Goal: Information Seeking & Learning: Learn about a topic

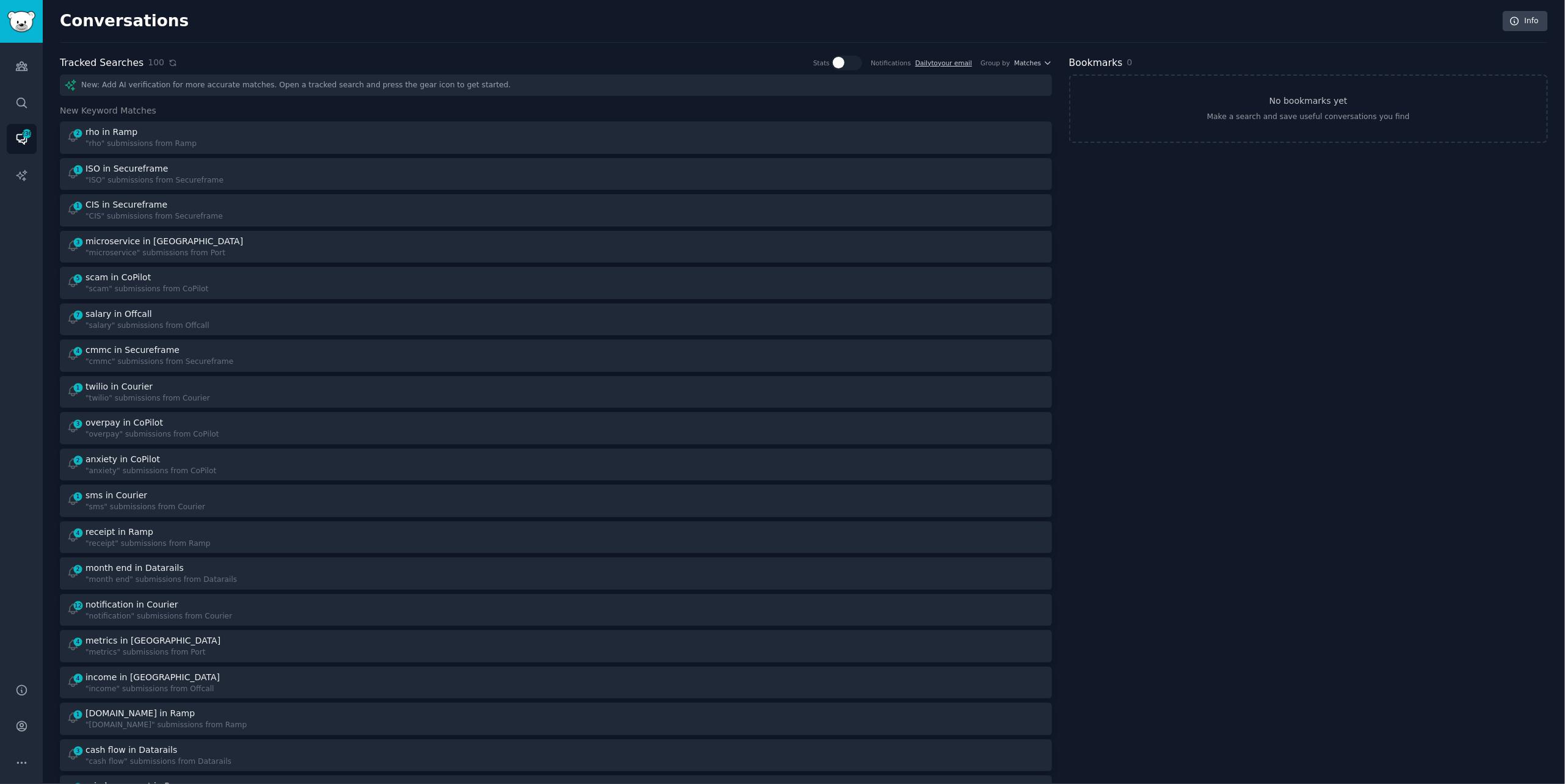
click at [168, 63] on icon at bounding box center [172, 63] width 8 height 8
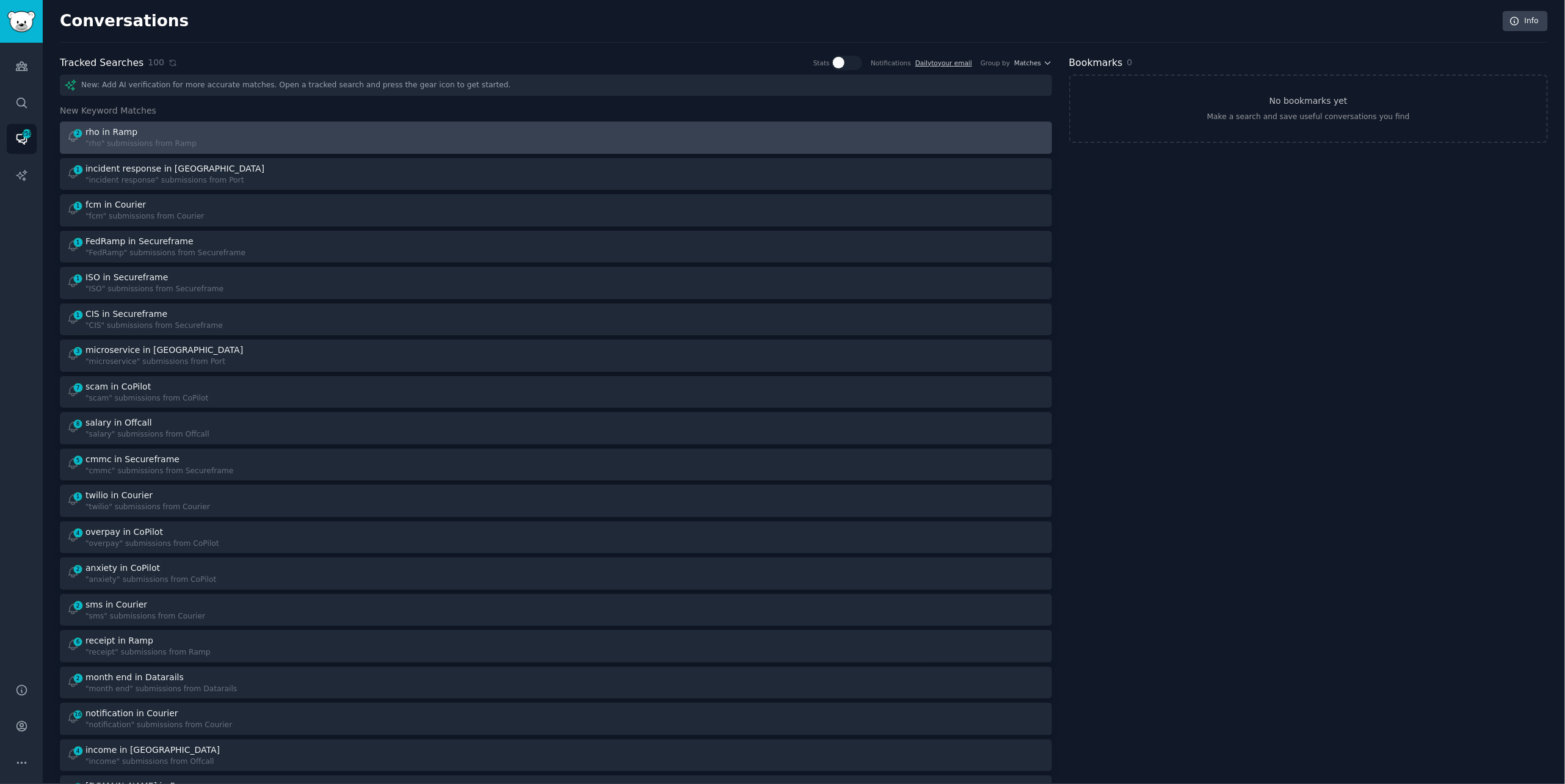
click at [322, 141] on div "2 rho in Ramp "rho" submissions from Ramp" at bounding box center [307, 137] width 481 height 23
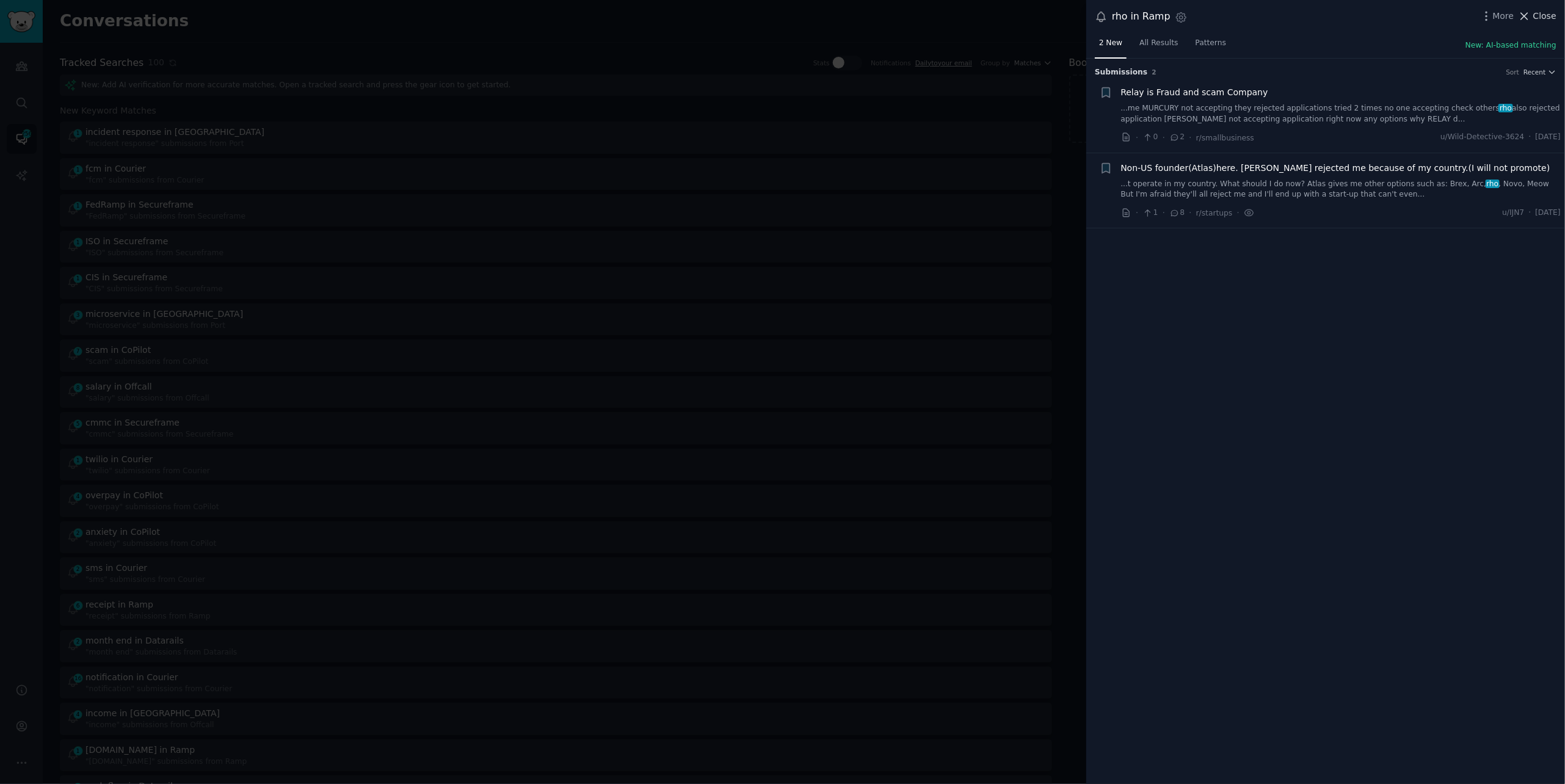
click at [1546, 22] on span "Close" at bounding box center [1545, 16] width 23 height 13
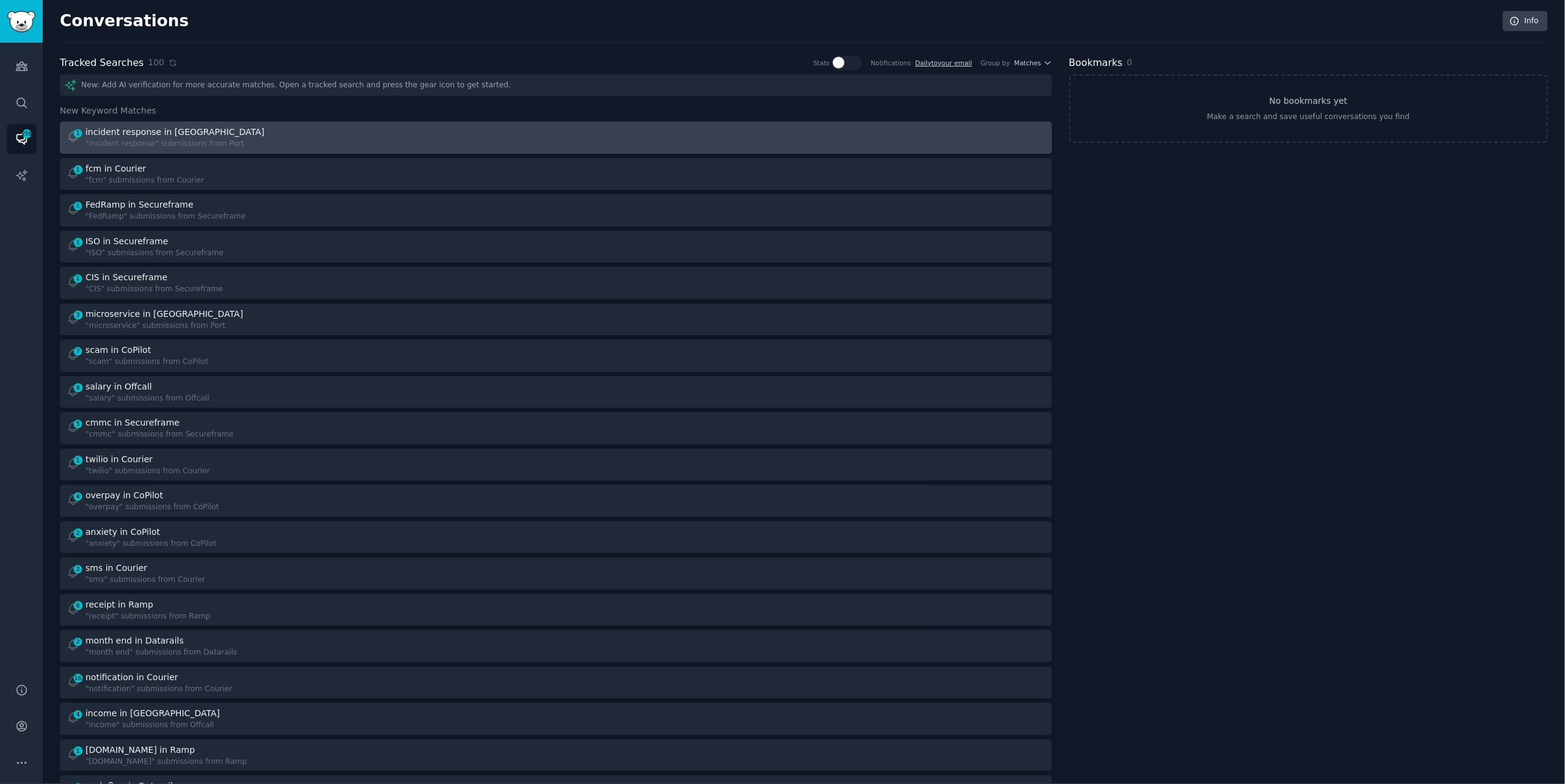
click at [577, 139] on div at bounding box center [804, 137] width 481 height 23
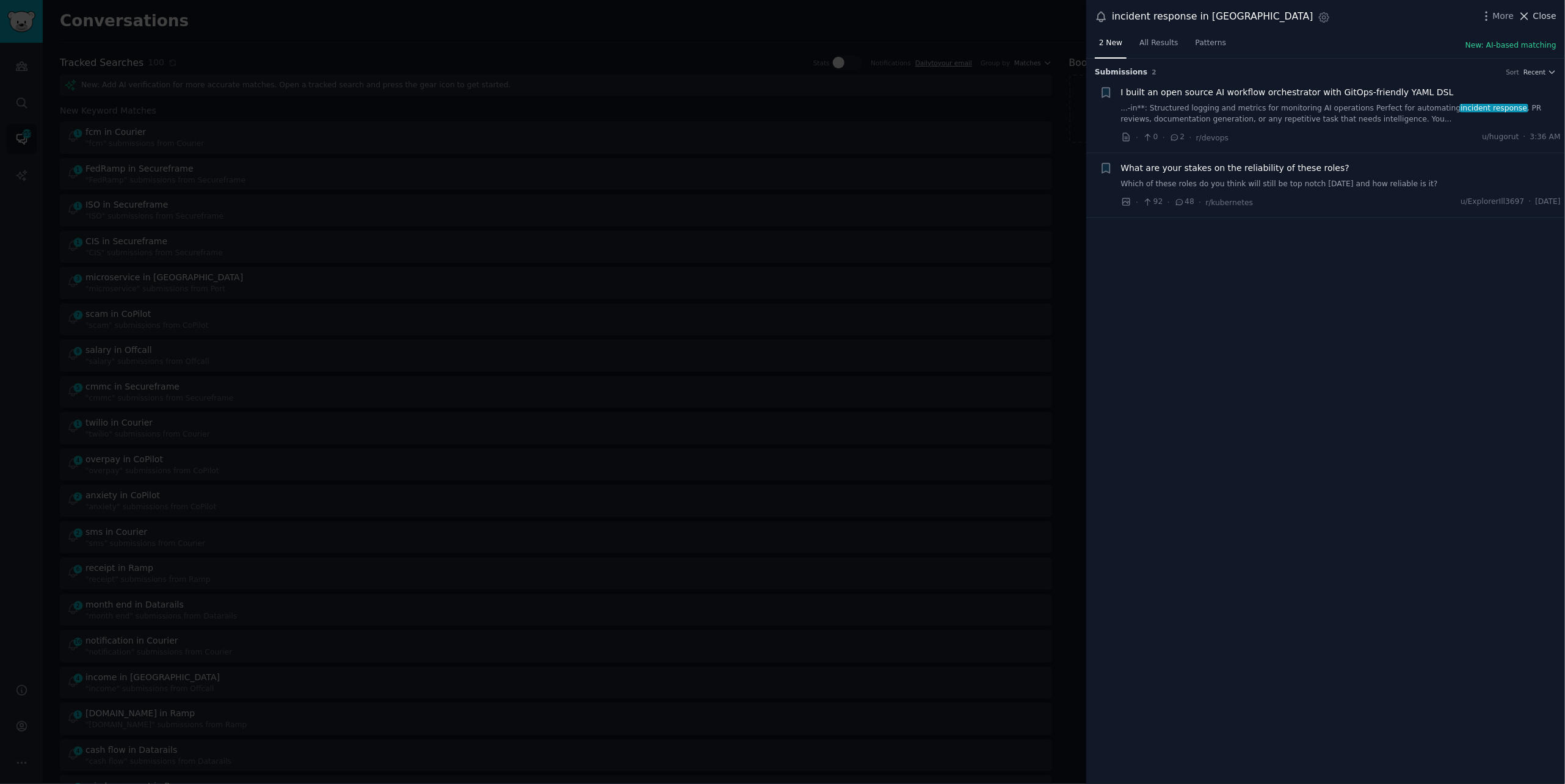
click at [1541, 15] on span "Close" at bounding box center [1545, 16] width 23 height 13
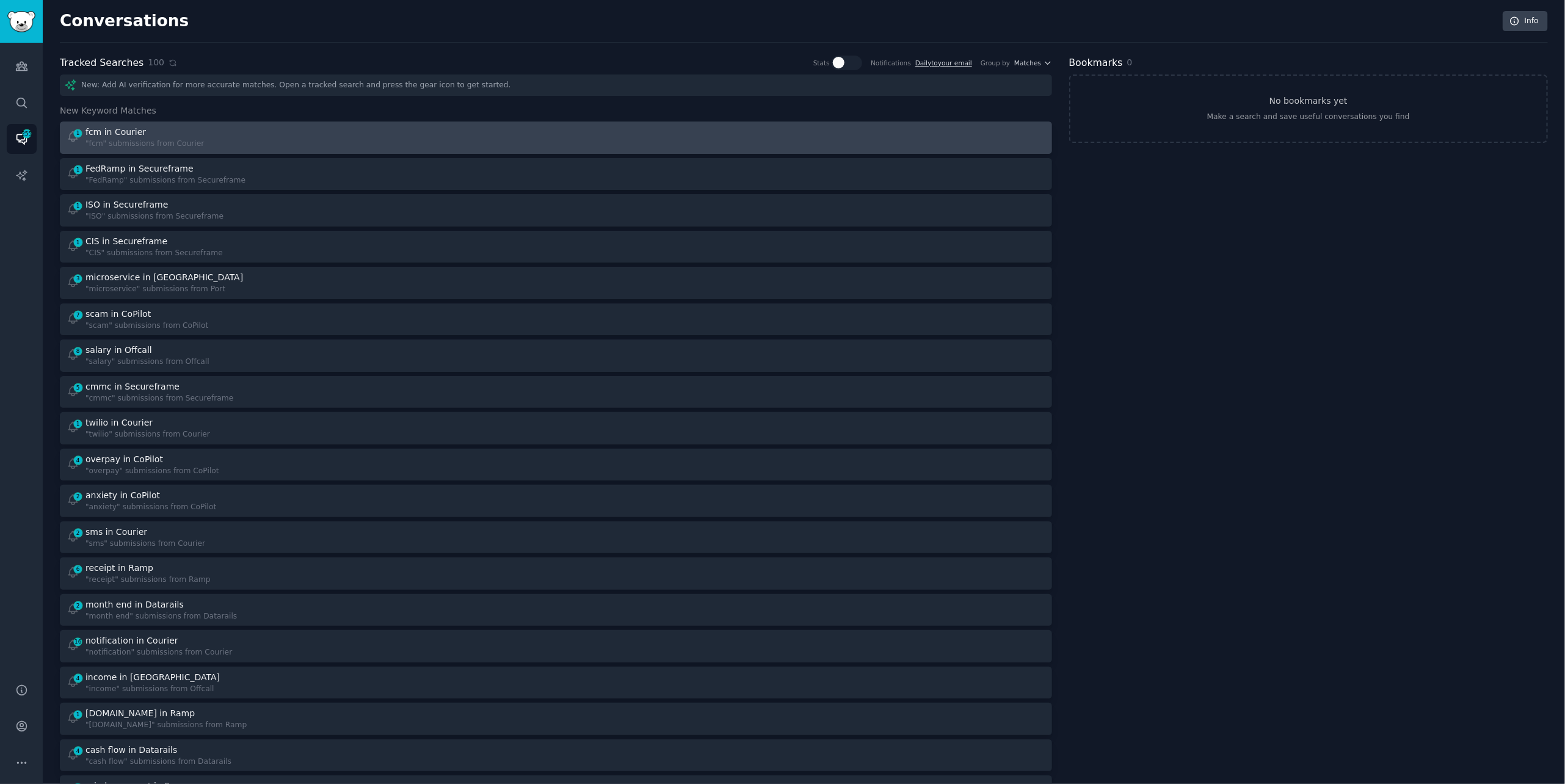
click at [440, 138] on div "1 fcm in Courier "fcm" submissions from Courier" at bounding box center [307, 137] width 481 height 23
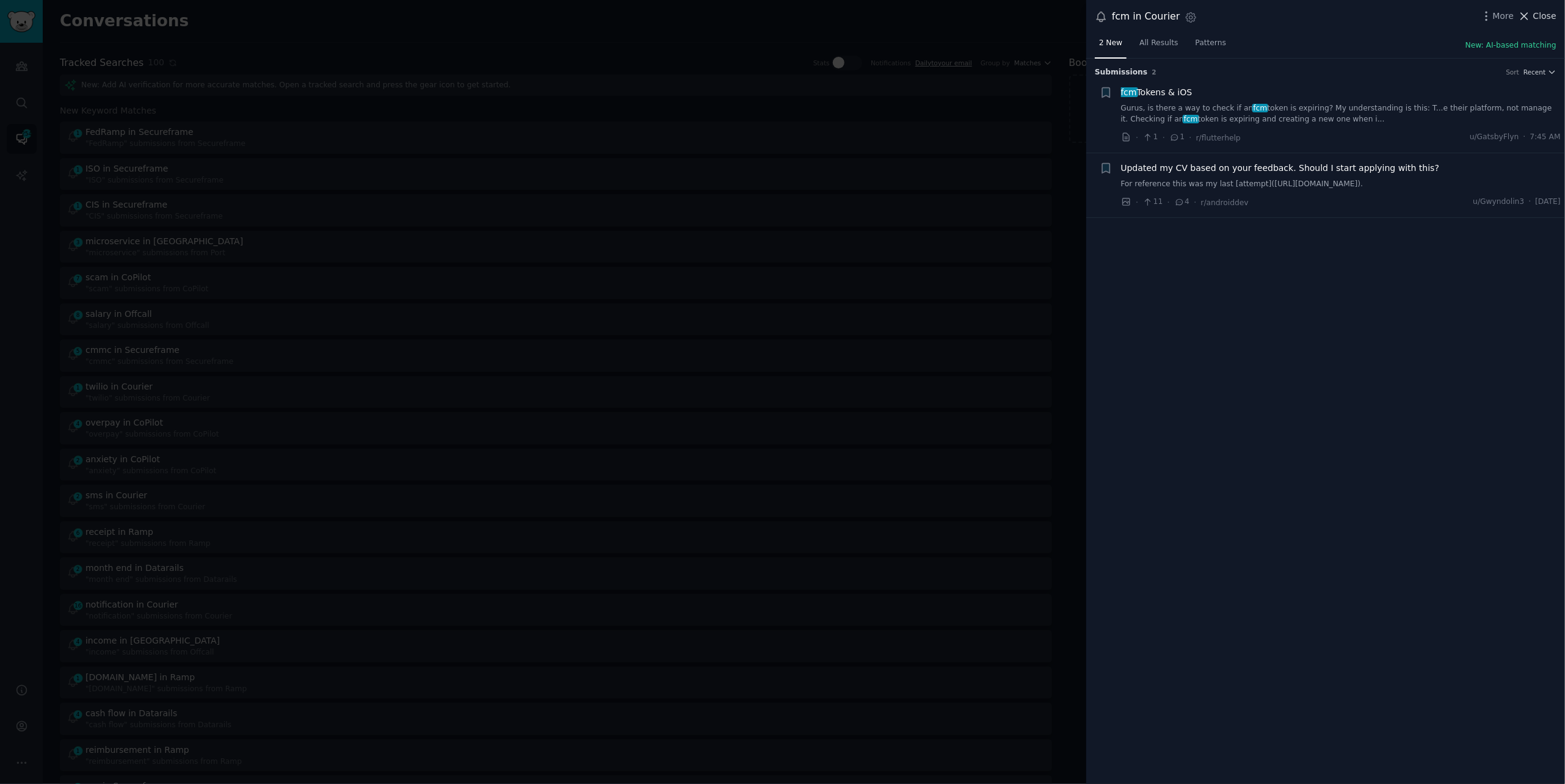
click at [1537, 22] on span "Close" at bounding box center [1545, 16] width 23 height 13
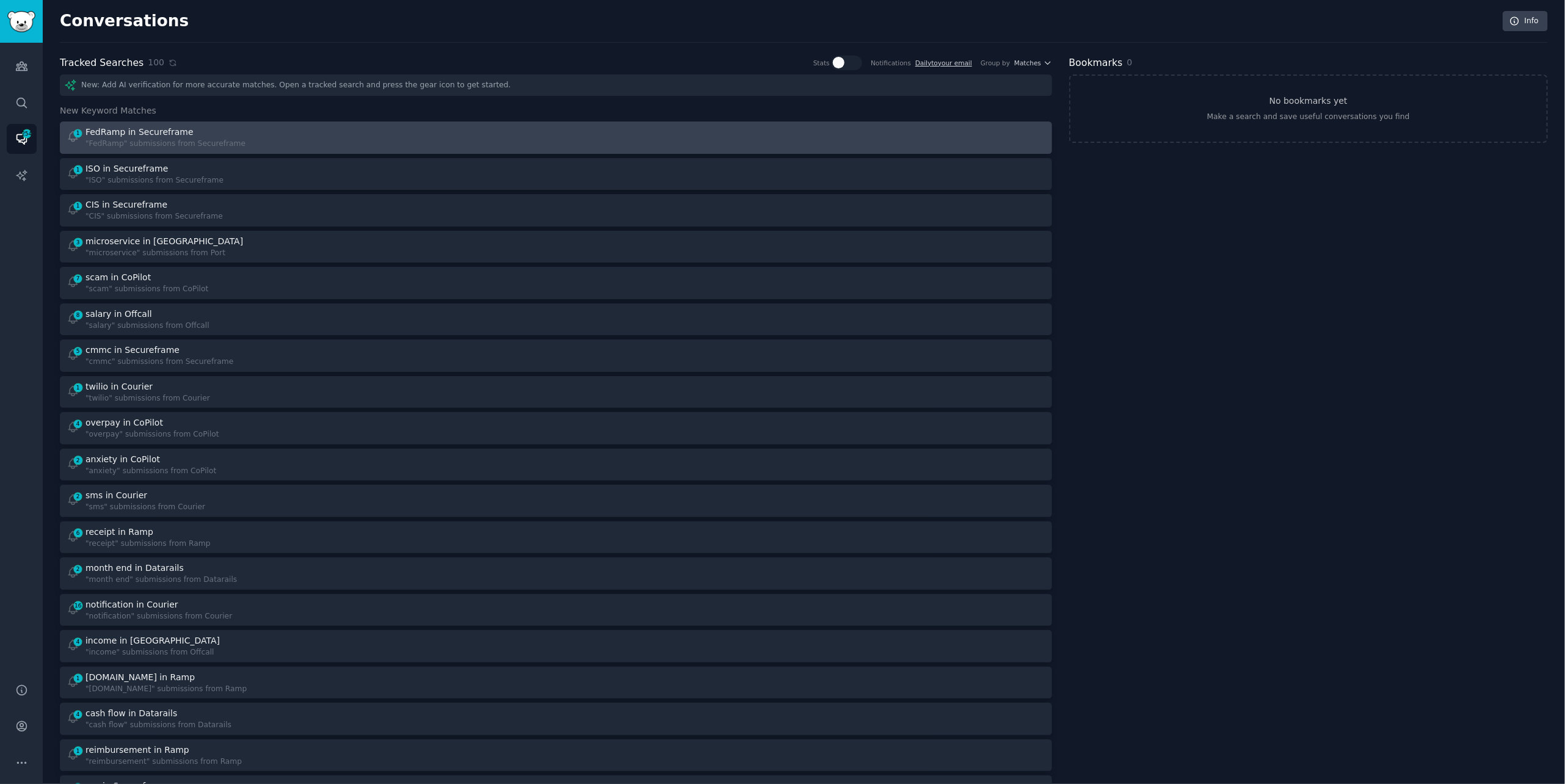
click at [407, 127] on div "1 FedRamp in Secureframe "FedRamp" submissions from Secureframe" at bounding box center [307, 137] width 481 height 23
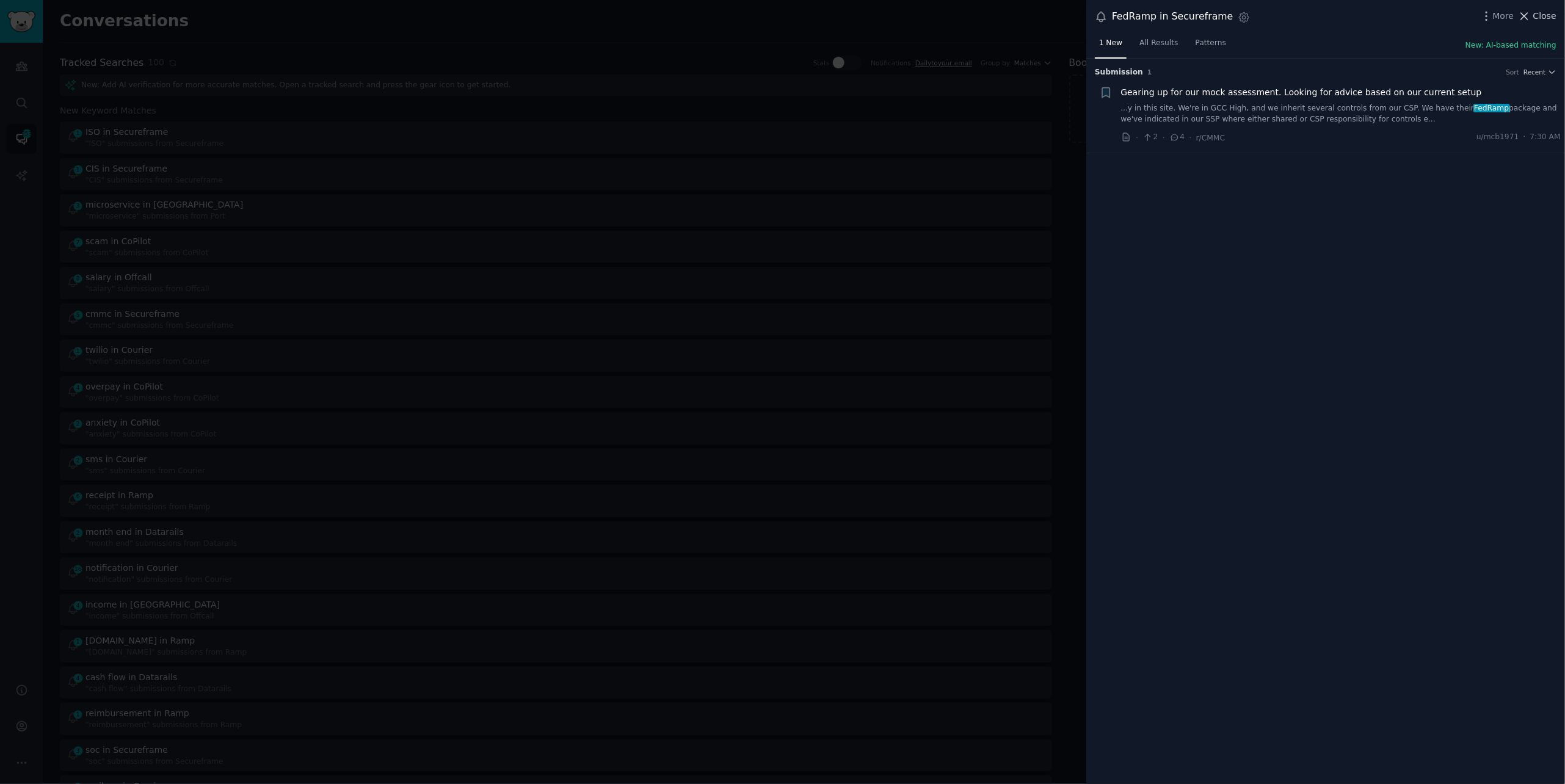
click at [1538, 17] on span "Close" at bounding box center [1545, 16] width 23 height 13
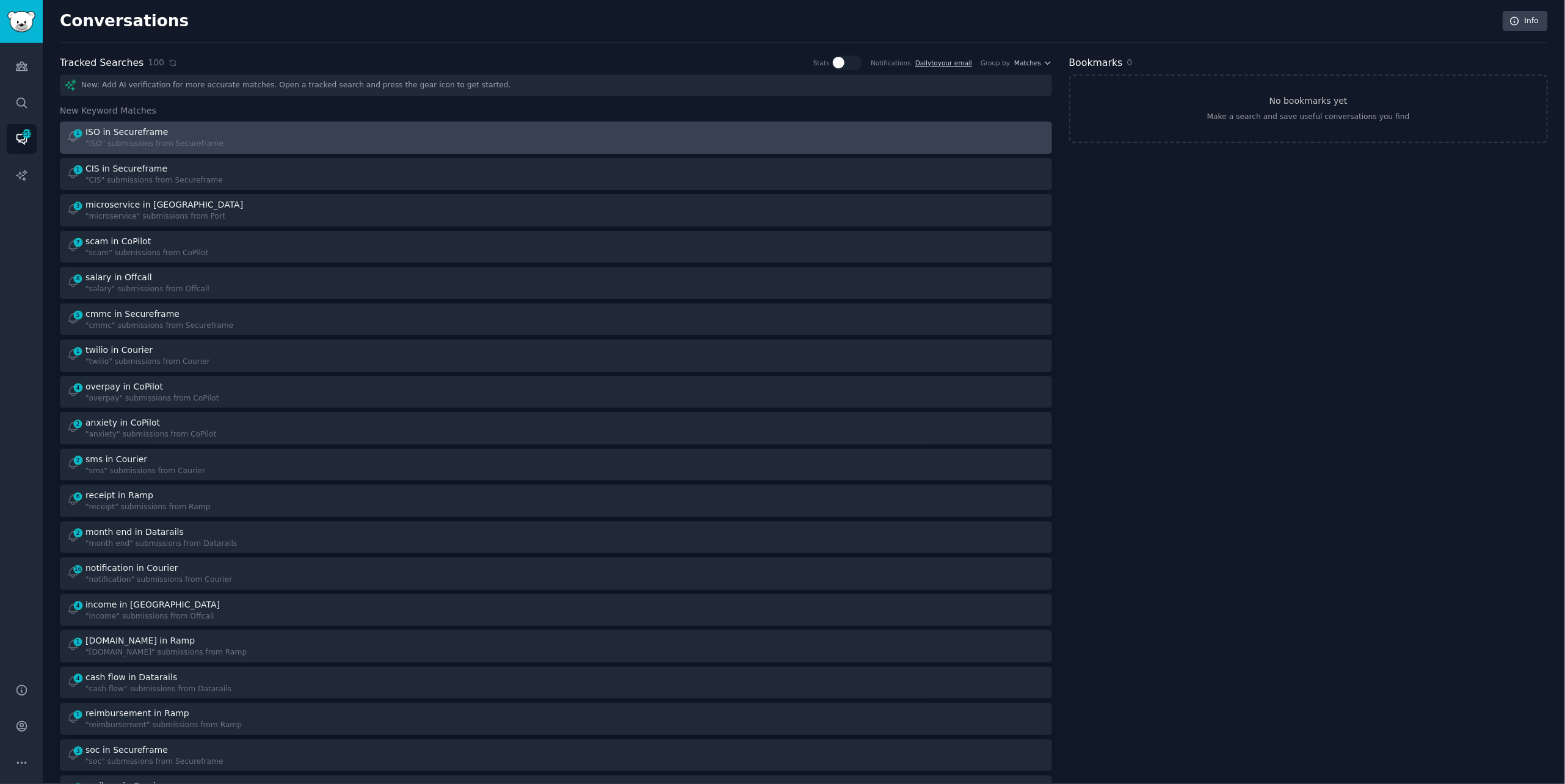
click at [114, 126] on div "ISO in Secureframe" at bounding box center [126, 131] width 82 height 13
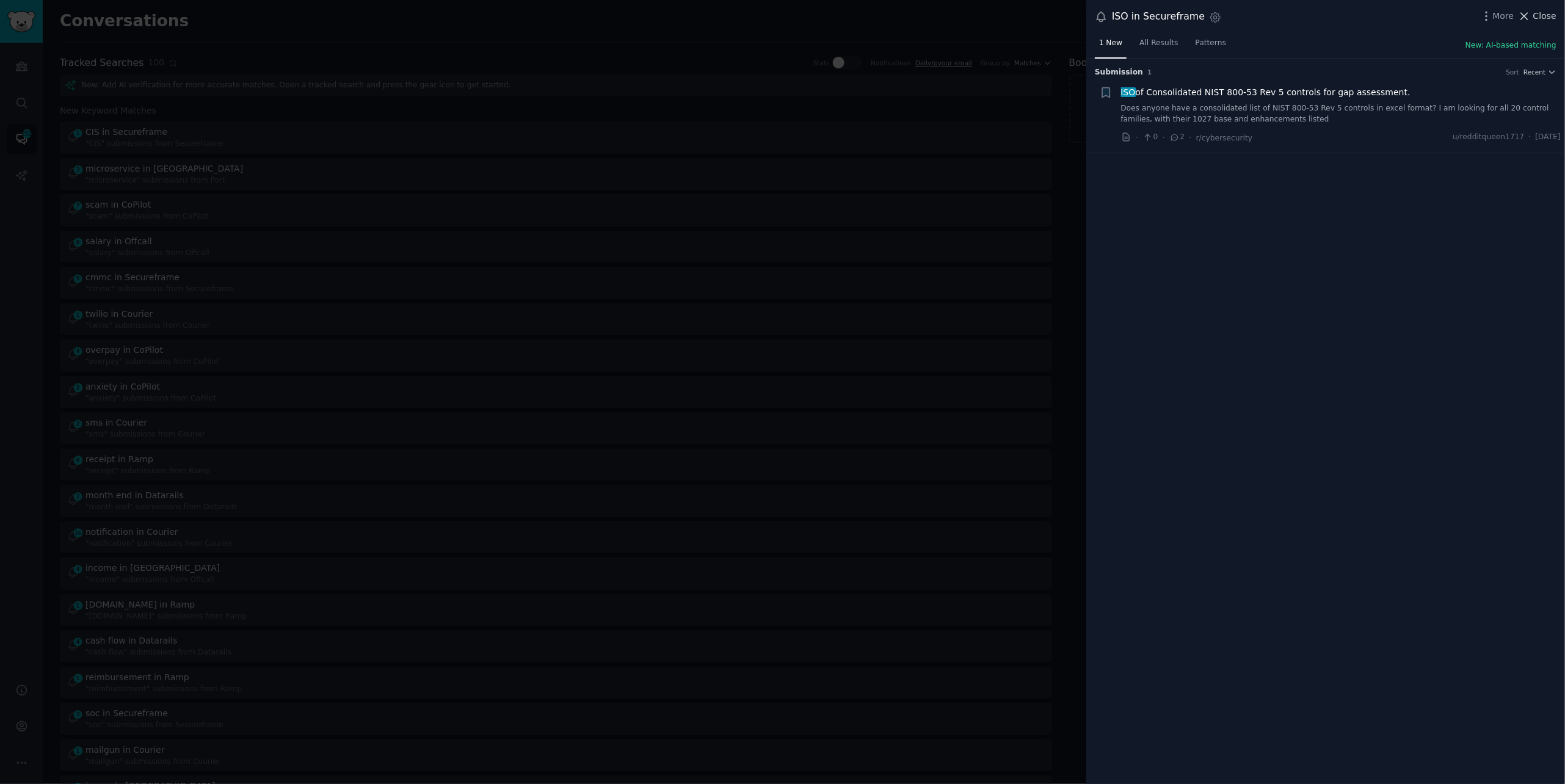
click at [1528, 15] on icon at bounding box center [1524, 16] width 13 height 13
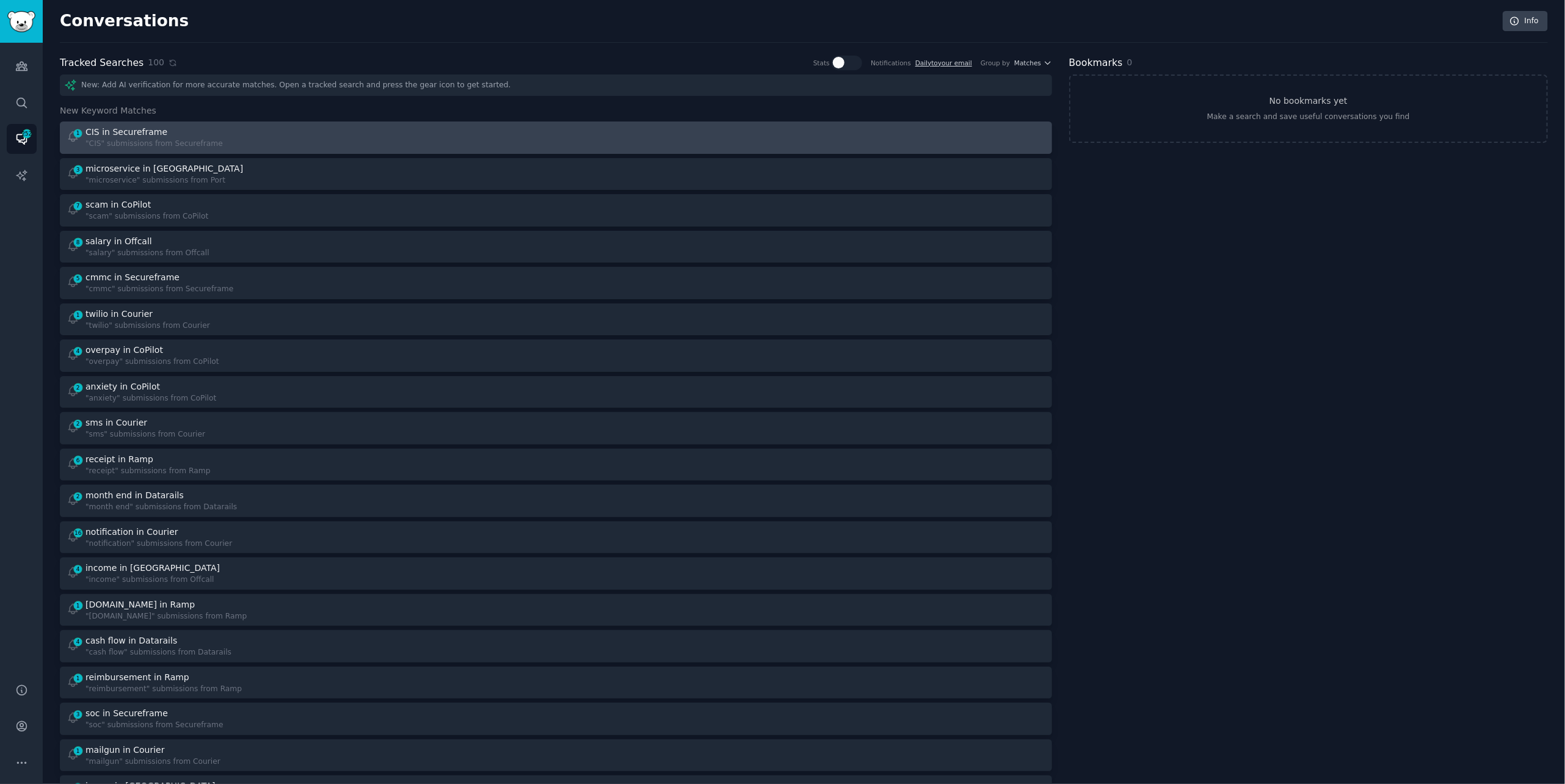
click at [285, 131] on div "1 CIS in Secureframe "CIS" submissions from Secureframe" at bounding box center [307, 137] width 481 height 23
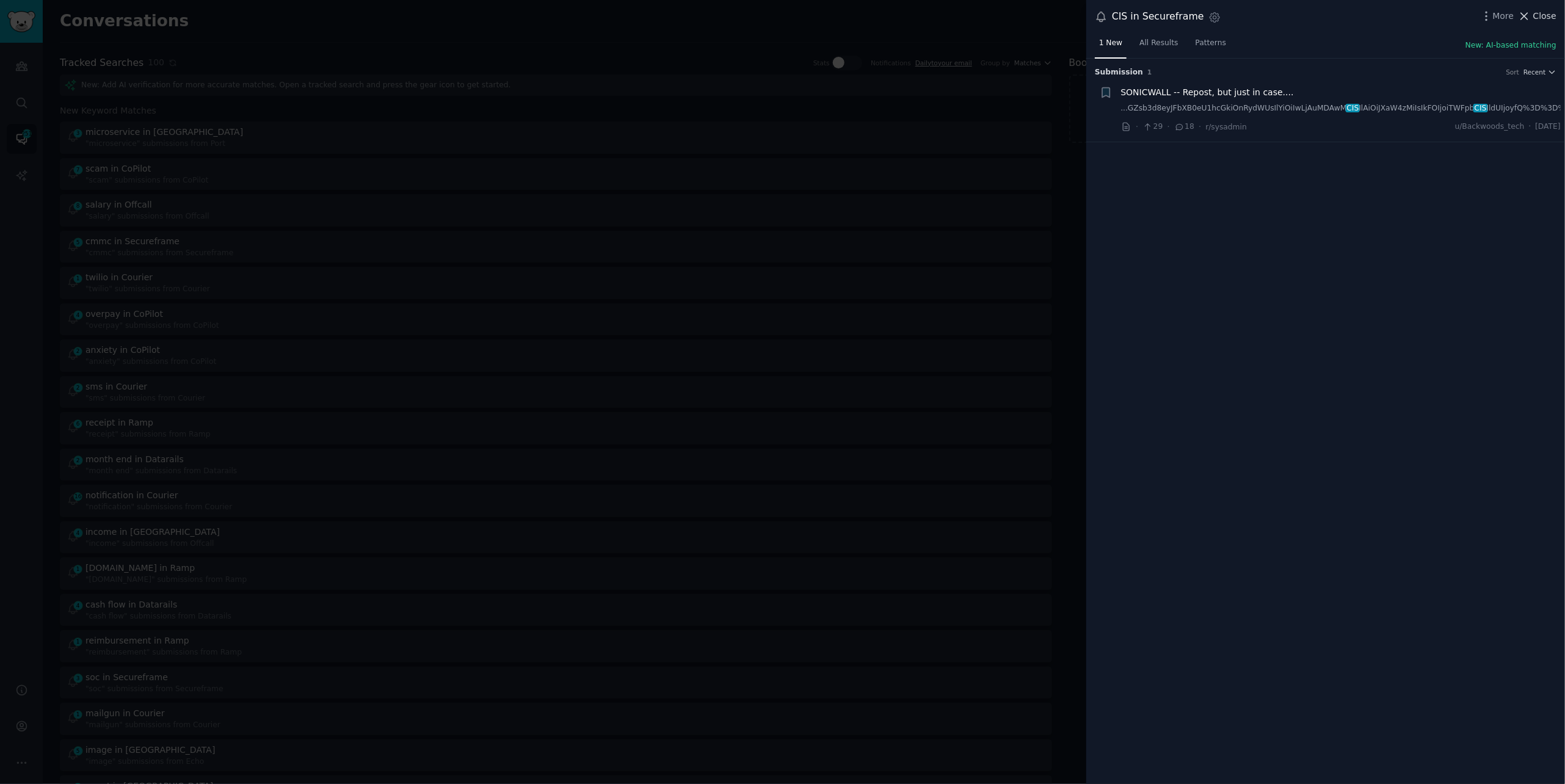
click at [1537, 21] on span "Close" at bounding box center [1545, 16] width 23 height 13
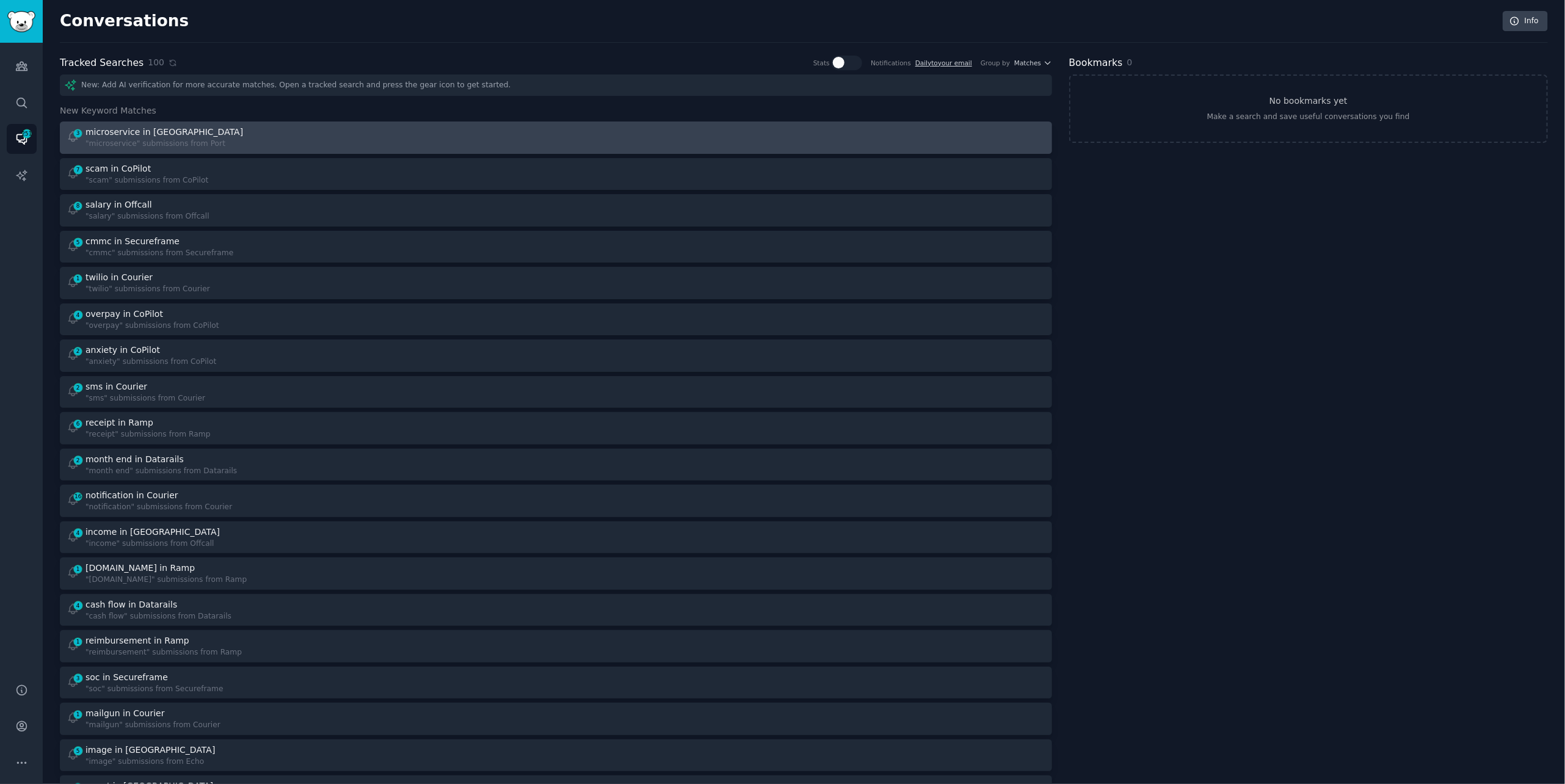
click at [386, 136] on div "3 microservice in Port "microservice" submissions from [GEOGRAPHIC_DATA]" at bounding box center [307, 137] width 481 height 23
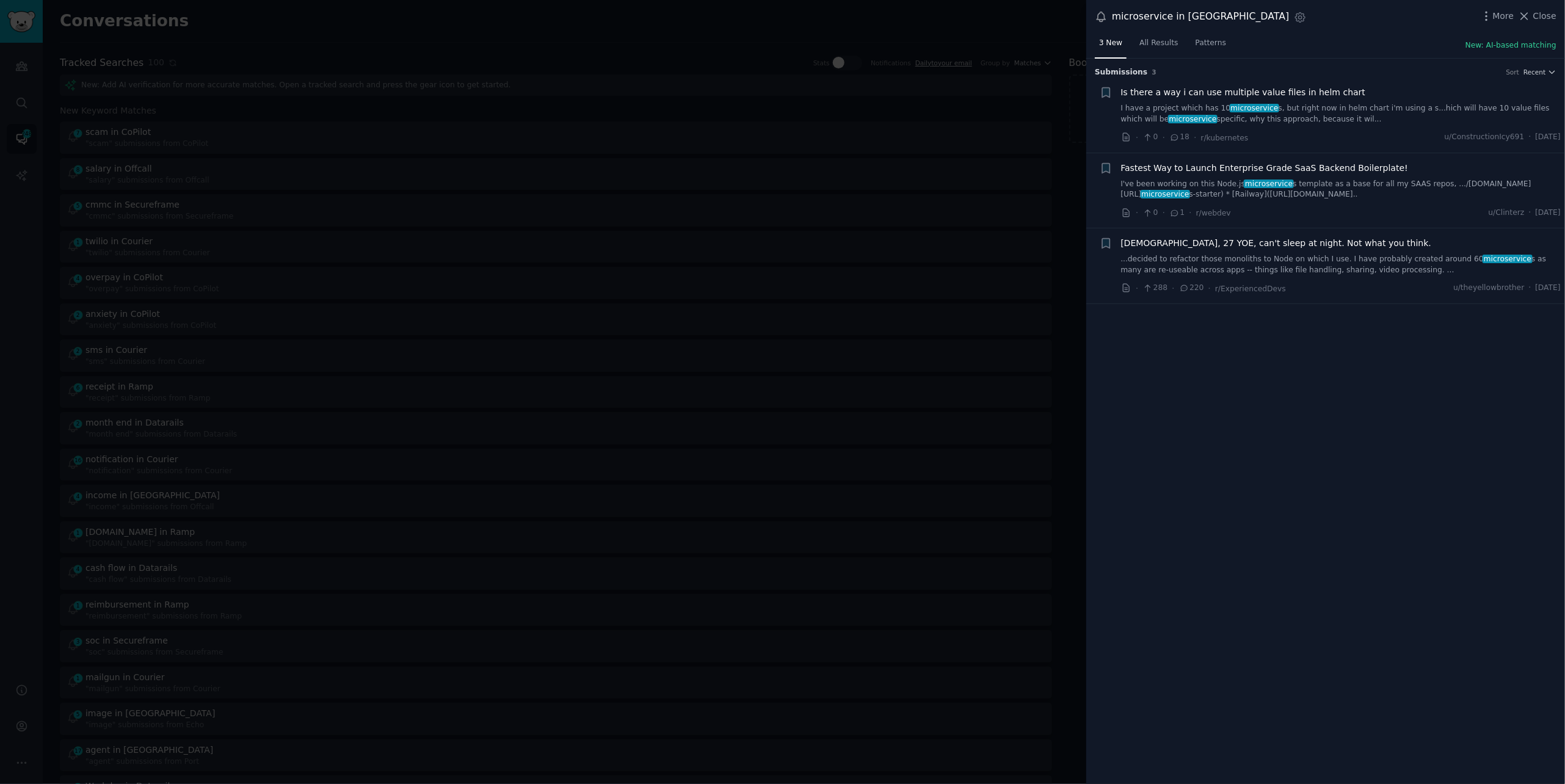
click at [1180, 185] on link "I've been working on this Node.js microservice s template as a base for all my …" at bounding box center [1341, 190] width 440 height 22
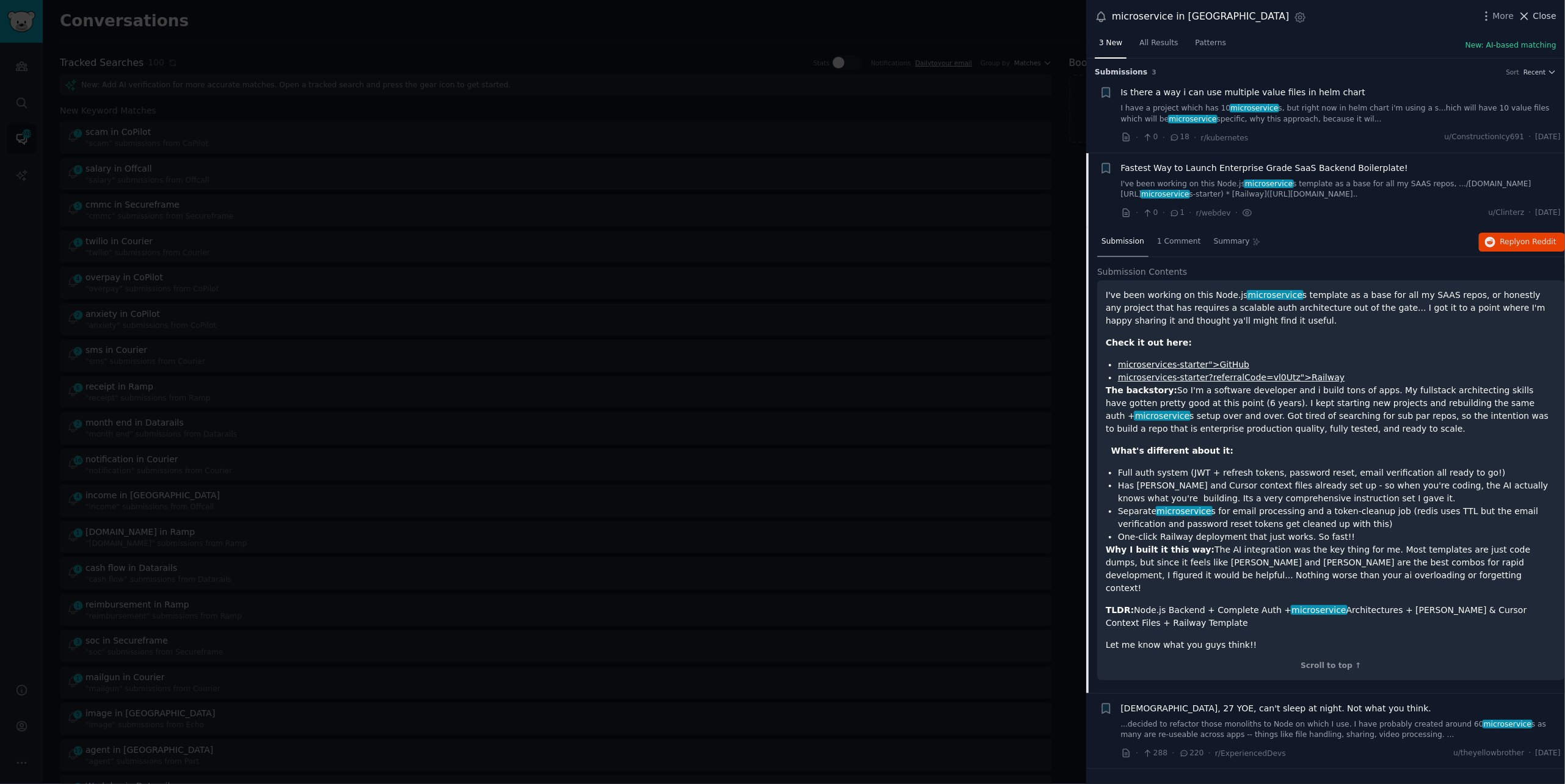
click at [1545, 15] on span "Close" at bounding box center [1545, 16] width 23 height 13
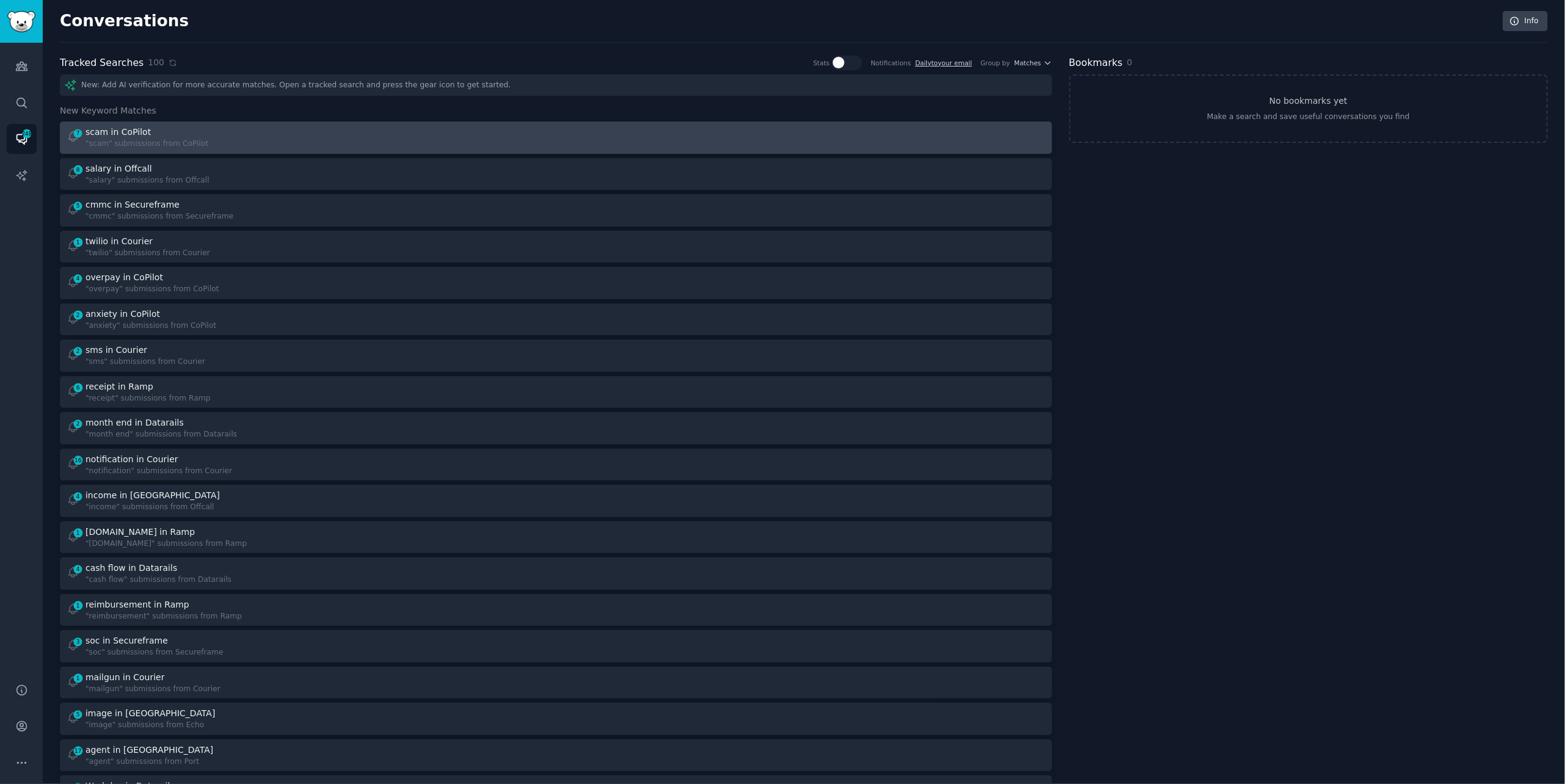
click at [301, 139] on div "7 scam in CoPilot "scam" submissions from CoPilot" at bounding box center [307, 137] width 481 height 23
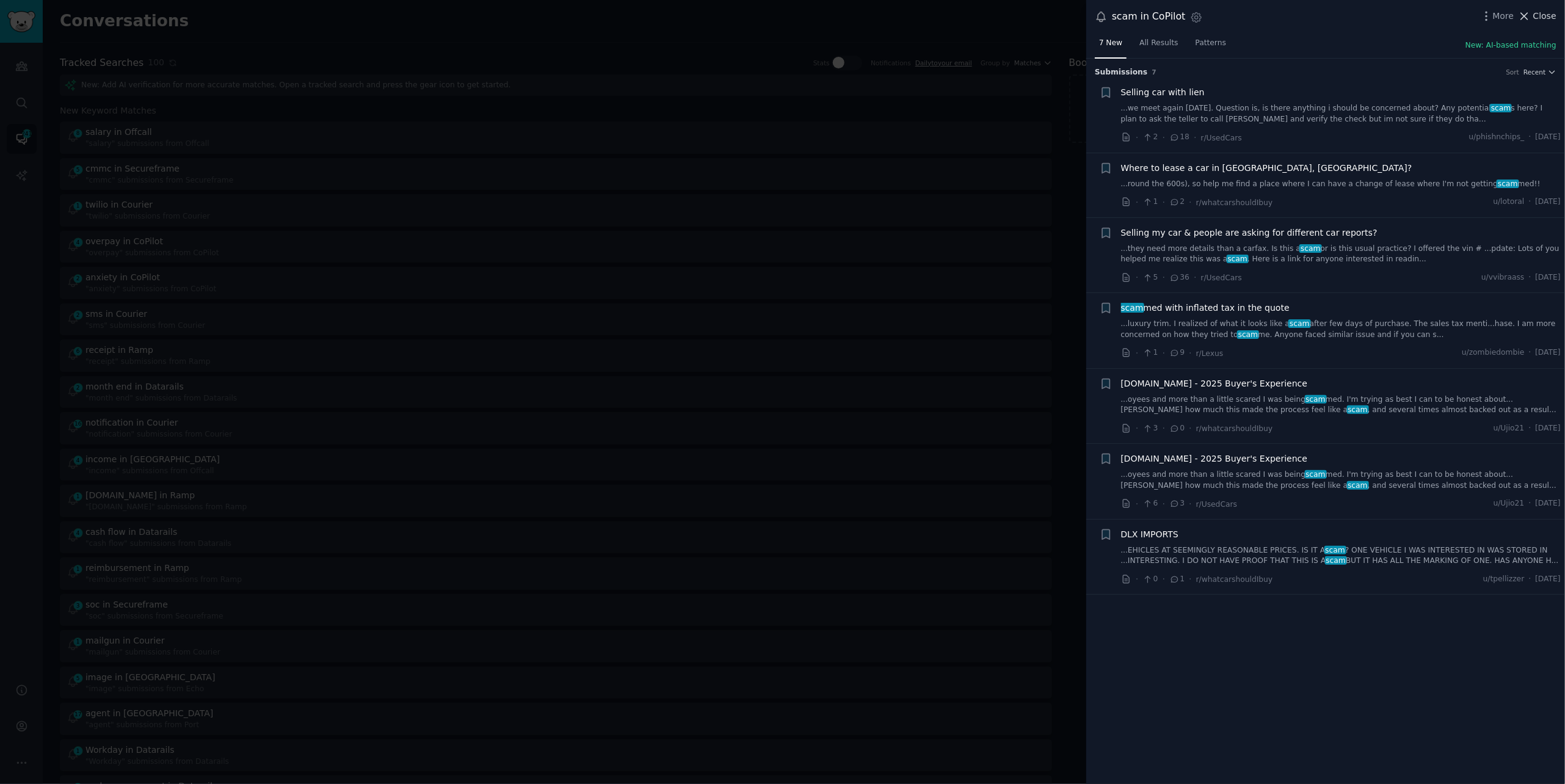
click at [1531, 19] on icon at bounding box center [1524, 16] width 13 height 13
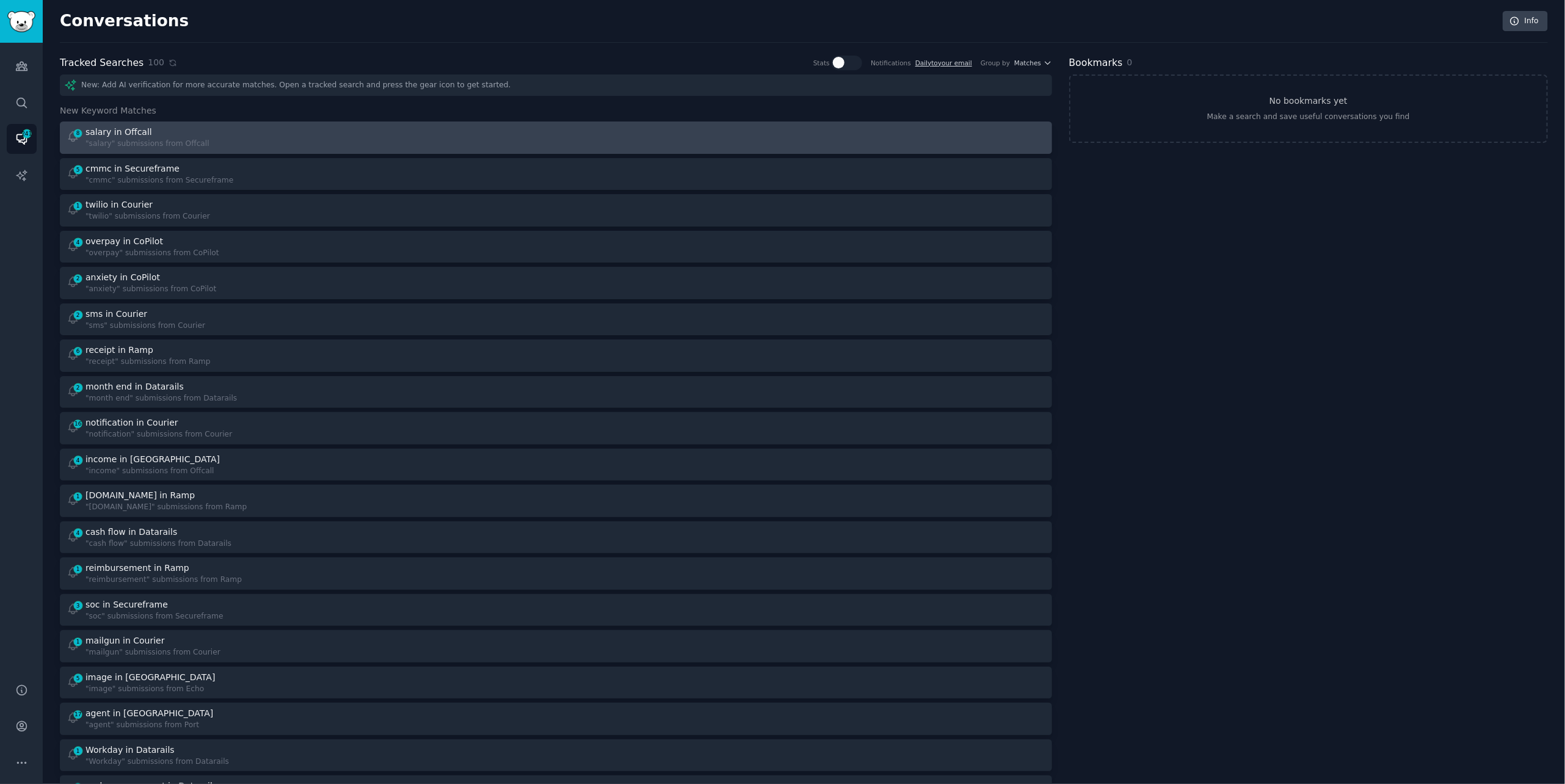
click at [370, 132] on div "8 salary in Offcall "salary" submissions from Offcall" at bounding box center [307, 137] width 481 height 23
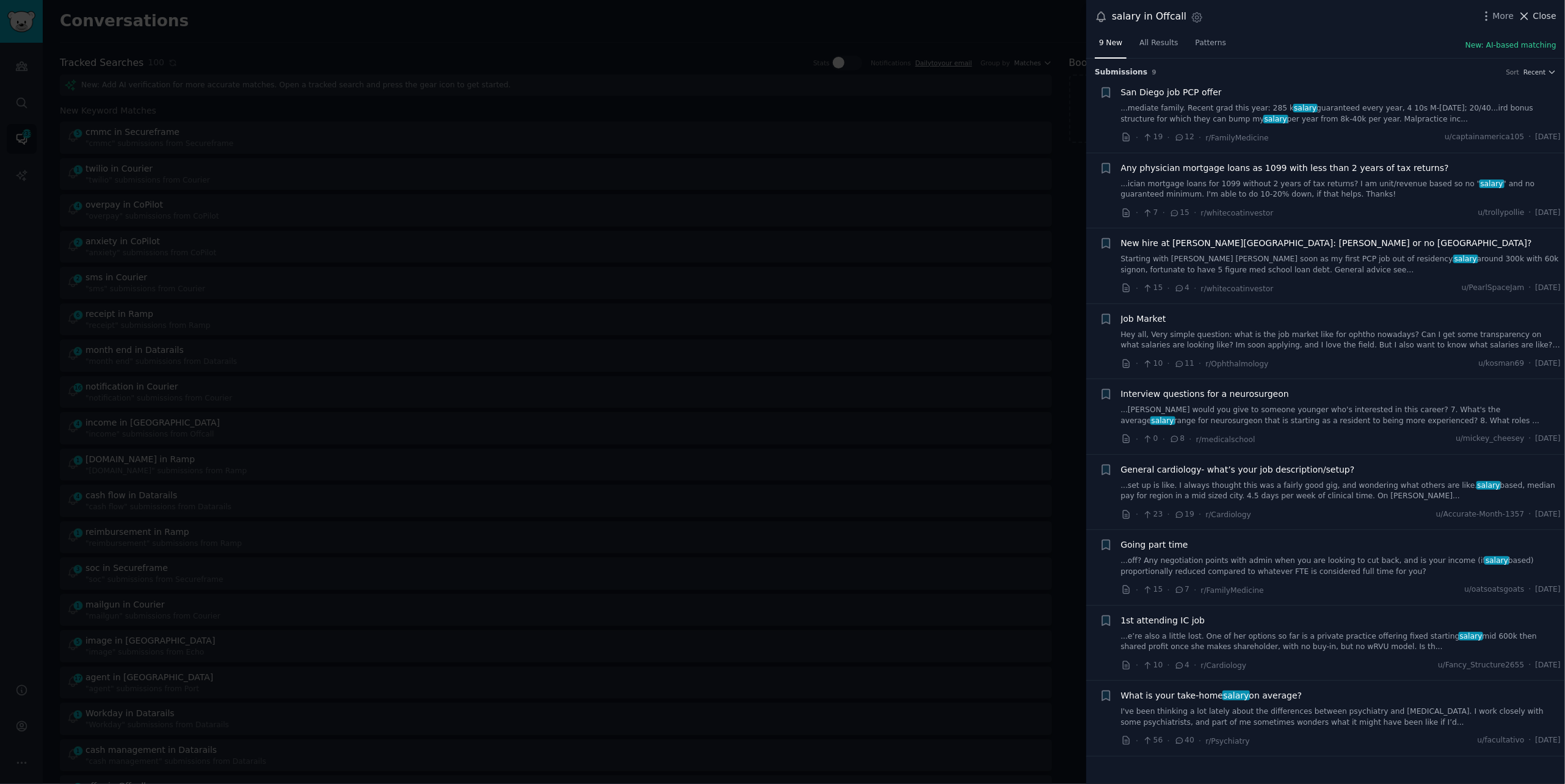
click at [1535, 20] on span "Close" at bounding box center [1545, 16] width 23 height 13
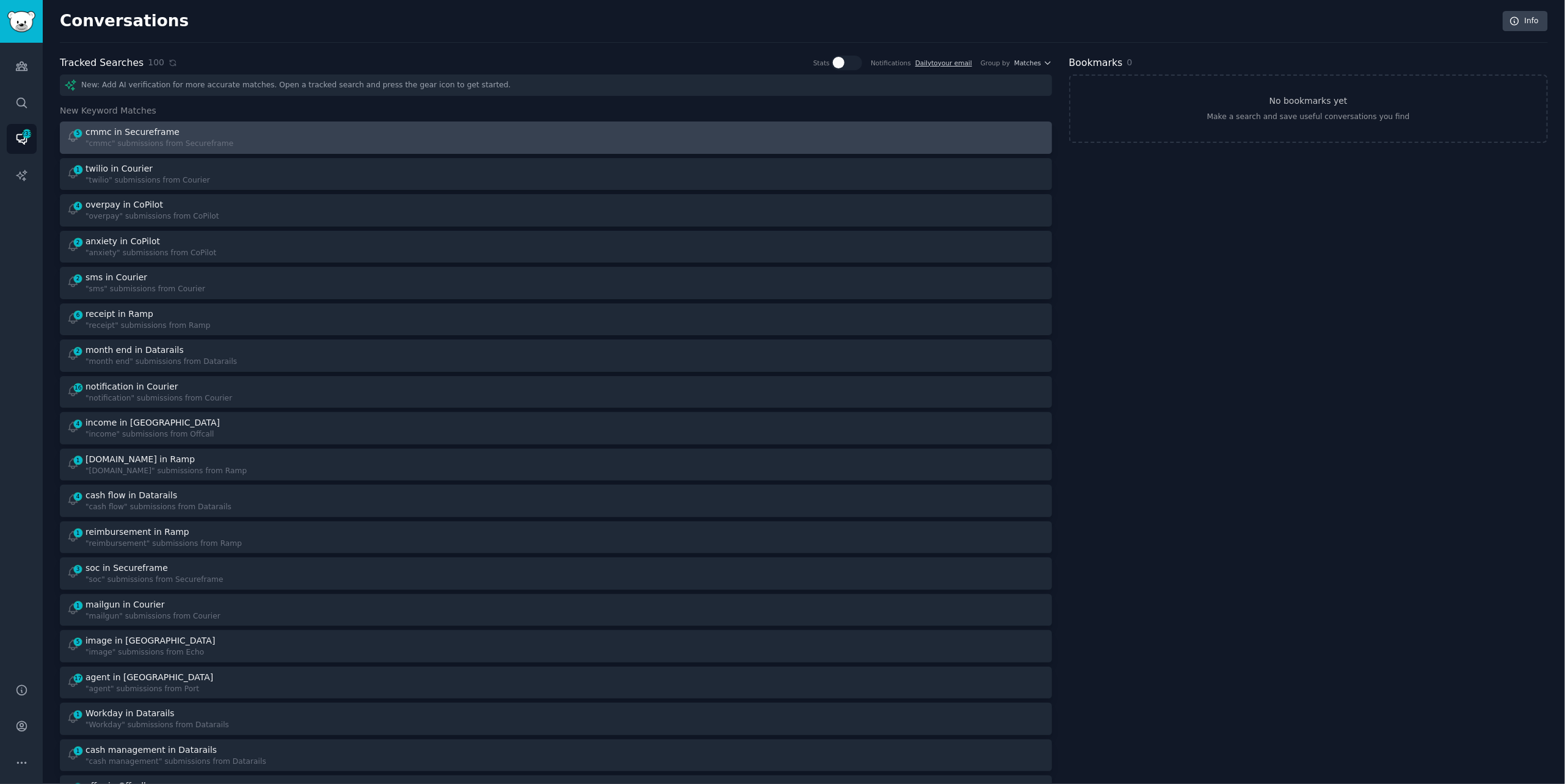
click at [294, 141] on div "5 cmmc in Secureframe "cmmc" submissions from Secureframe" at bounding box center [307, 137] width 481 height 23
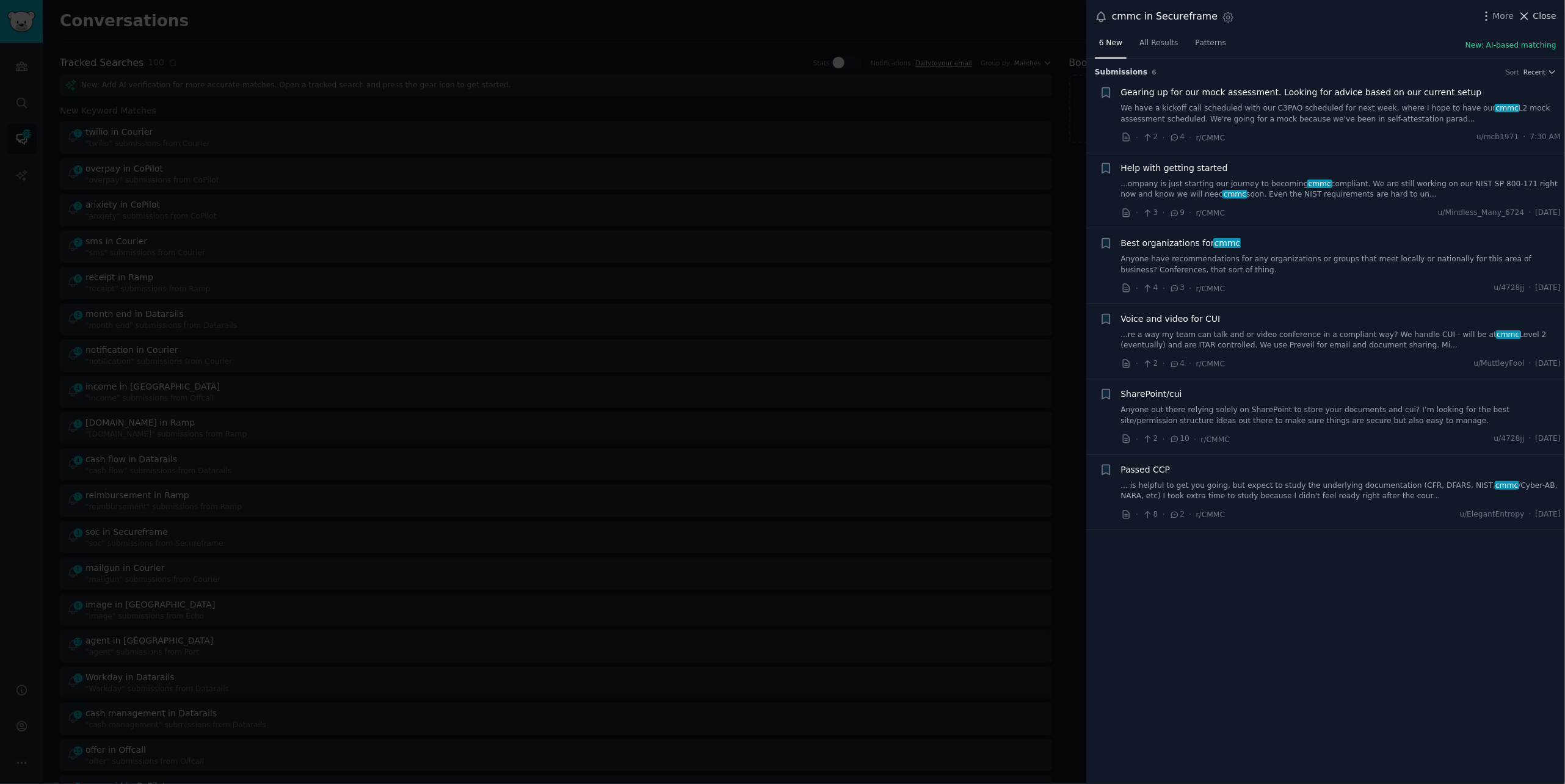
click at [1529, 17] on icon at bounding box center [1524, 16] width 13 height 13
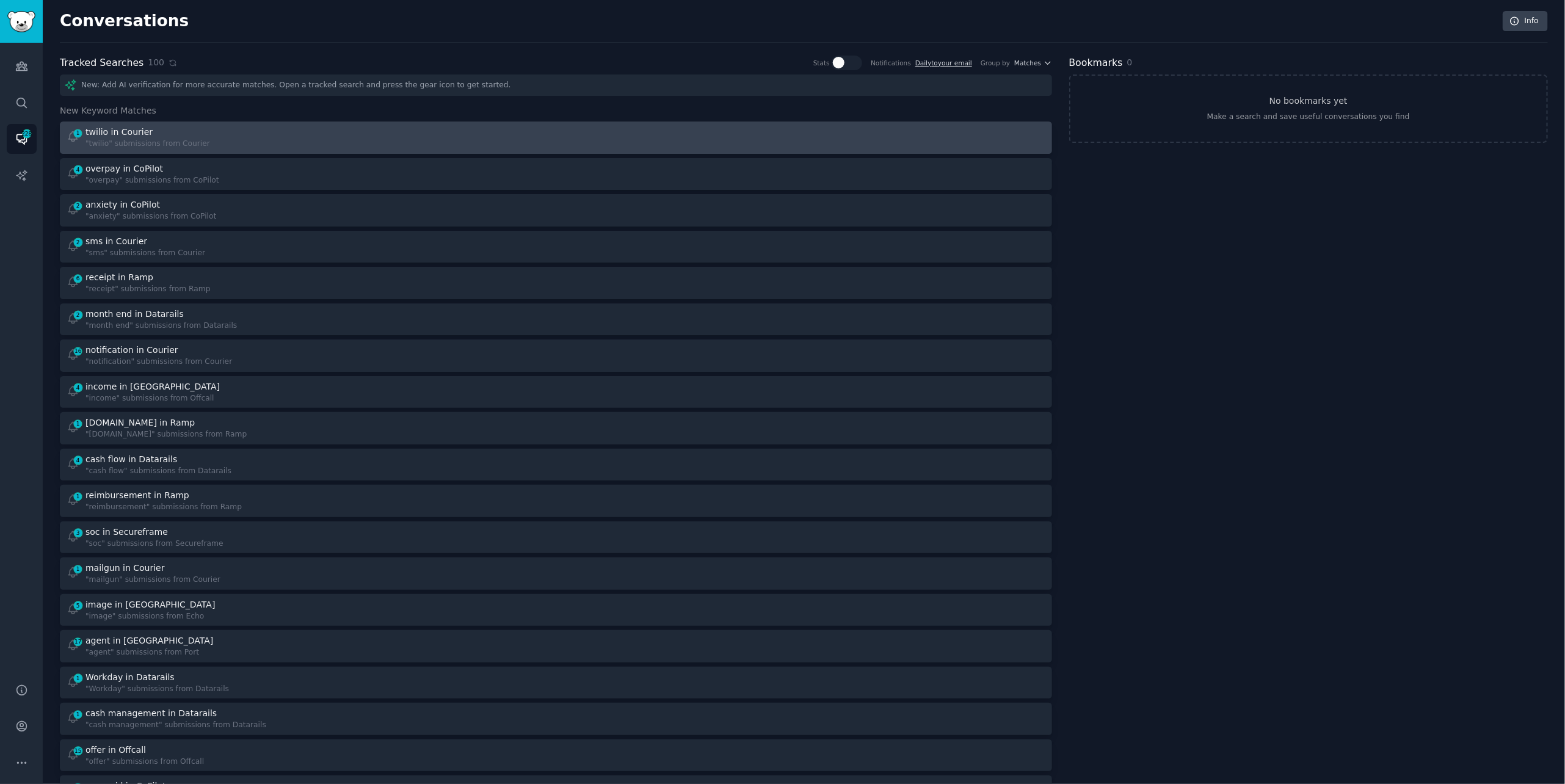
click at [292, 132] on div "1 twilio in Courier "twilio" submissions from Courier" at bounding box center [307, 137] width 481 height 23
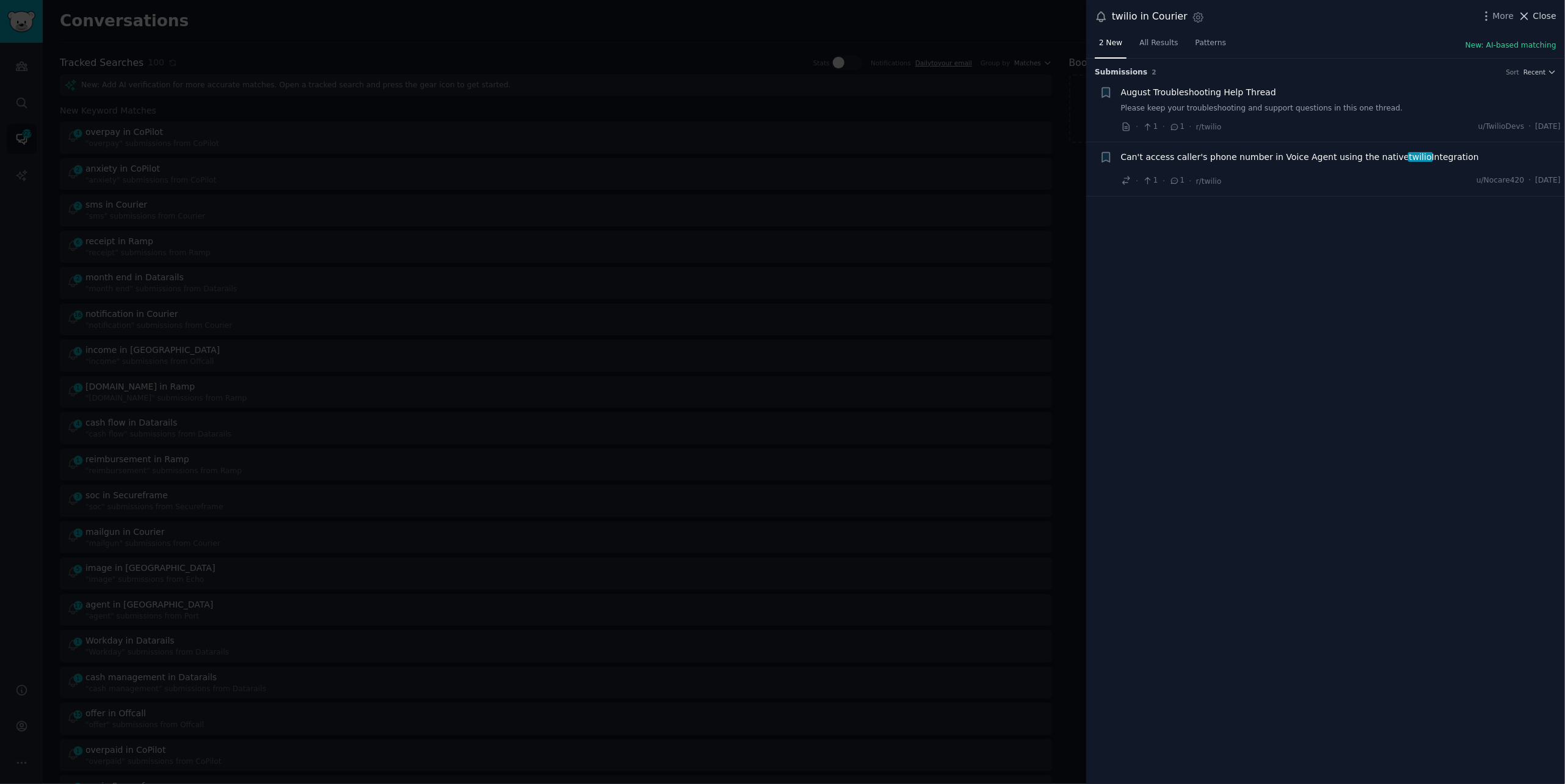
click at [1531, 13] on icon at bounding box center [1524, 16] width 13 height 13
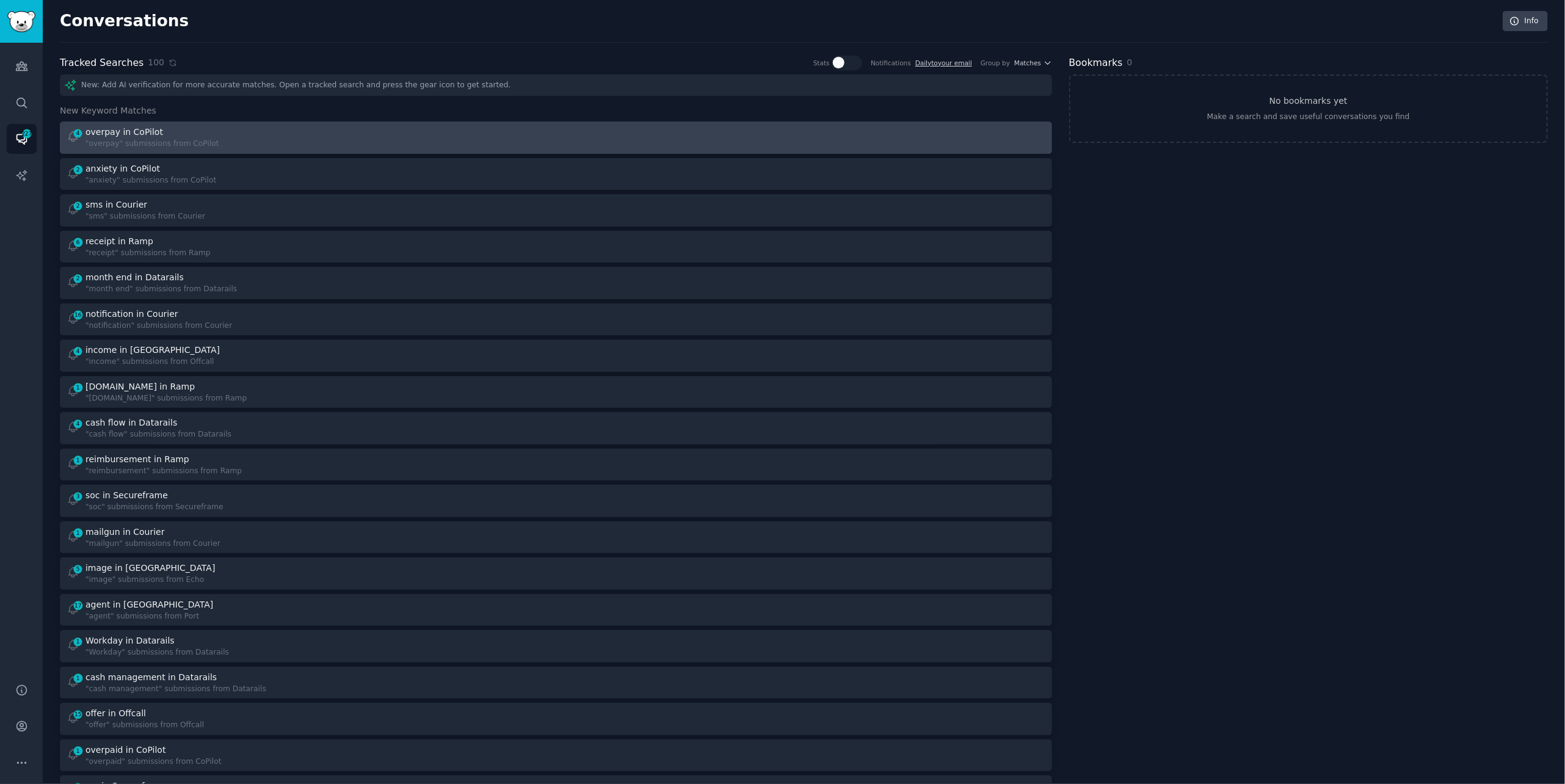
click at [410, 138] on div "4 overpay in CoPilot "overpay" submissions from CoPilot" at bounding box center [307, 137] width 481 height 23
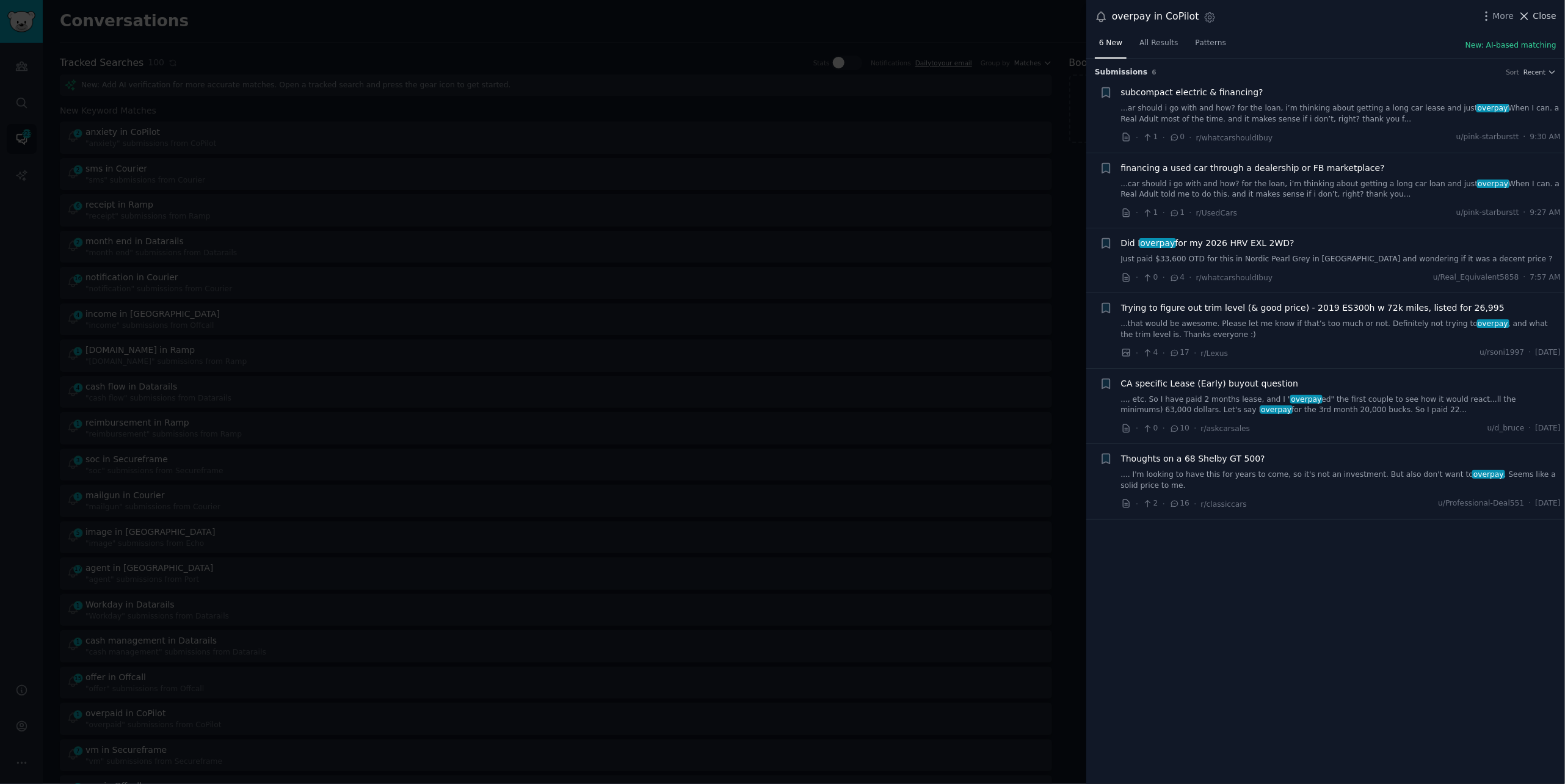
click at [1546, 16] on span "Close" at bounding box center [1545, 16] width 23 height 13
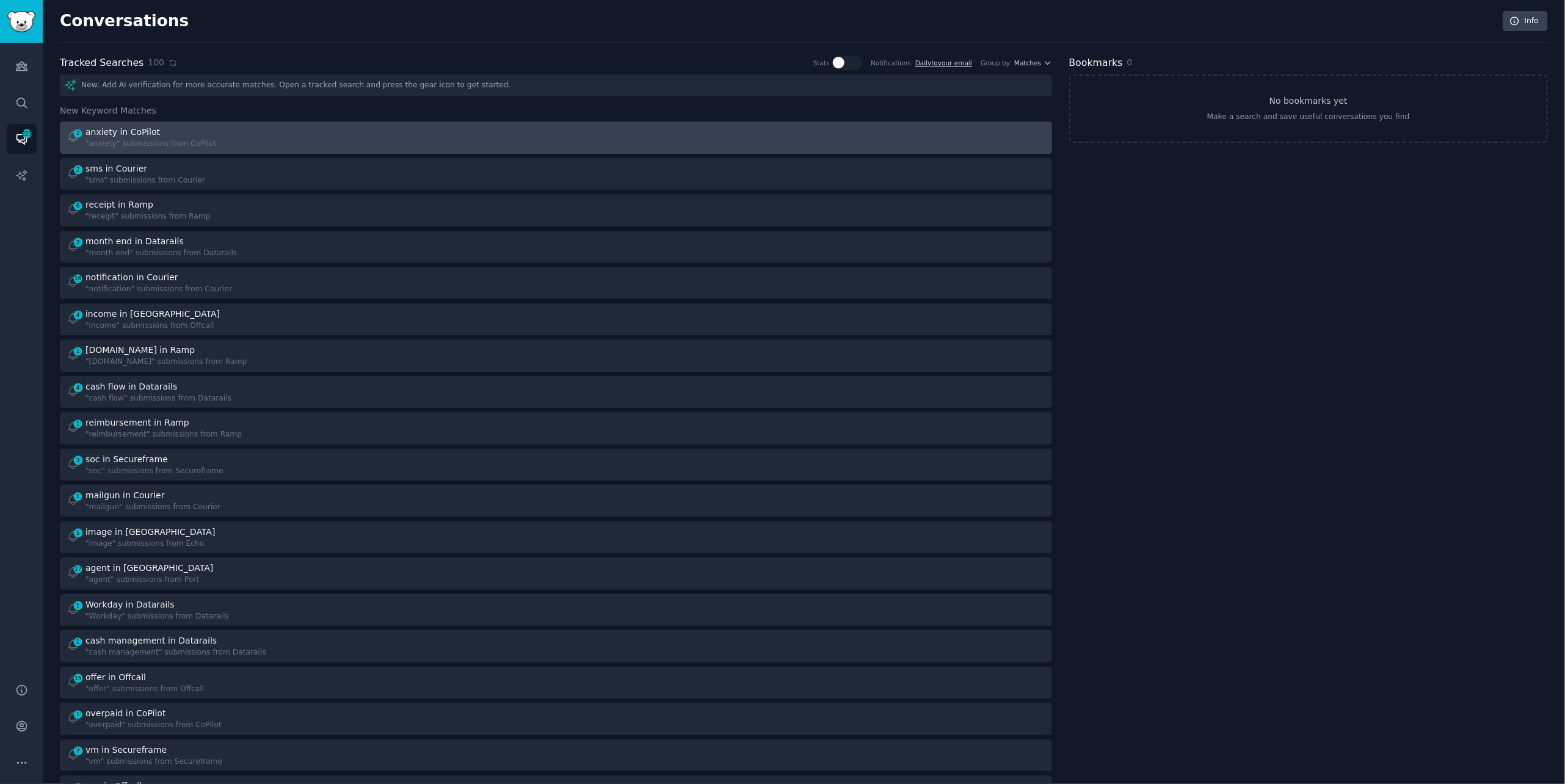
click at [269, 131] on div "2 anxiety in CoPilot "anxiety" submissions from CoPilot" at bounding box center [307, 137] width 481 height 23
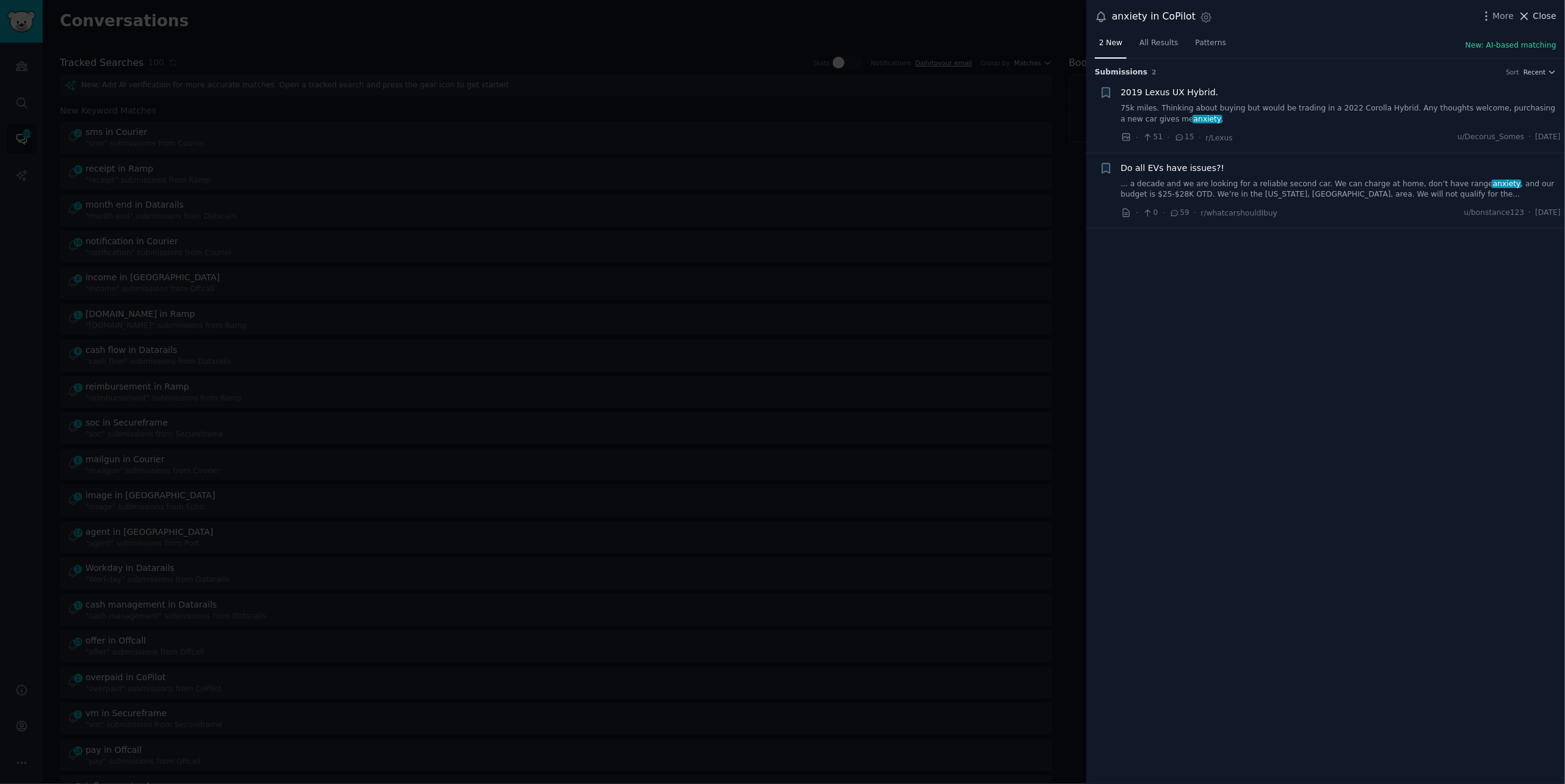
click at [1531, 19] on icon at bounding box center [1524, 16] width 13 height 13
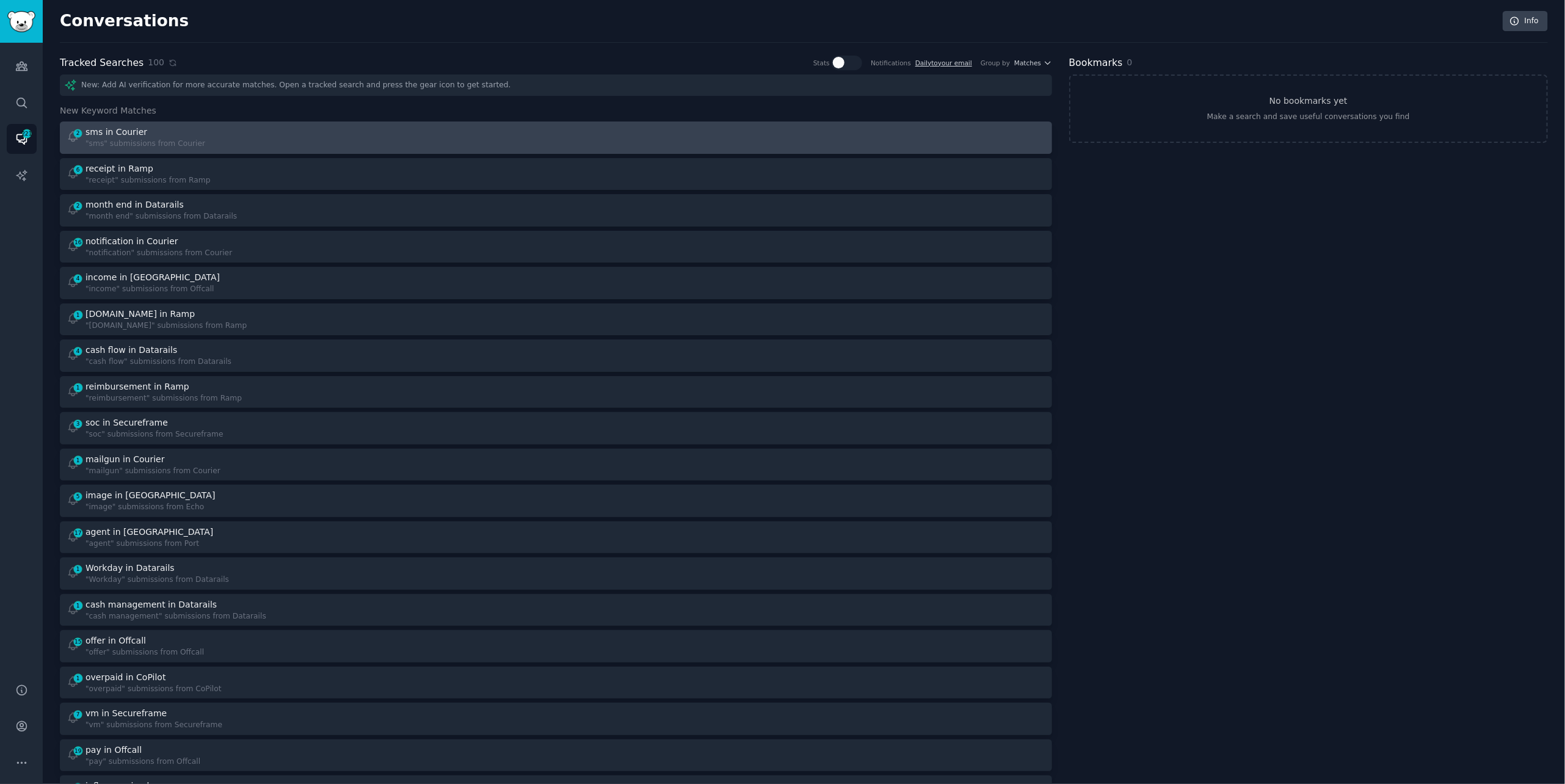
click at [375, 136] on div "2 sms in Courier "sms" submissions from Courier" at bounding box center [307, 137] width 481 height 23
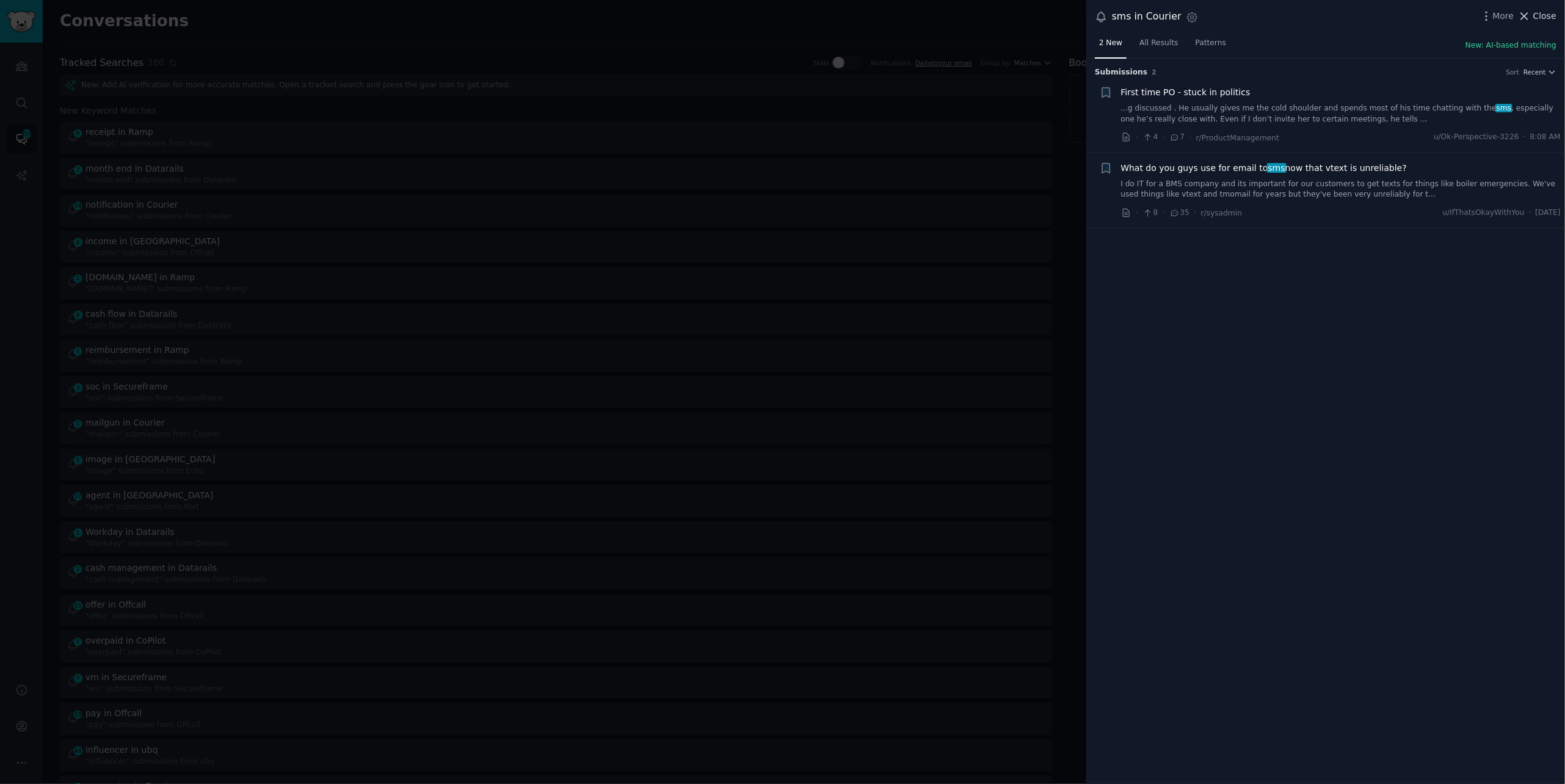
click at [1537, 19] on span "Close" at bounding box center [1545, 16] width 23 height 13
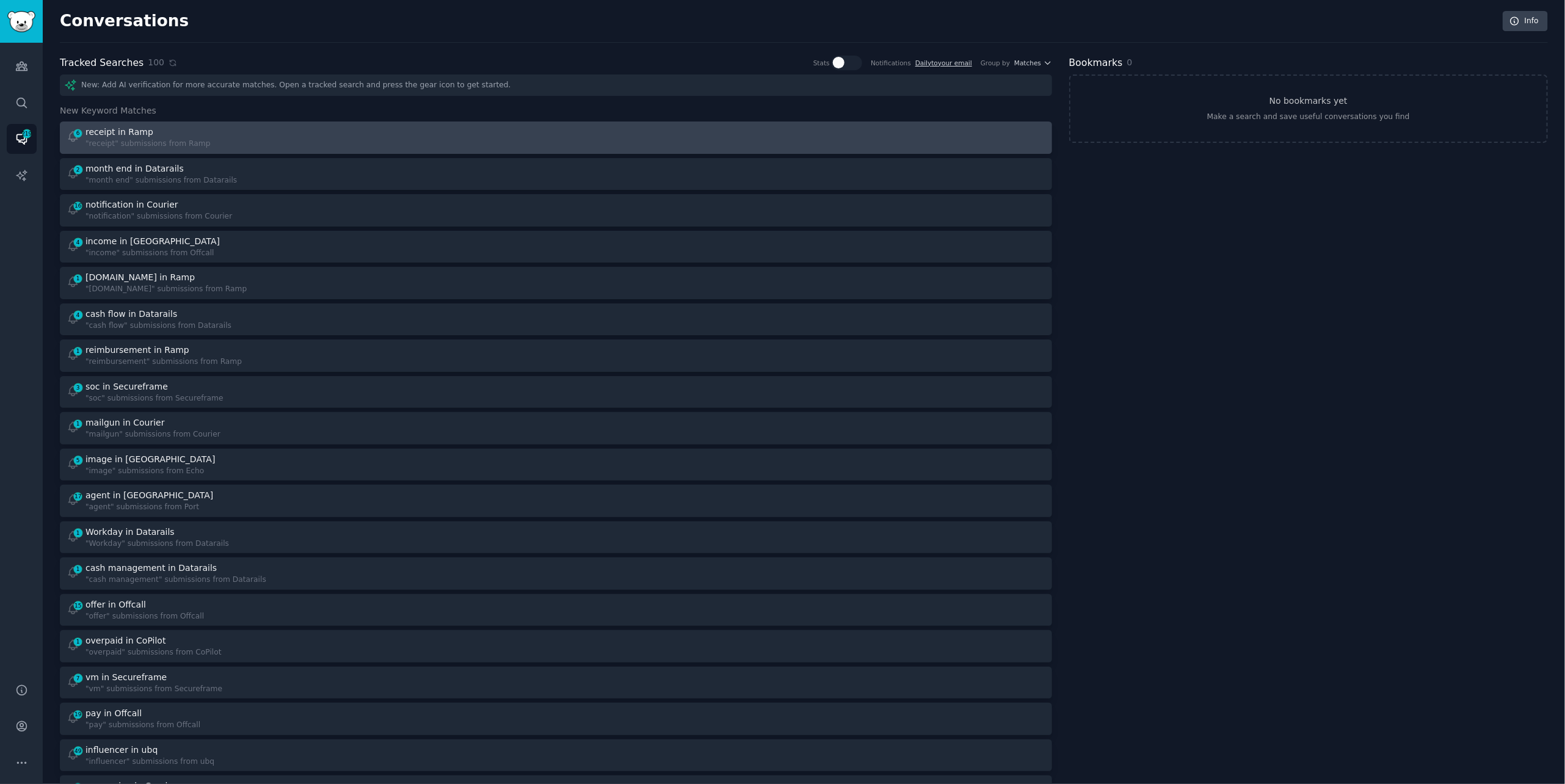
click at [459, 126] on div "6 receipt in Ramp "receipt" submissions from Ramp" at bounding box center [307, 137] width 481 height 23
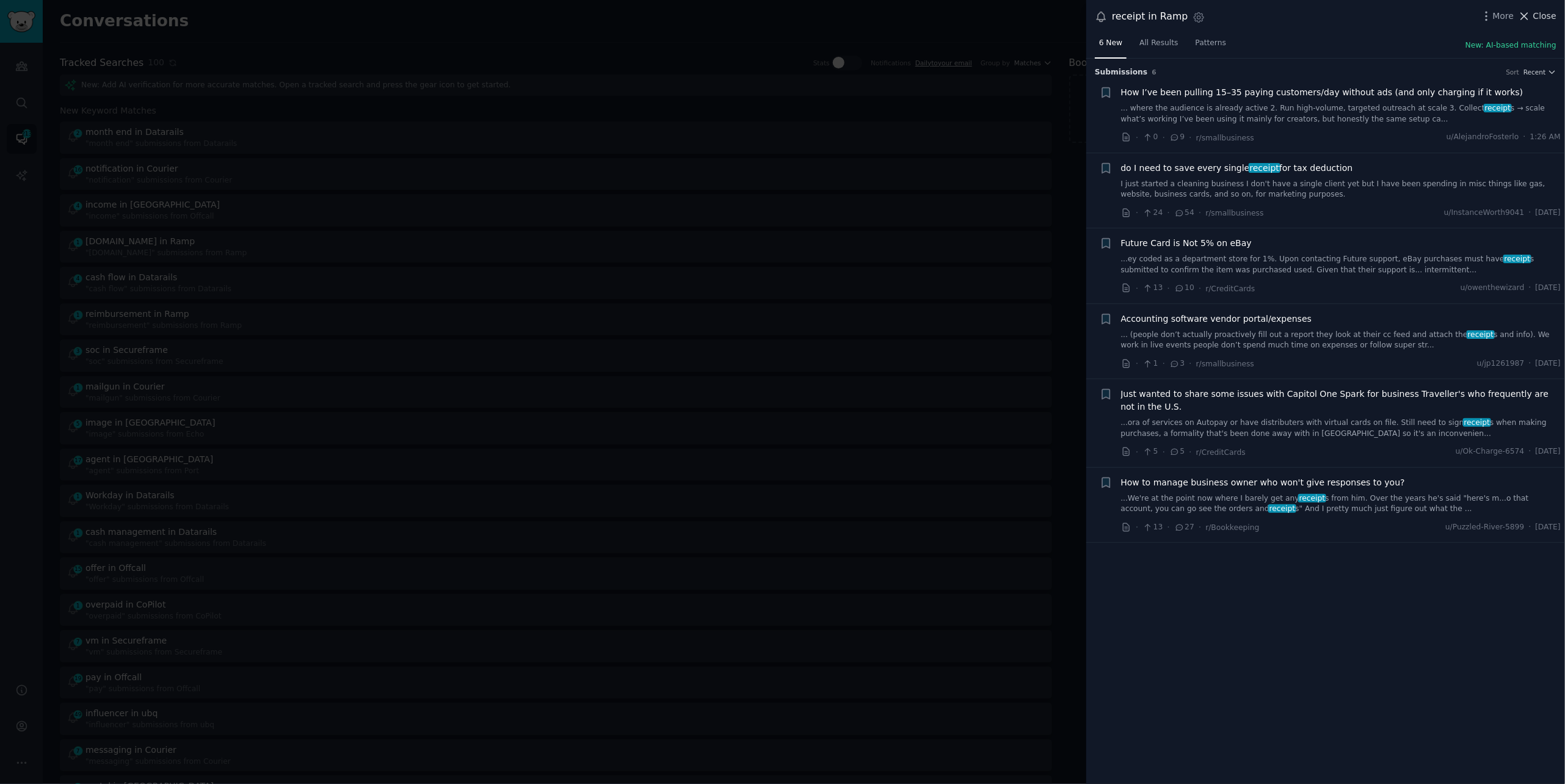
click at [1527, 13] on icon at bounding box center [1525, 16] width 7 height 7
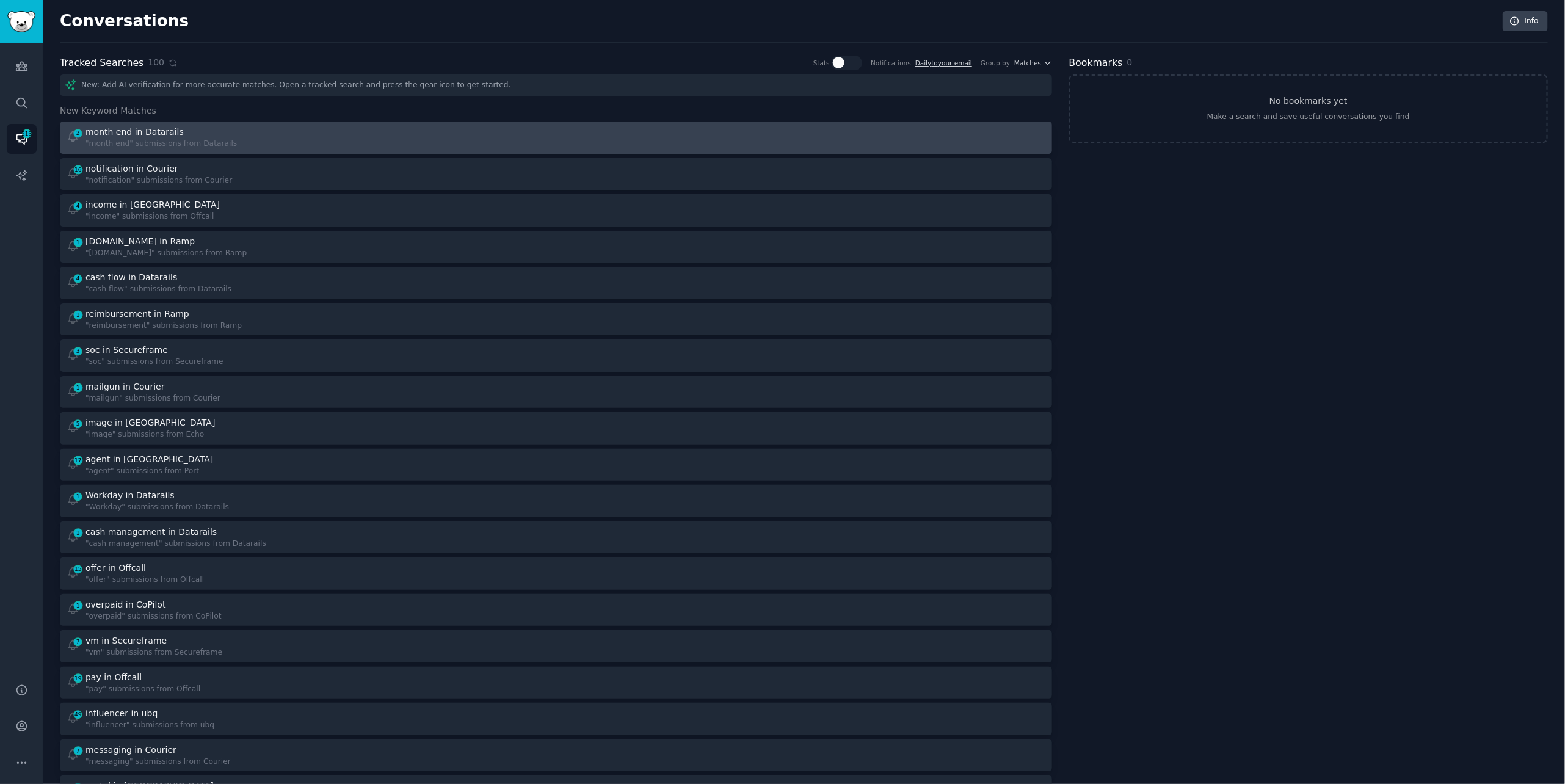
click at [386, 148] on div "2 month end in Datarails "month end" submissions from Datarails" at bounding box center [307, 137] width 481 height 23
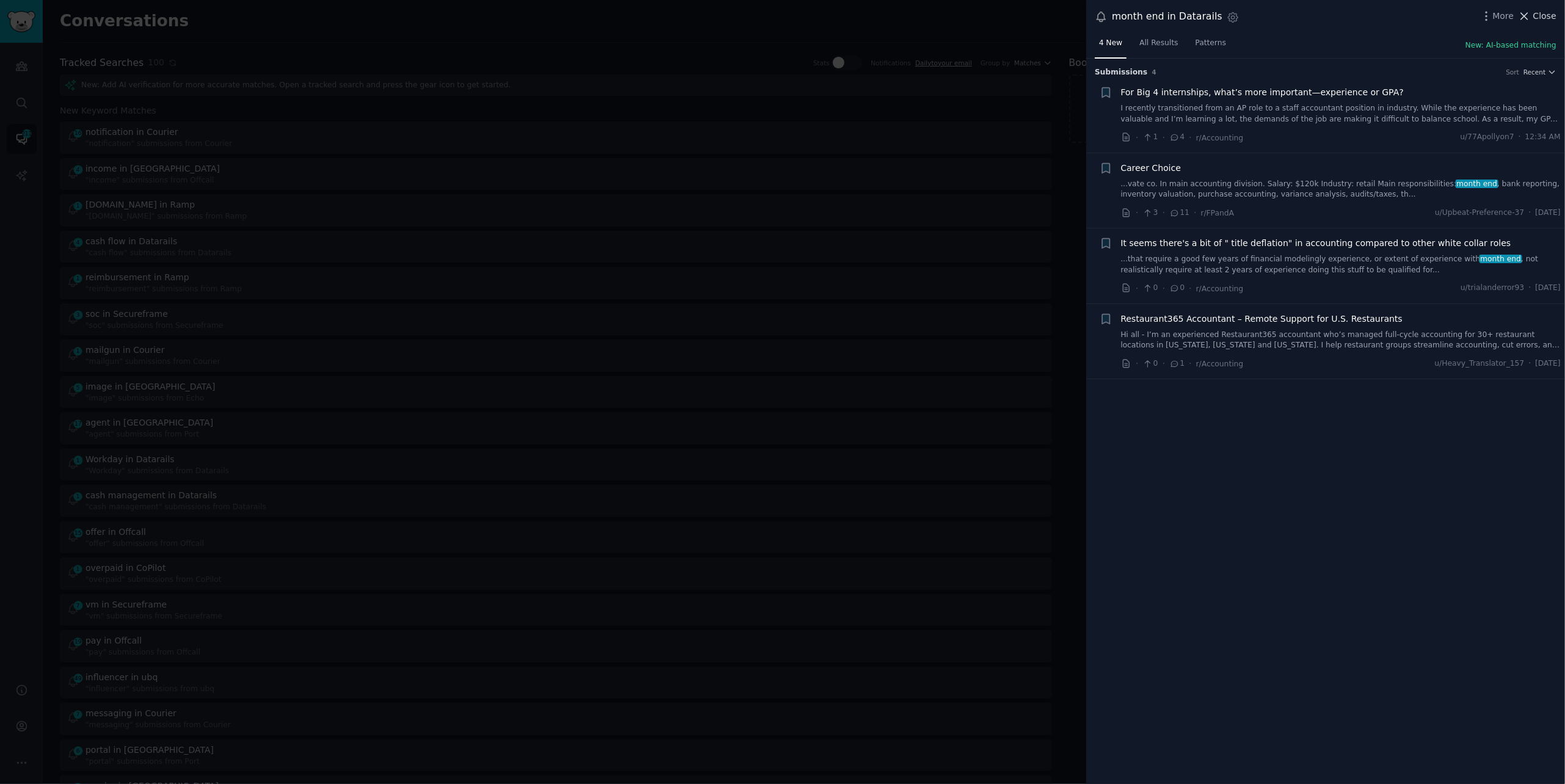
click at [1538, 16] on span "Close" at bounding box center [1545, 16] width 23 height 13
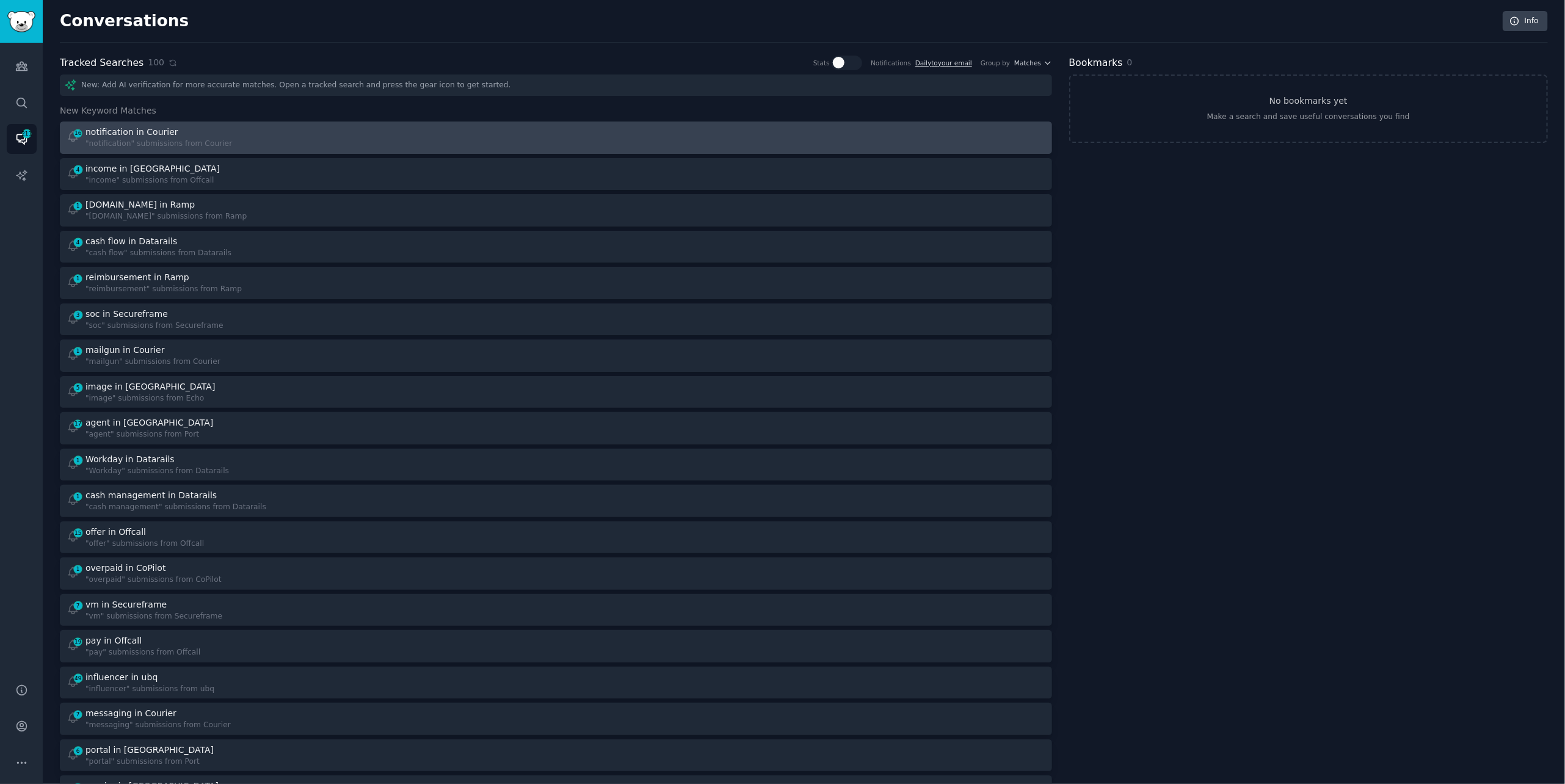
click at [395, 143] on div "16 notification in Courier "notification" submissions from Courier" at bounding box center [307, 137] width 481 height 23
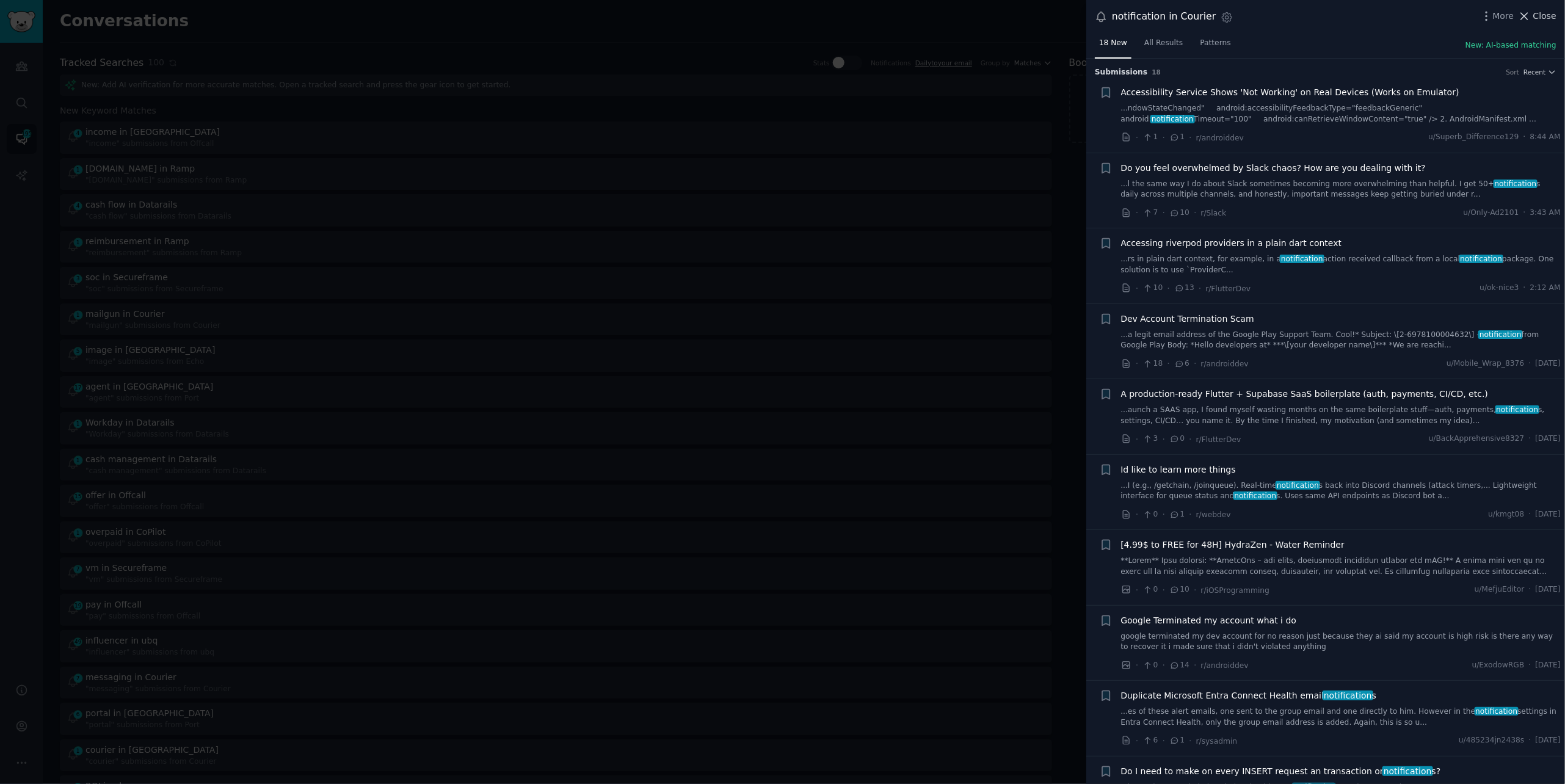
click at [1535, 19] on span "Close" at bounding box center [1545, 16] width 23 height 13
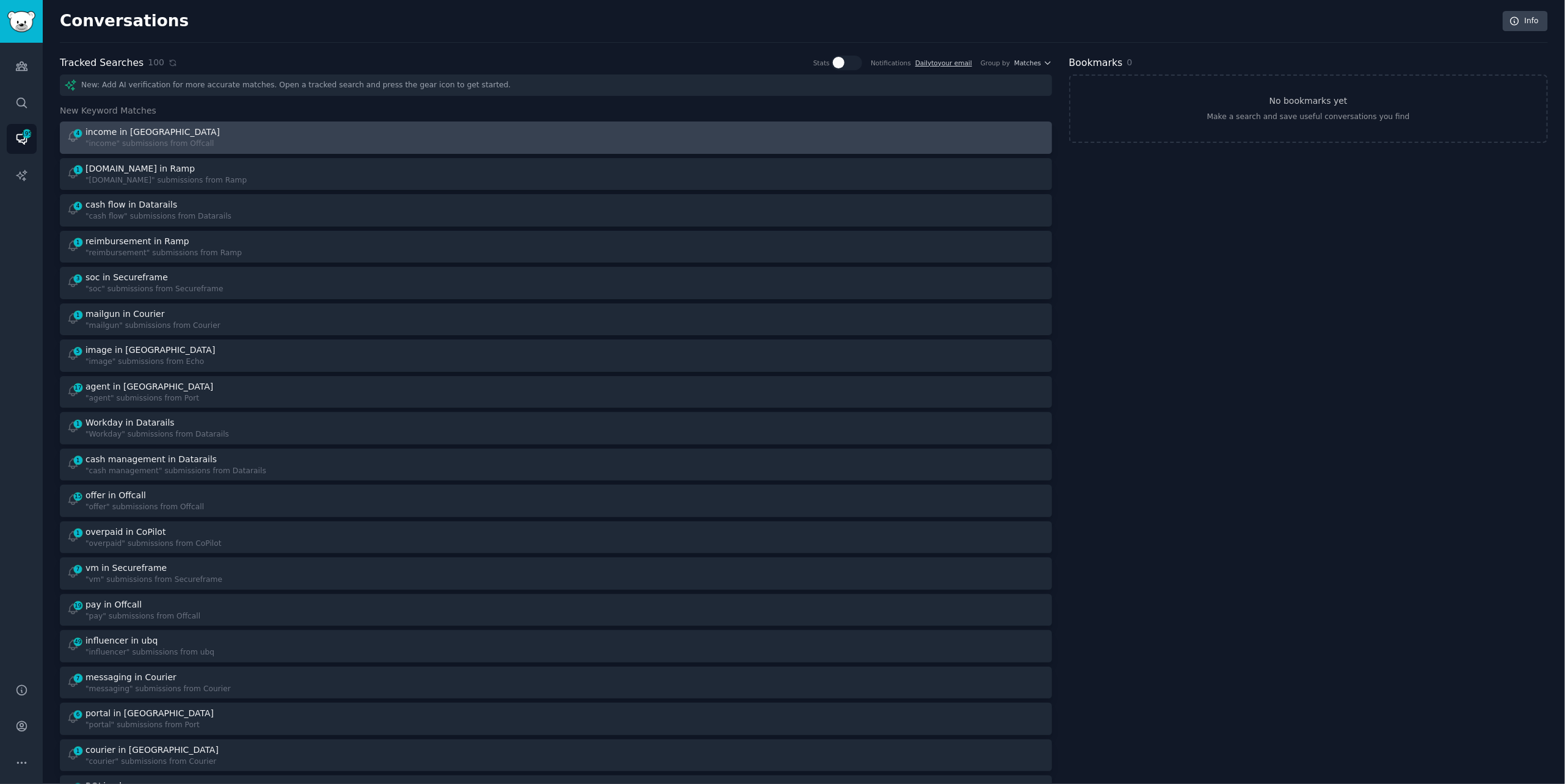
click at [387, 136] on div "4 income in Offcall "income" submissions from Offcall" at bounding box center [307, 137] width 481 height 23
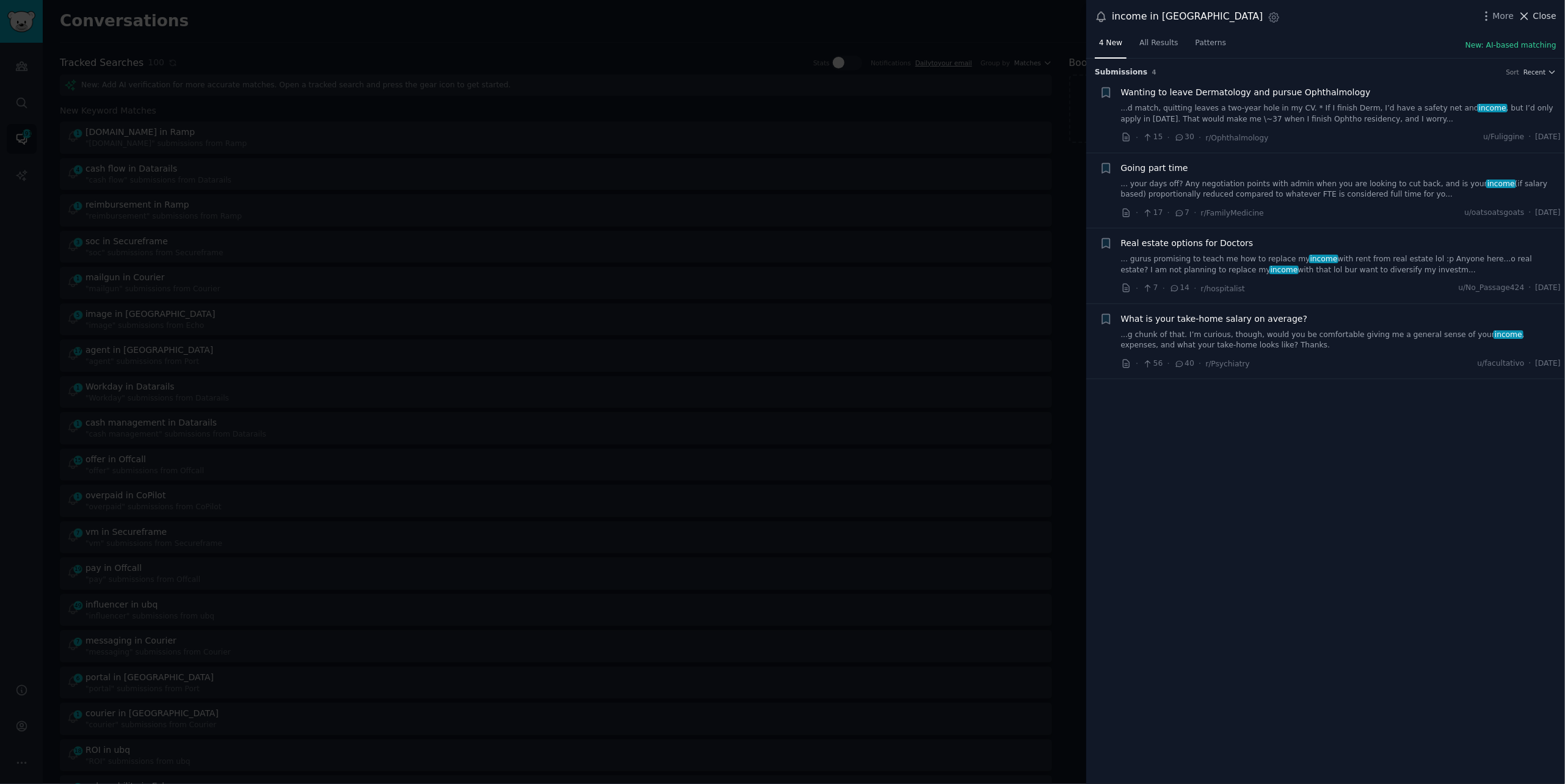
click at [1530, 13] on icon at bounding box center [1524, 16] width 13 height 13
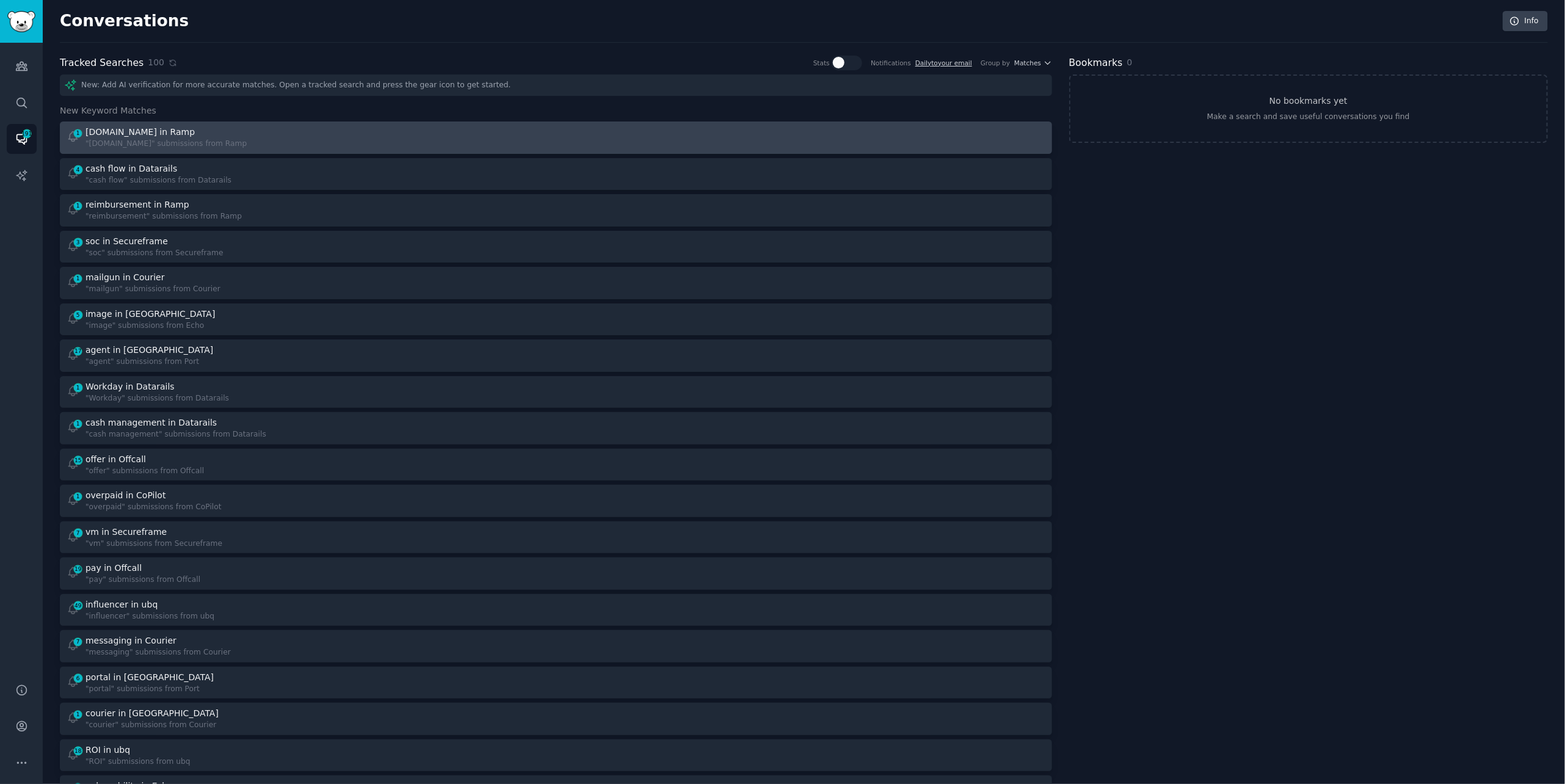
click at [361, 129] on div "1 [DOMAIN_NAME] in Ramp "[DOMAIN_NAME]" submissions from Ramp" at bounding box center [307, 137] width 481 height 23
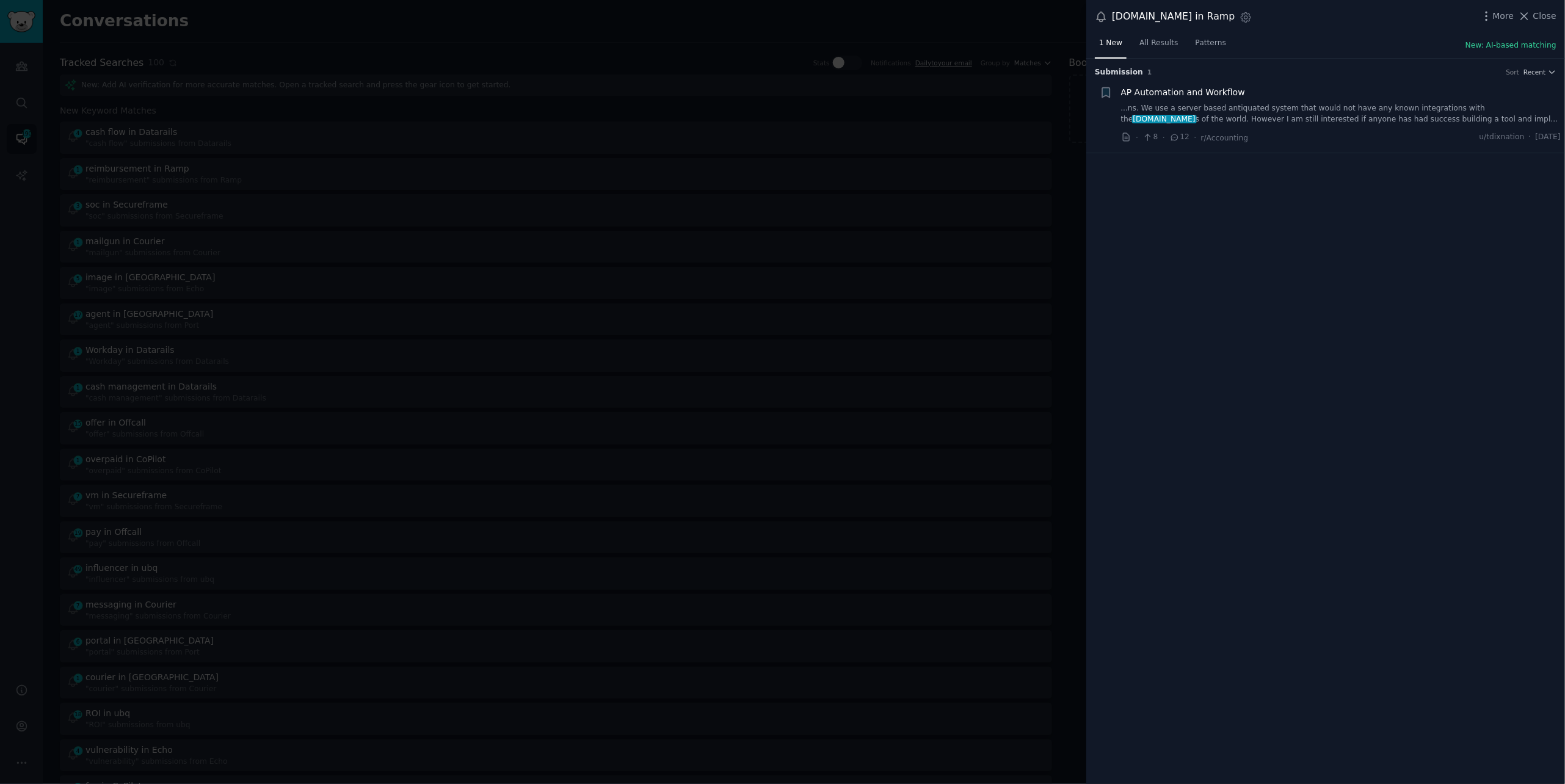
click at [1228, 115] on link "...ns. We use a server based antiquated system that would not have any known in…" at bounding box center [1341, 114] width 440 height 22
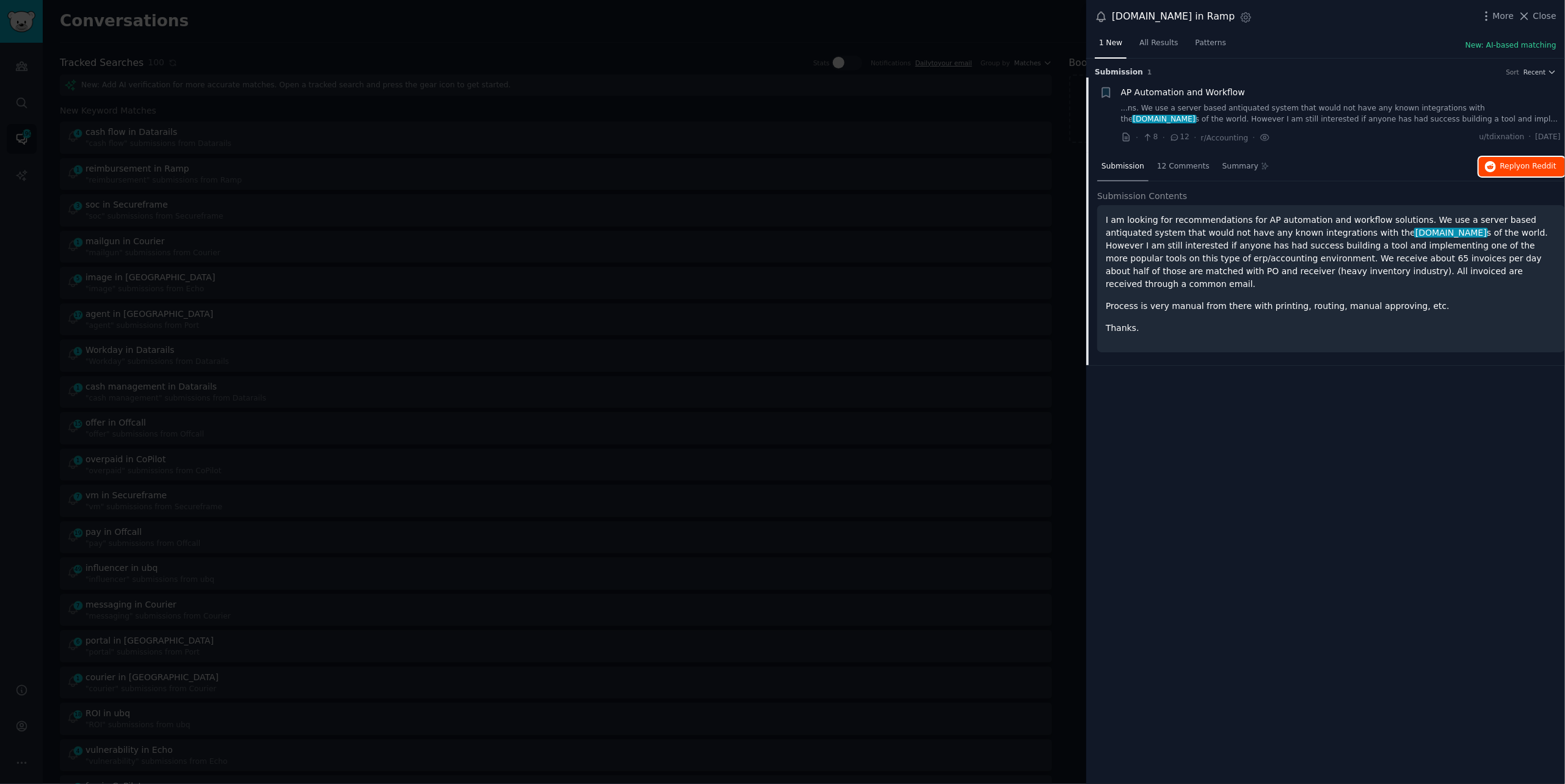
click at [1491, 158] on button "Reply on Reddit" at bounding box center [1521, 166] width 86 height 19
click at [226, 30] on div at bounding box center [782, 392] width 1565 height 784
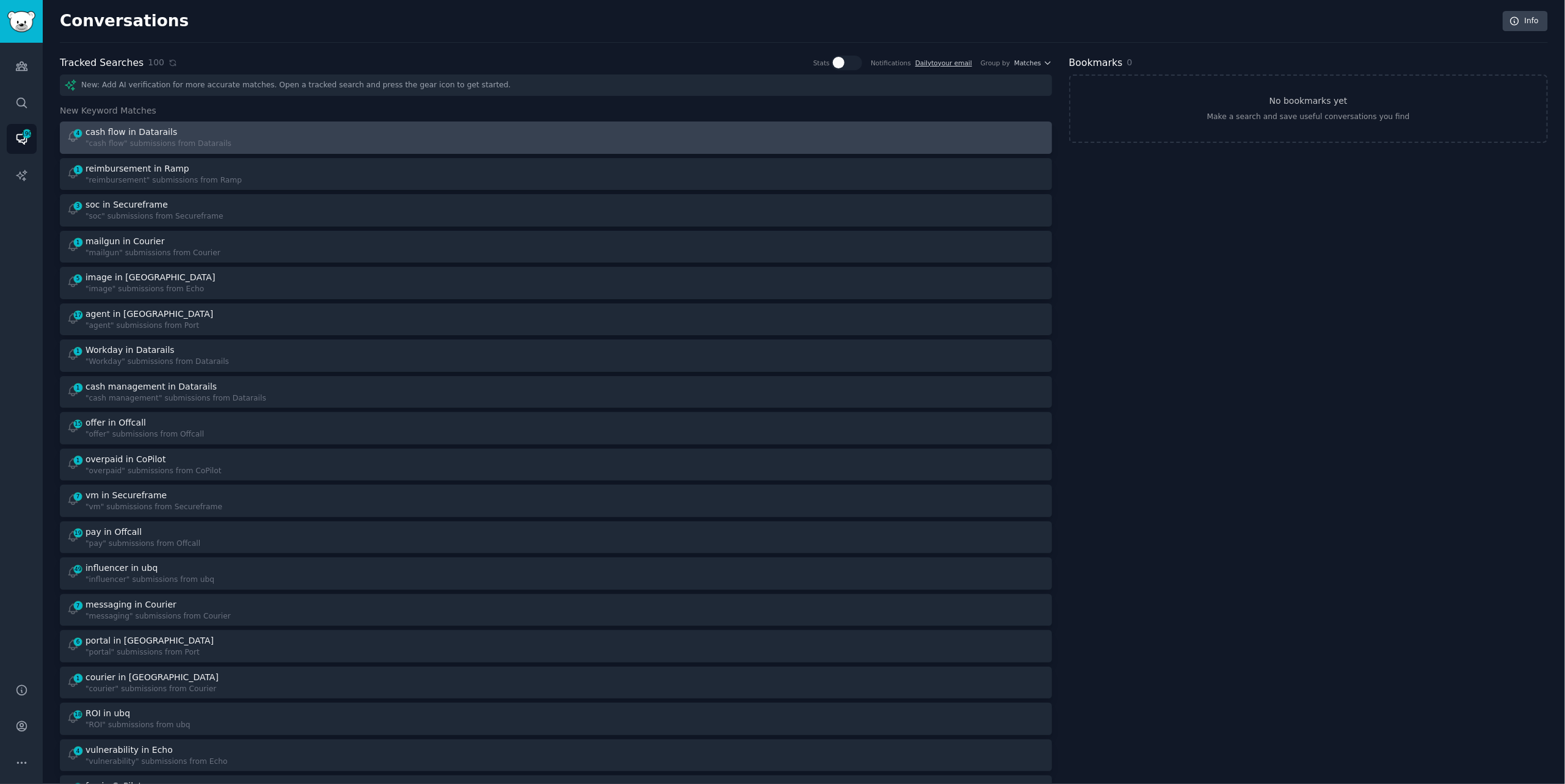
click at [196, 146] on div ""cash flow" submissions from Datarails" at bounding box center [158, 144] width 146 height 11
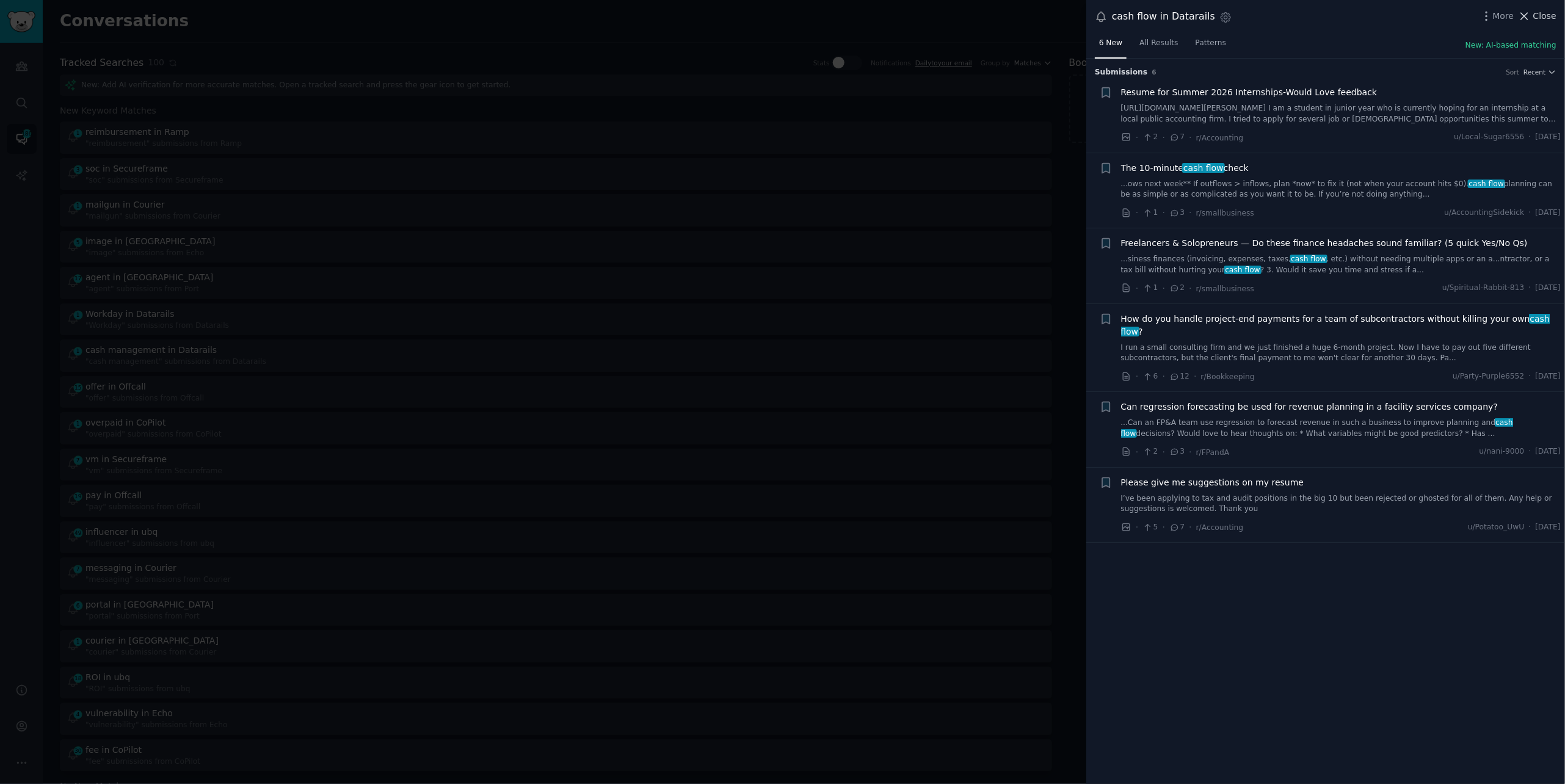
click at [1537, 15] on span "Close" at bounding box center [1545, 16] width 23 height 13
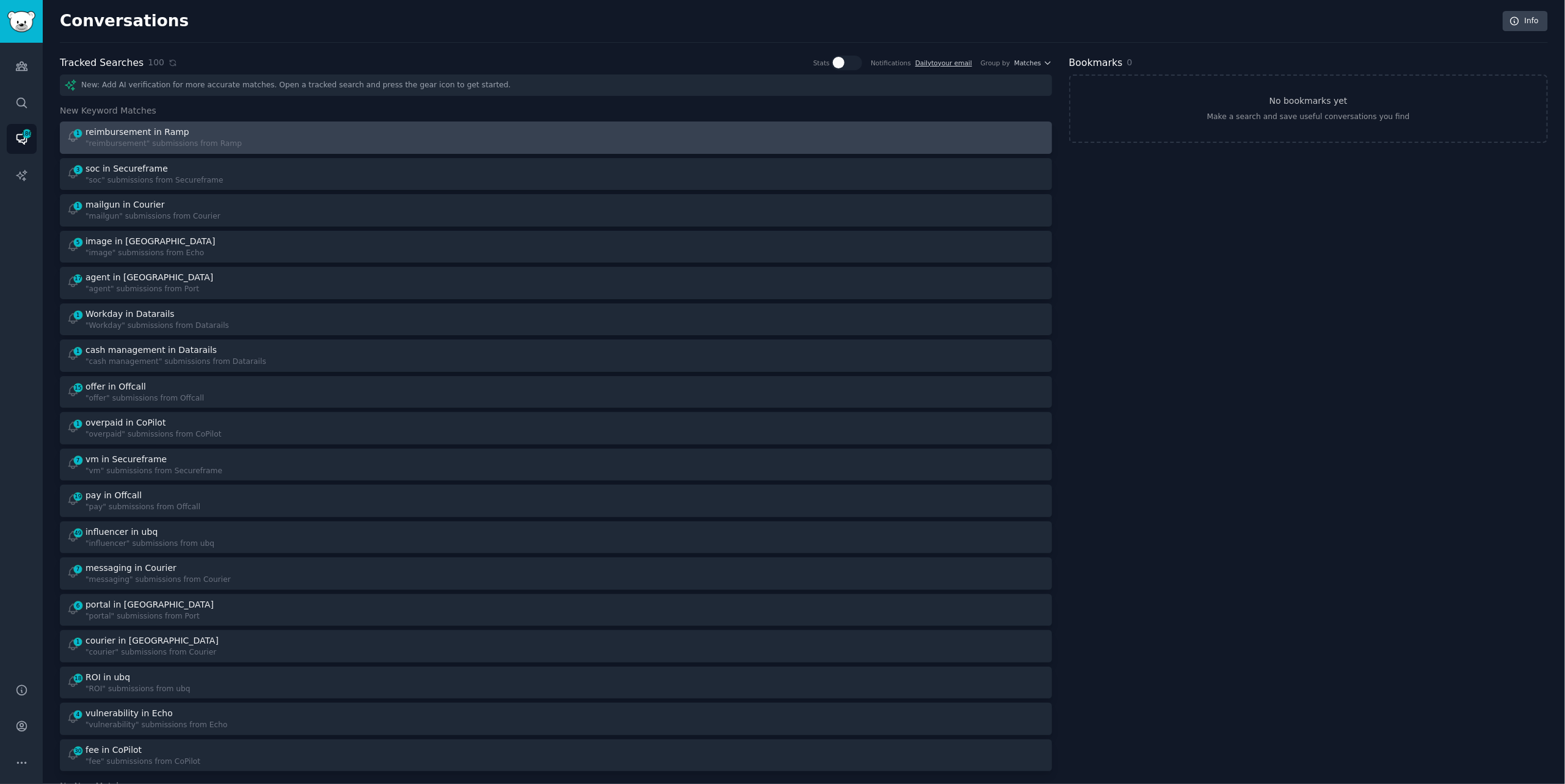
click at [256, 136] on div "1 reimbursement in Ramp "reimbursement" submissions from Ramp" at bounding box center [307, 137] width 481 height 23
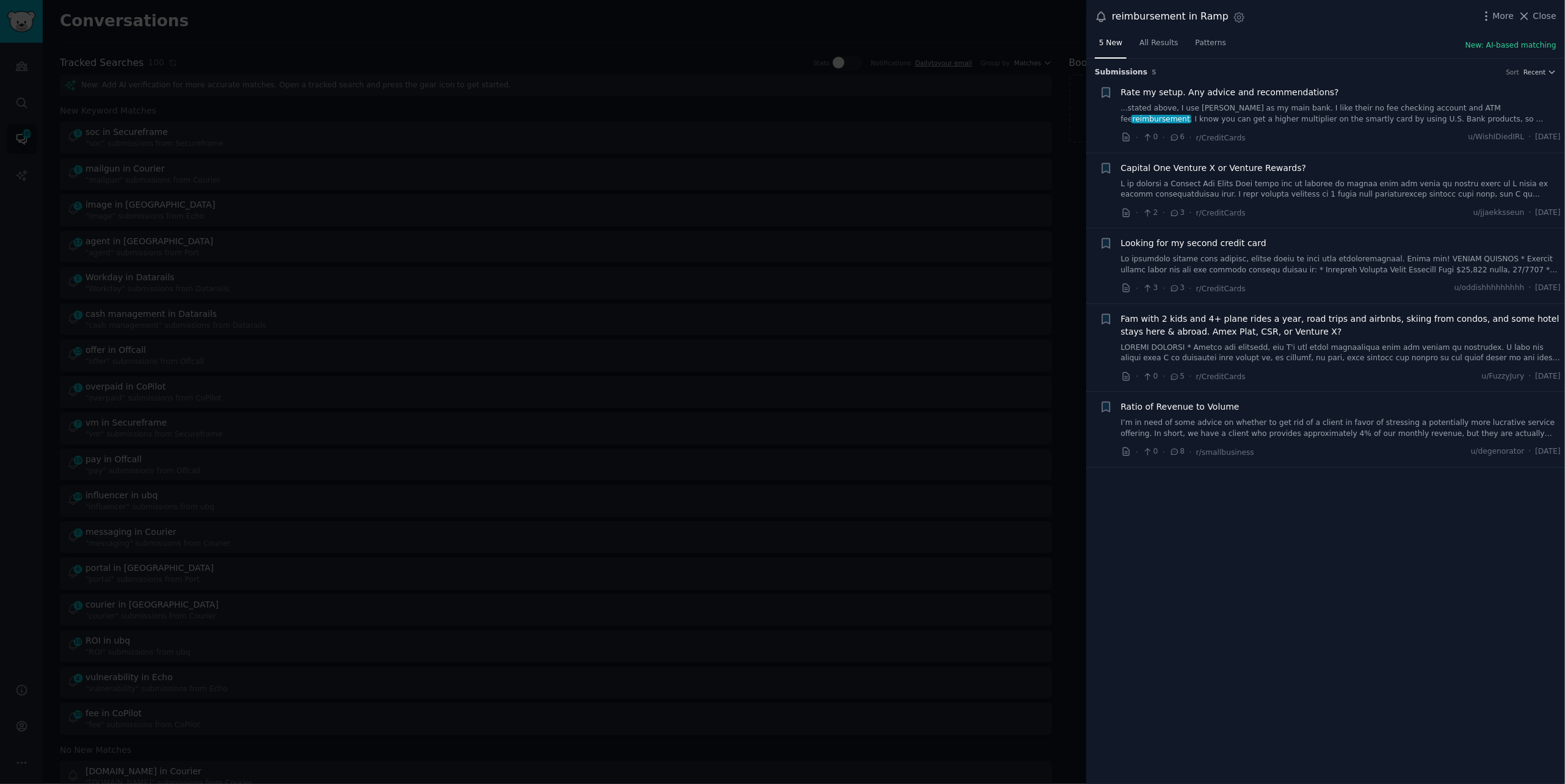
click at [1280, 110] on link "...stated above, I use [PERSON_NAME] as my main bank. I like their no fee check…" at bounding box center [1341, 114] width 440 height 22
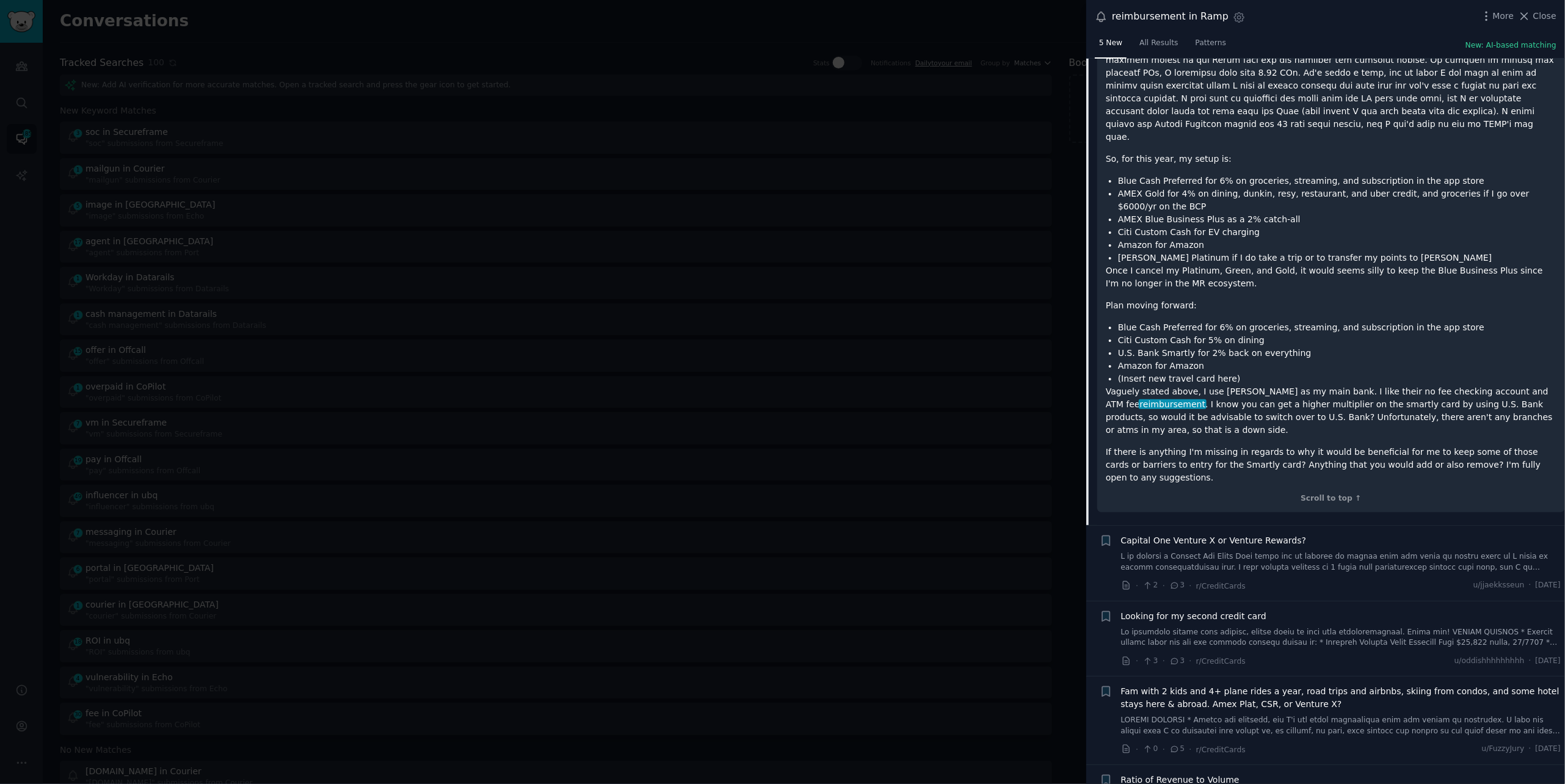
scroll to position [325, 0]
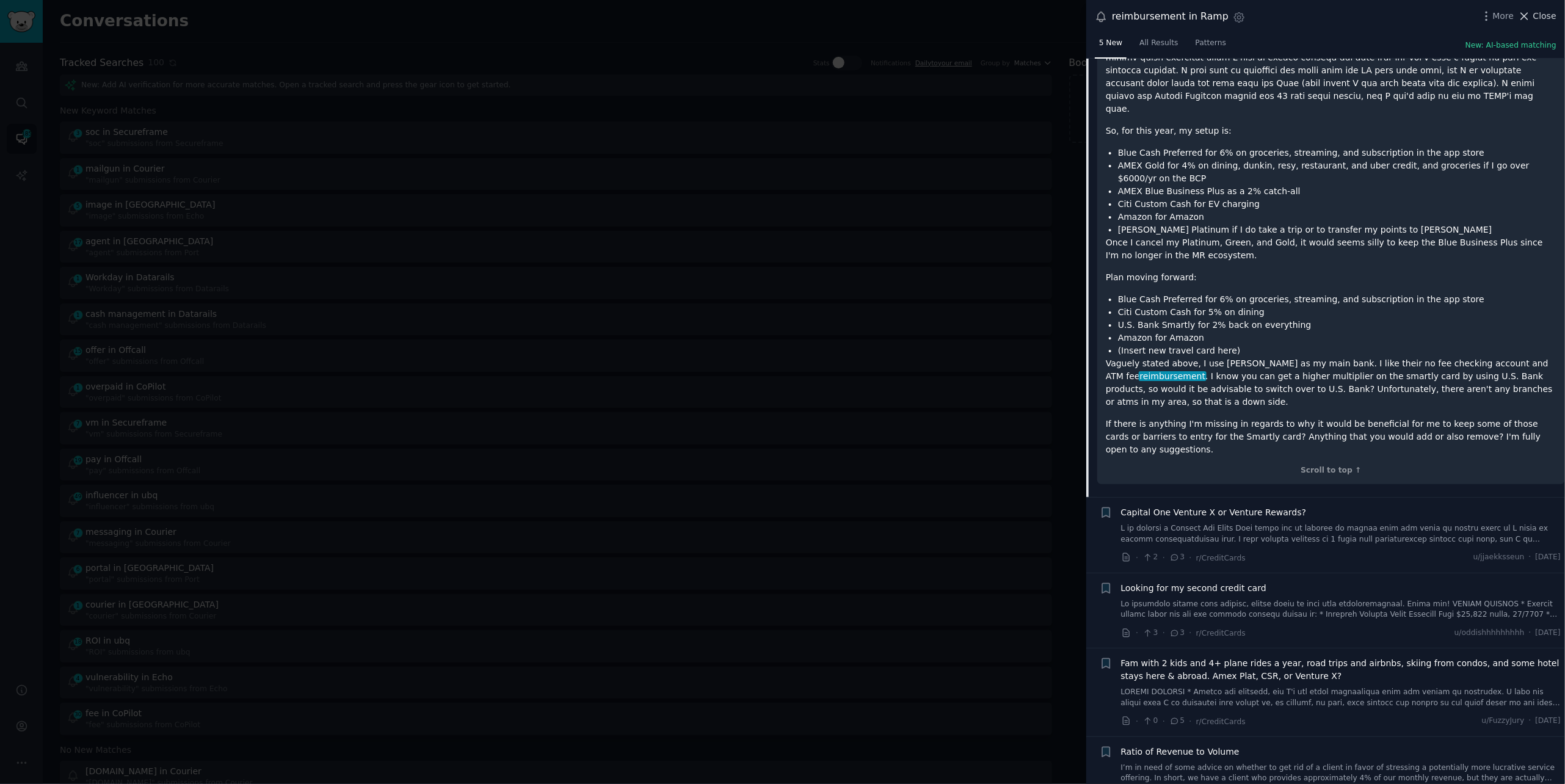
click at [1537, 14] on span "Close" at bounding box center [1545, 16] width 23 height 13
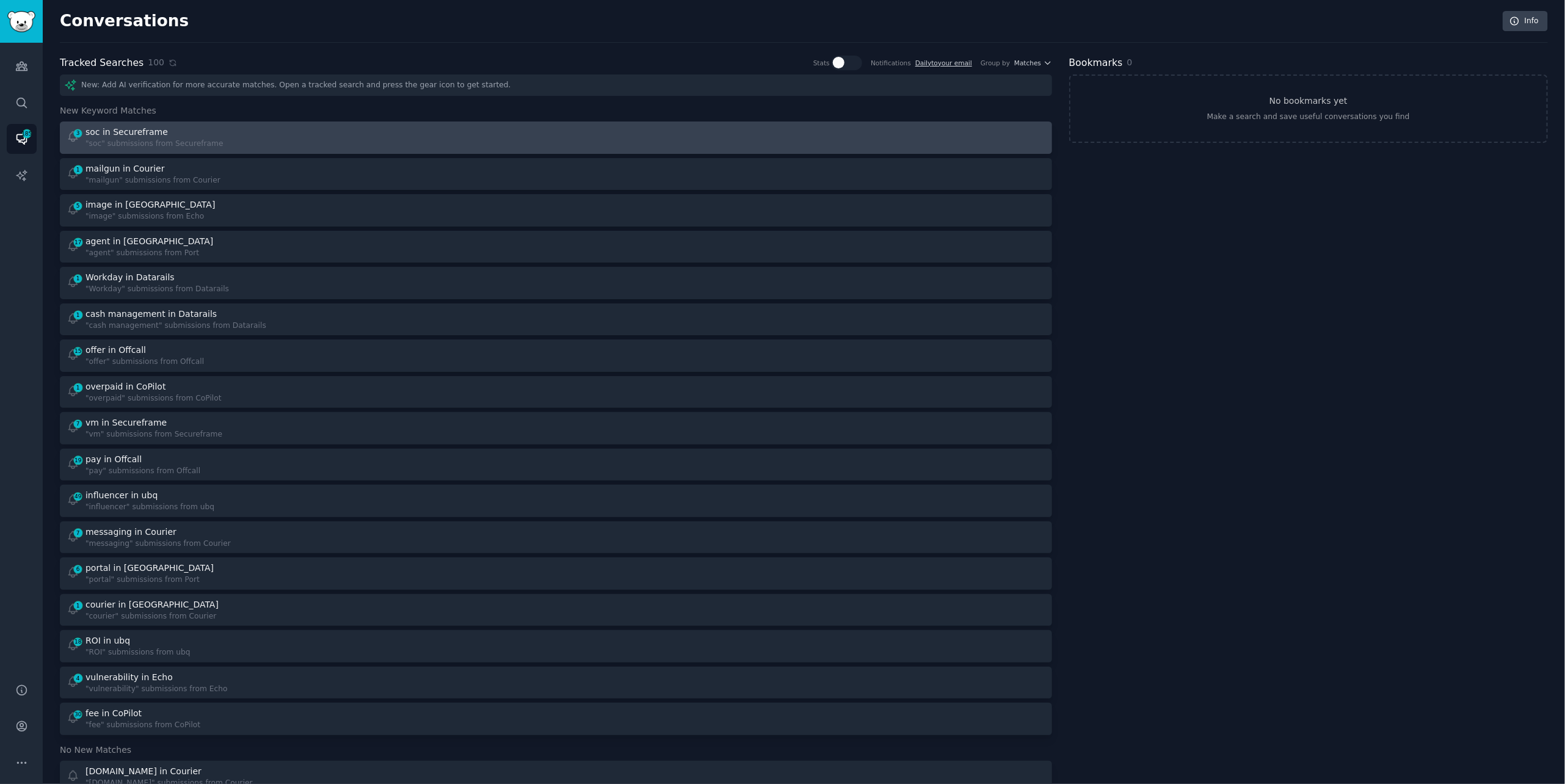
click at [471, 128] on div "3 soc in Secureframe "soc" submissions from Secureframe" at bounding box center [307, 137] width 481 height 23
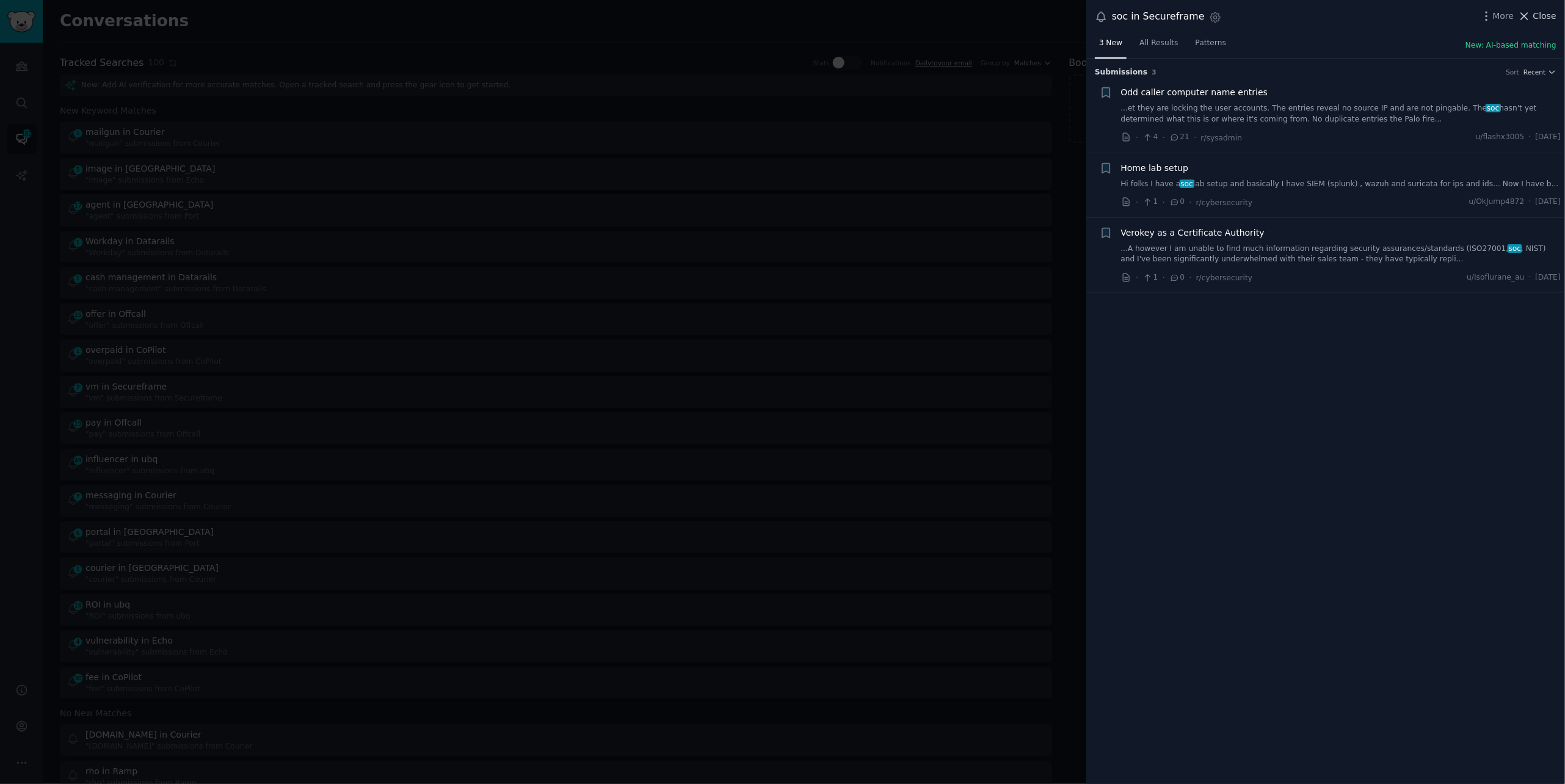
click at [1538, 17] on span "Close" at bounding box center [1545, 16] width 23 height 13
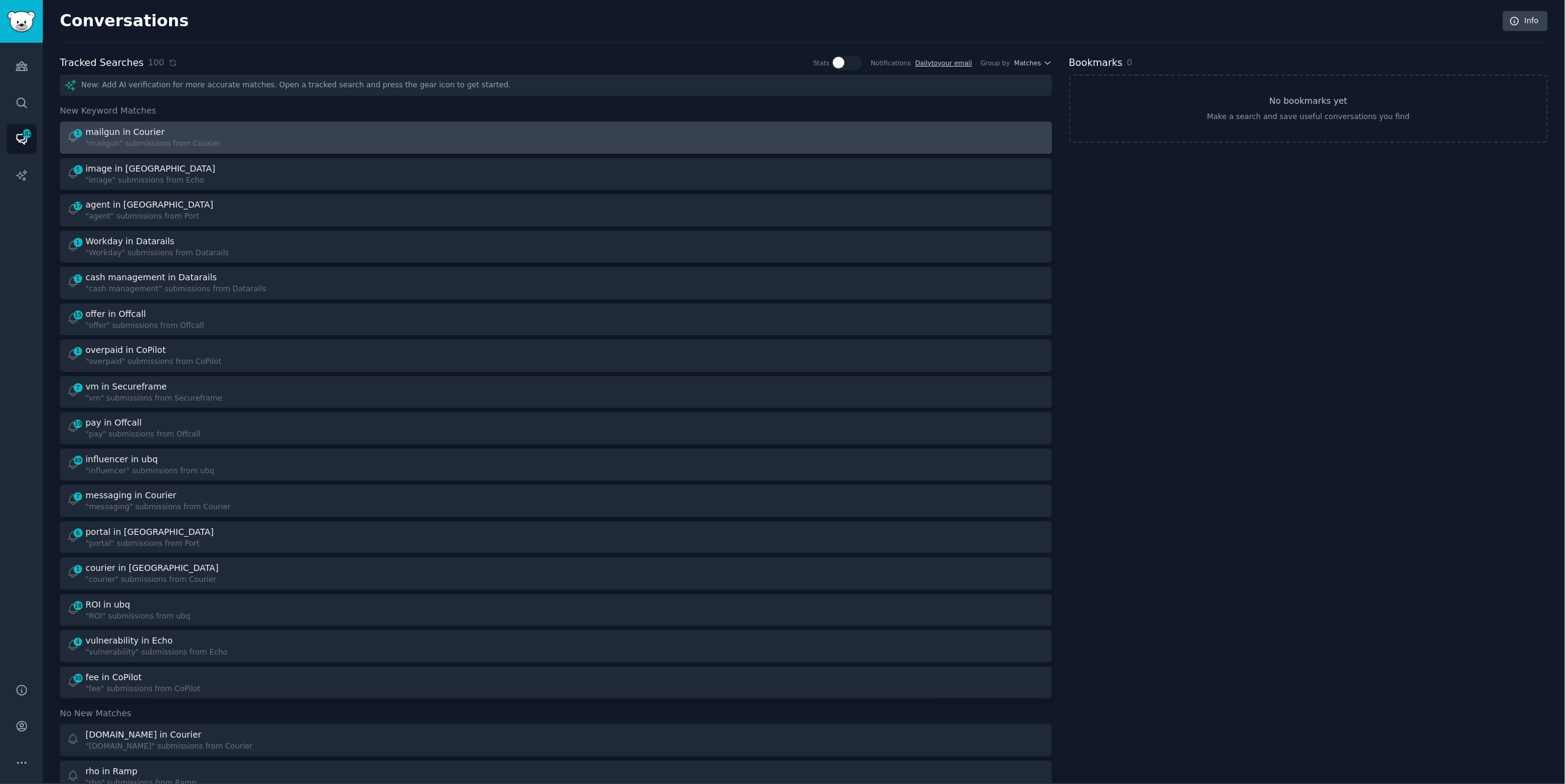
click at [401, 136] on div "1 mailgun in Courier "mailgun" submissions from Courier" at bounding box center [307, 137] width 481 height 23
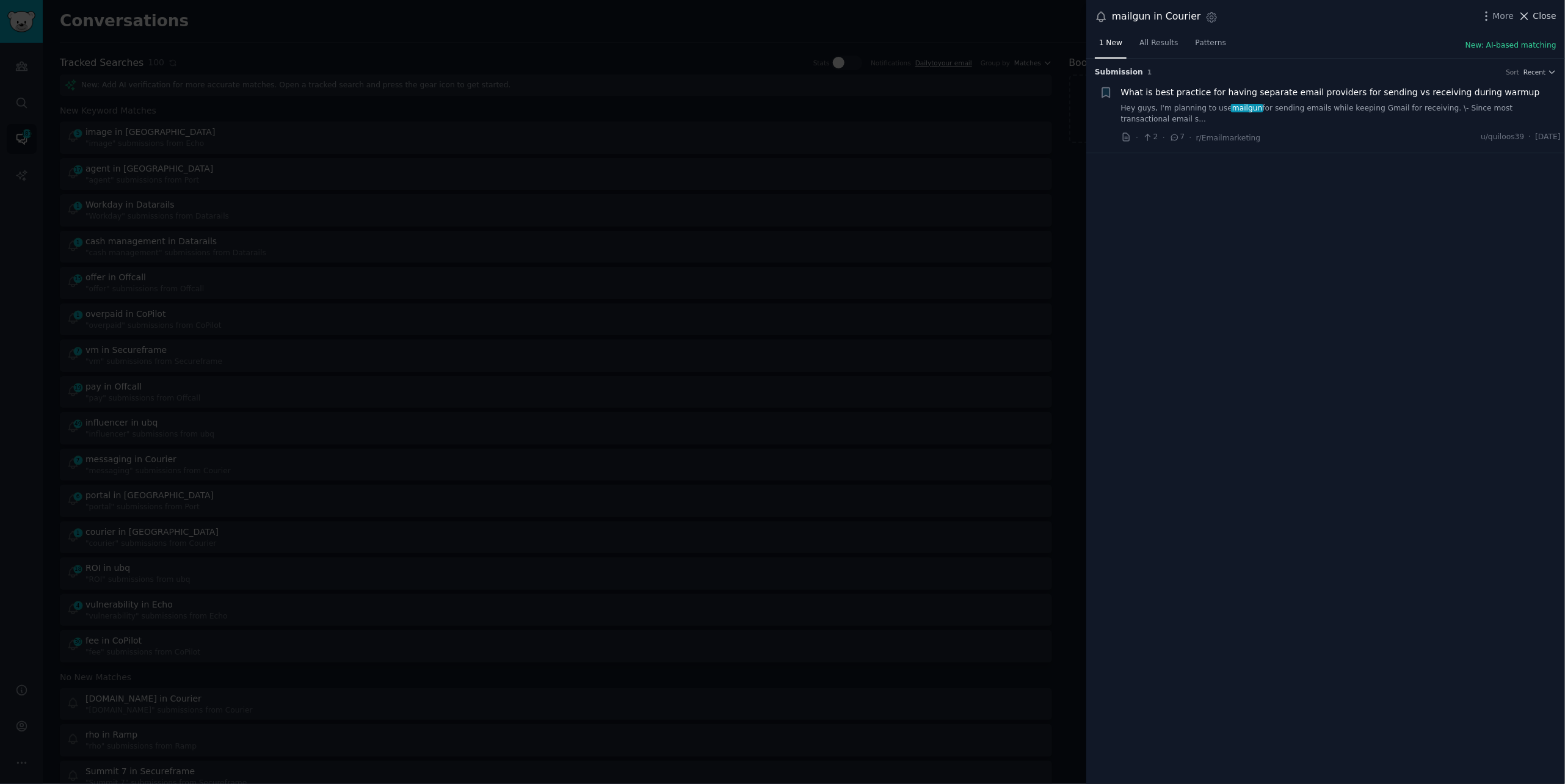
click at [1535, 13] on span "Close" at bounding box center [1545, 16] width 23 height 13
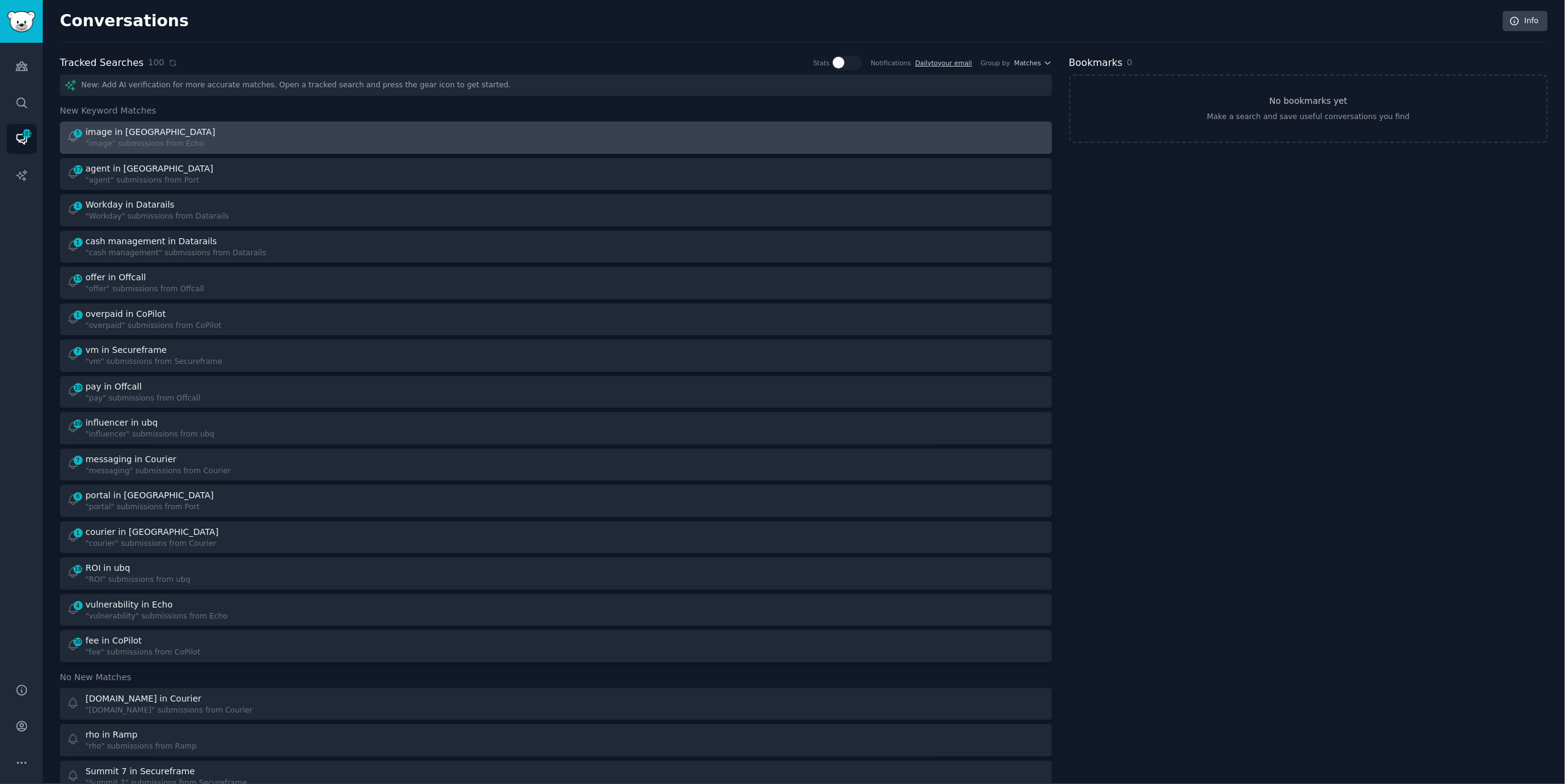
click at [399, 146] on div "5 image in Echo "image" submissions from Echo" at bounding box center [307, 137] width 481 height 23
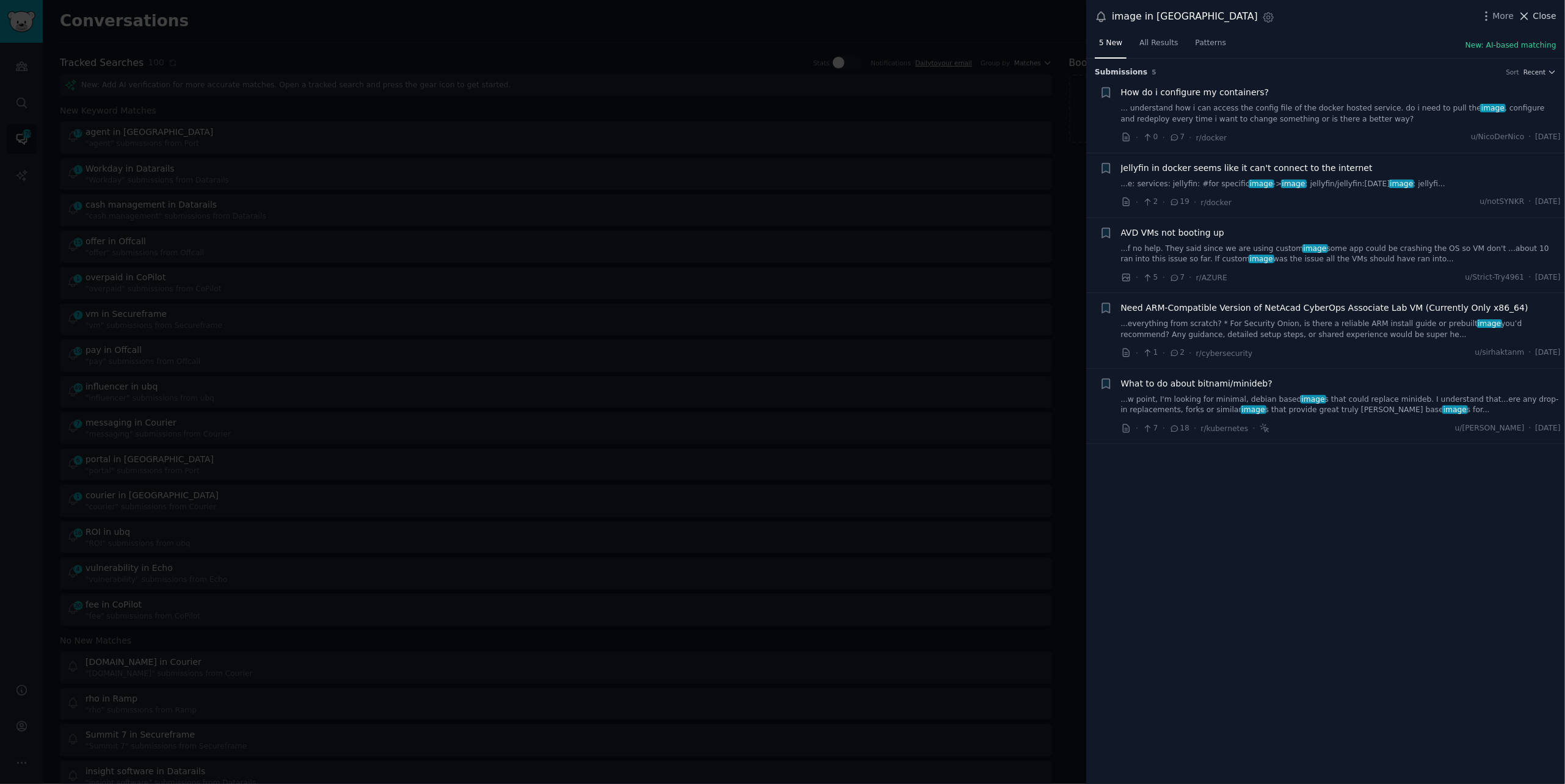
click at [1537, 13] on span "Close" at bounding box center [1545, 16] width 23 height 13
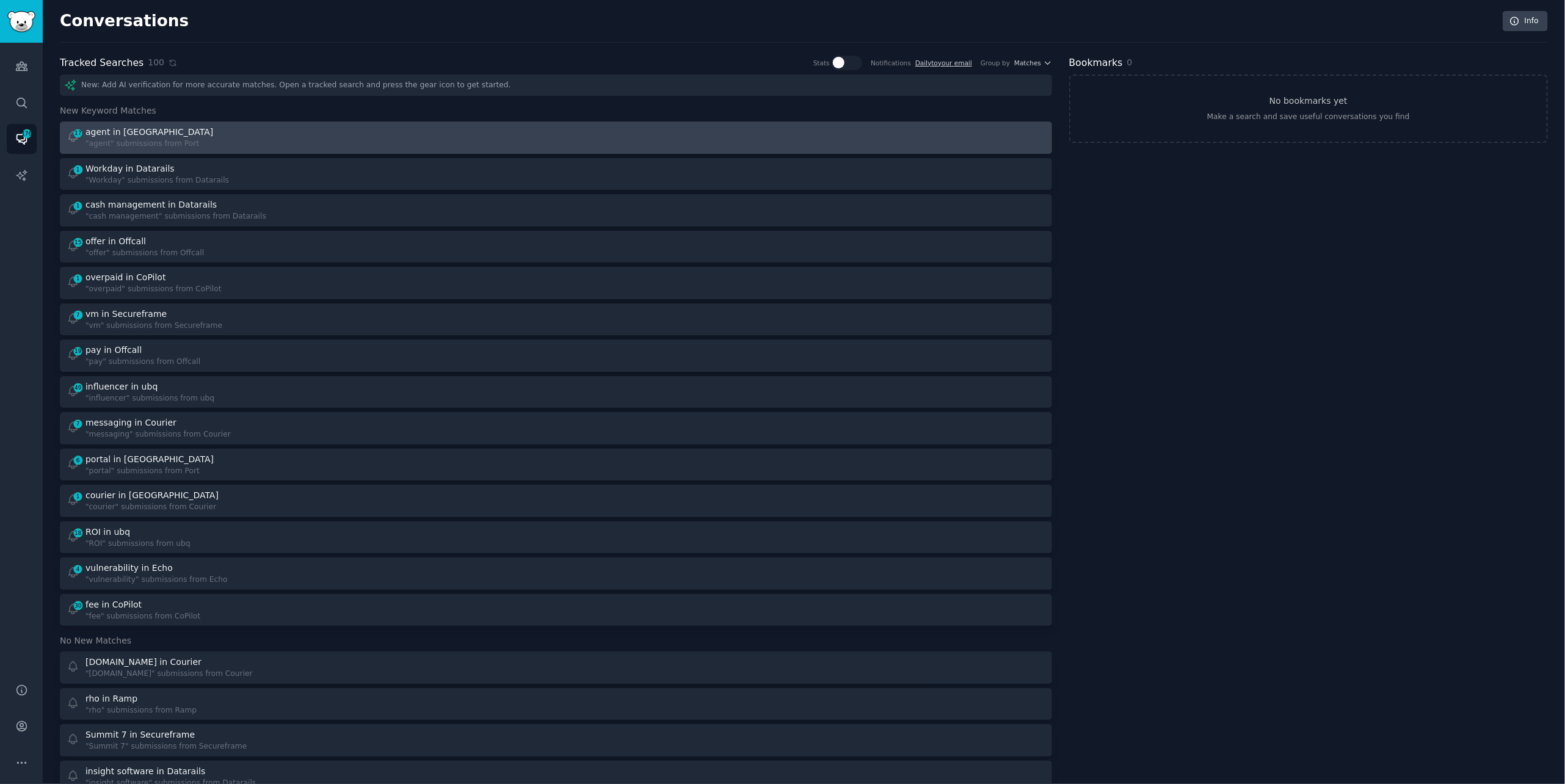
click at [324, 131] on div "17 agent in Port "agent" submissions from Port" at bounding box center [307, 137] width 481 height 23
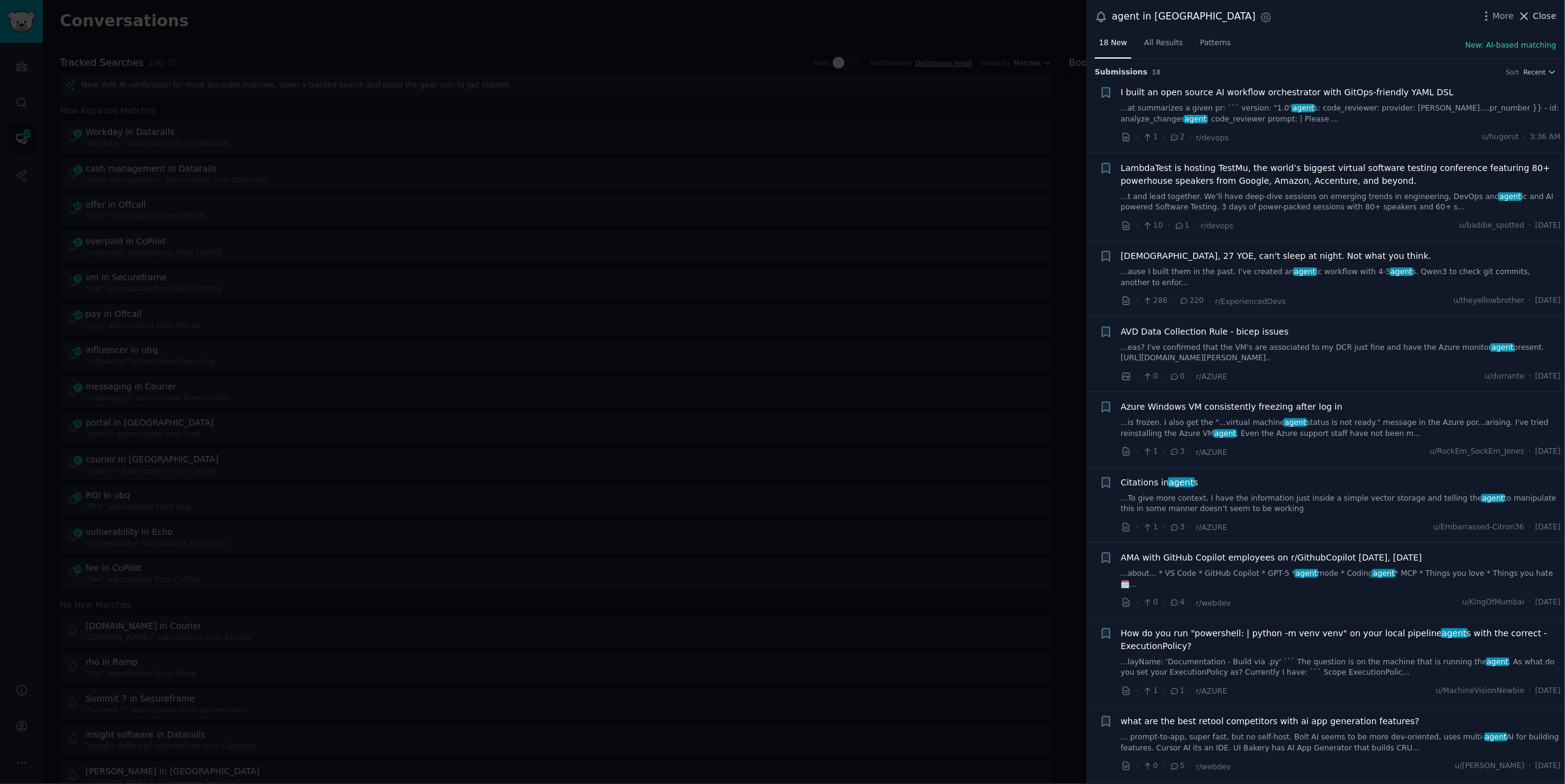
click at [1550, 13] on span "Close" at bounding box center [1545, 16] width 23 height 13
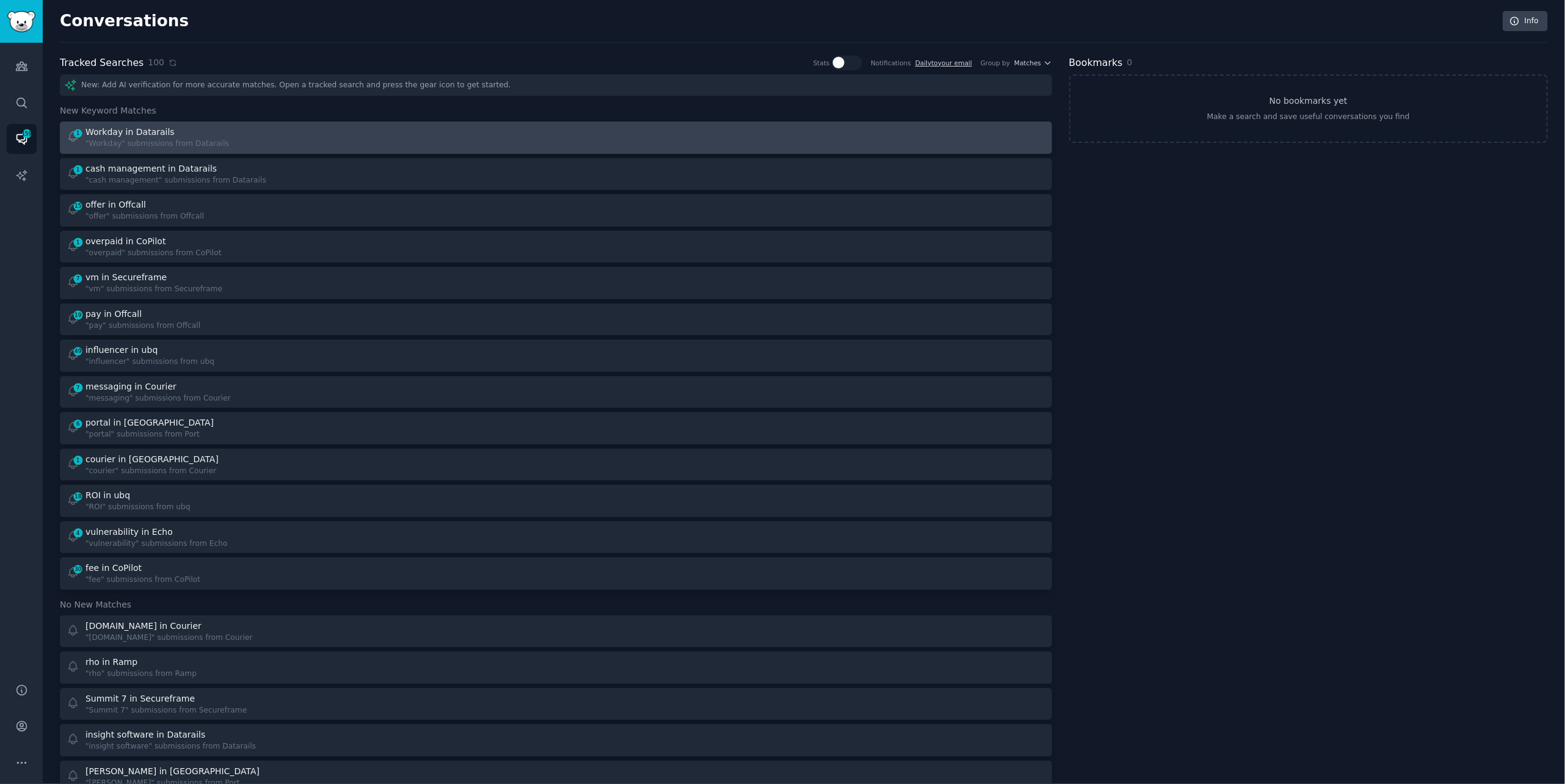
click at [309, 143] on div "1 Workday in Datarails "Workday" submissions from Datarails" at bounding box center [307, 137] width 481 height 23
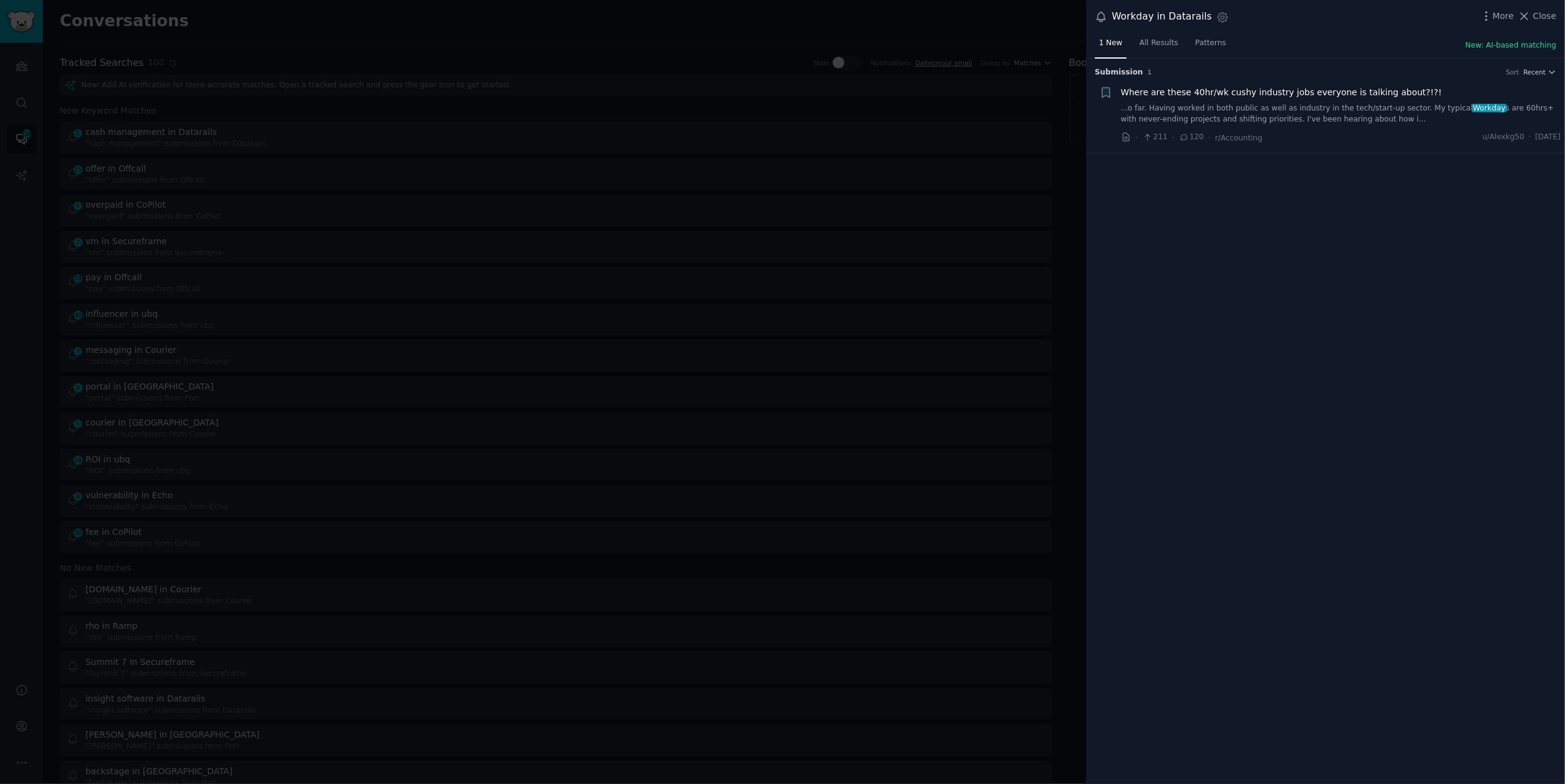
click at [1536, 23] on div "More Close" at bounding box center [1517, 16] width 76 height 15
click at [1546, 18] on span "Close" at bounding box center [1545, 16] width 23 height 13
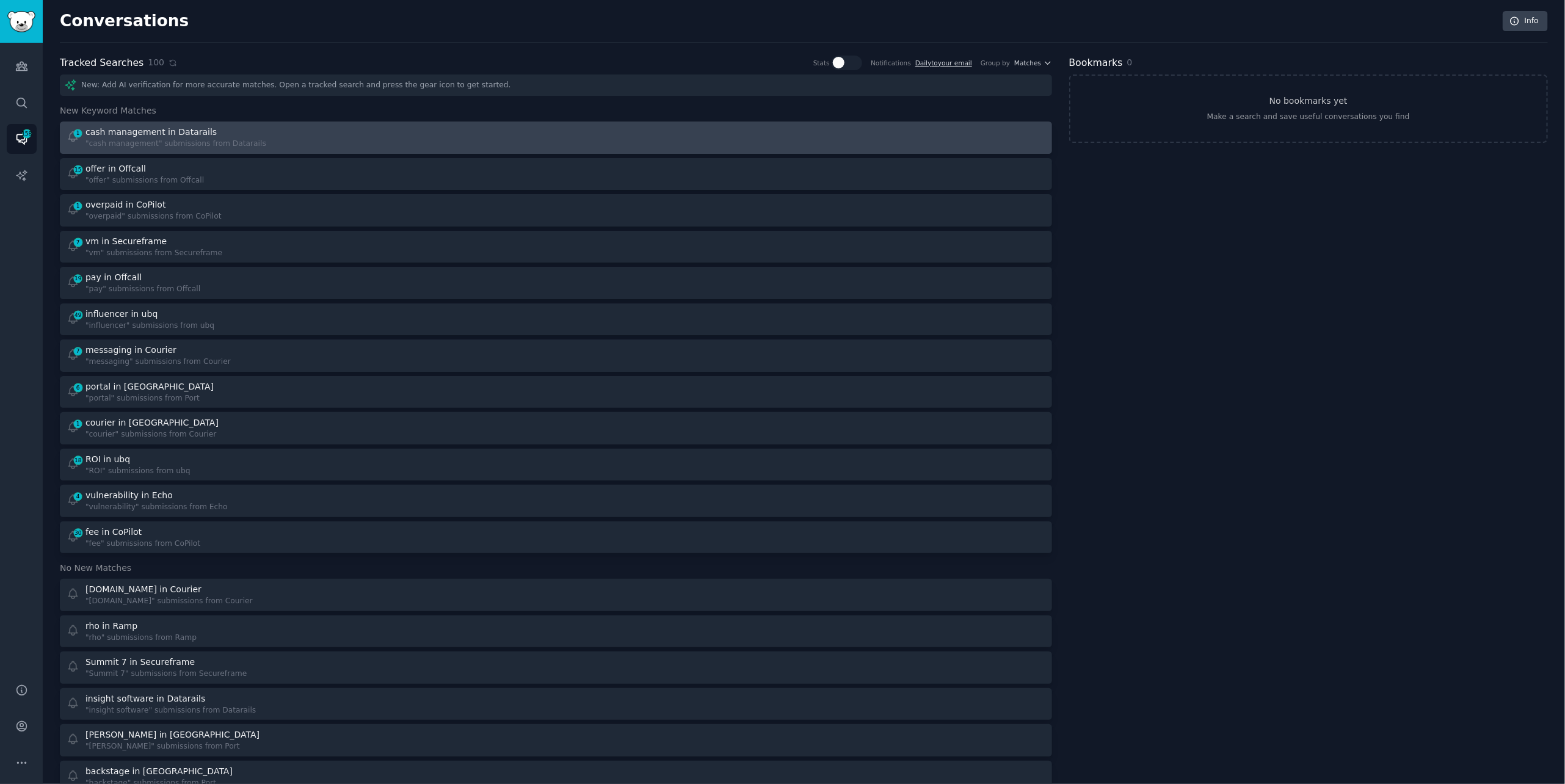
click at [514, 139] on div "1 cash management in Datarails "cash management" submissions from Datarails" at bounding box center [307, 137] width 481 height 23
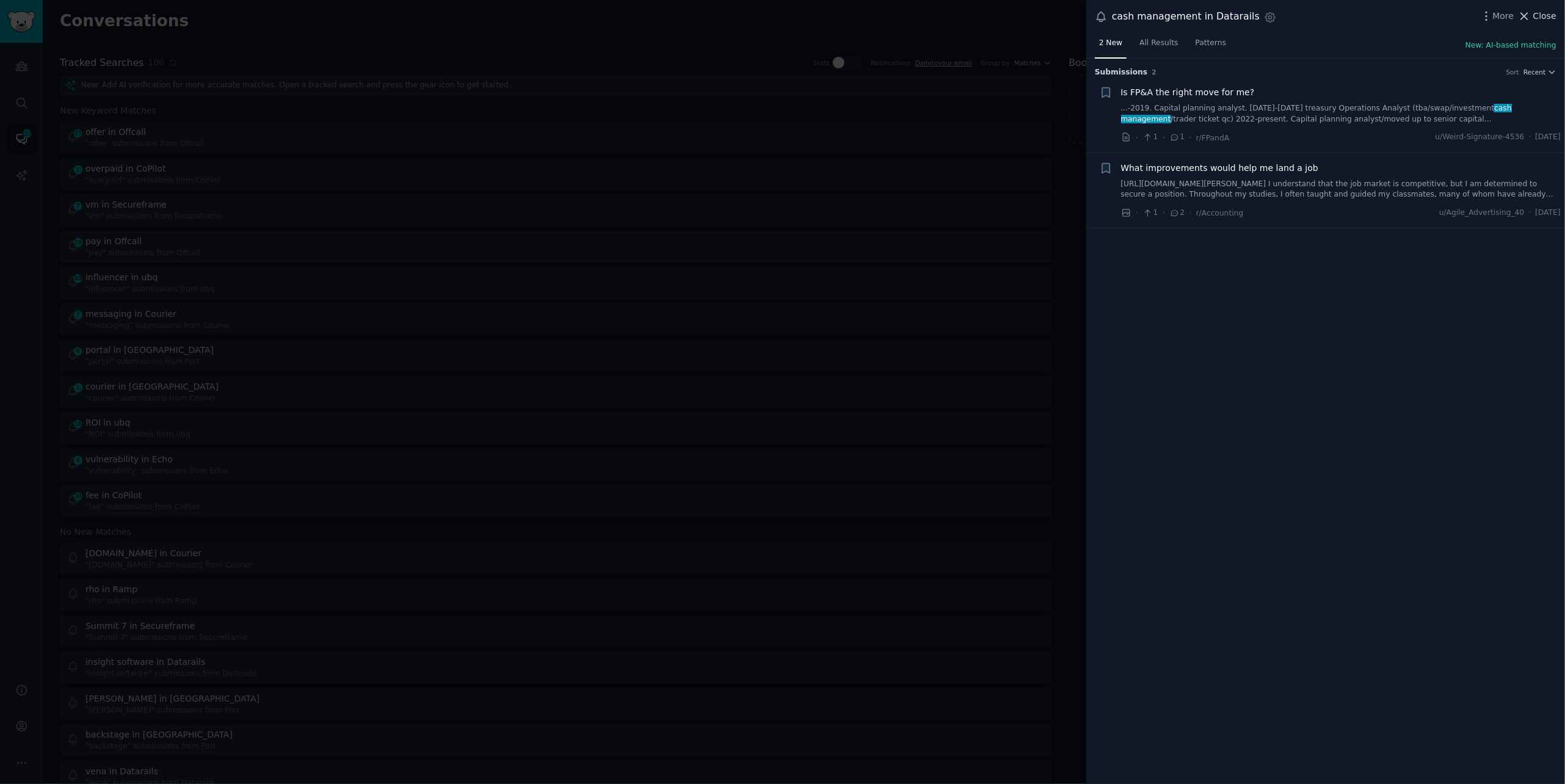
click at [1534, 18] on span "Close" at bounding box center [1545, 16] width 23 height 13
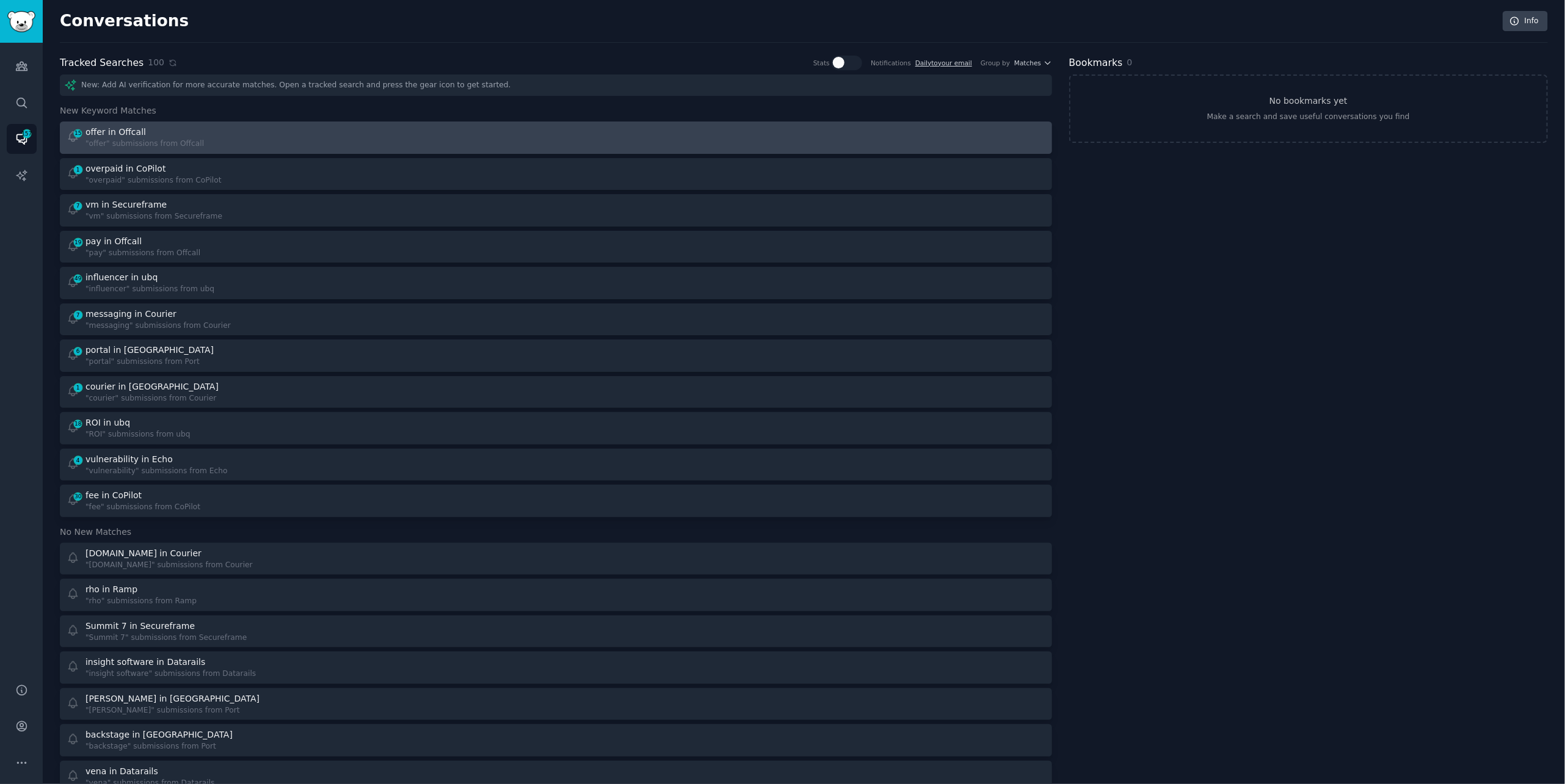
click at [361, 131] on div "15 offer in Offcall "offer" submissions from Offcall" at bounding box center [307, 137] width 481 height 23
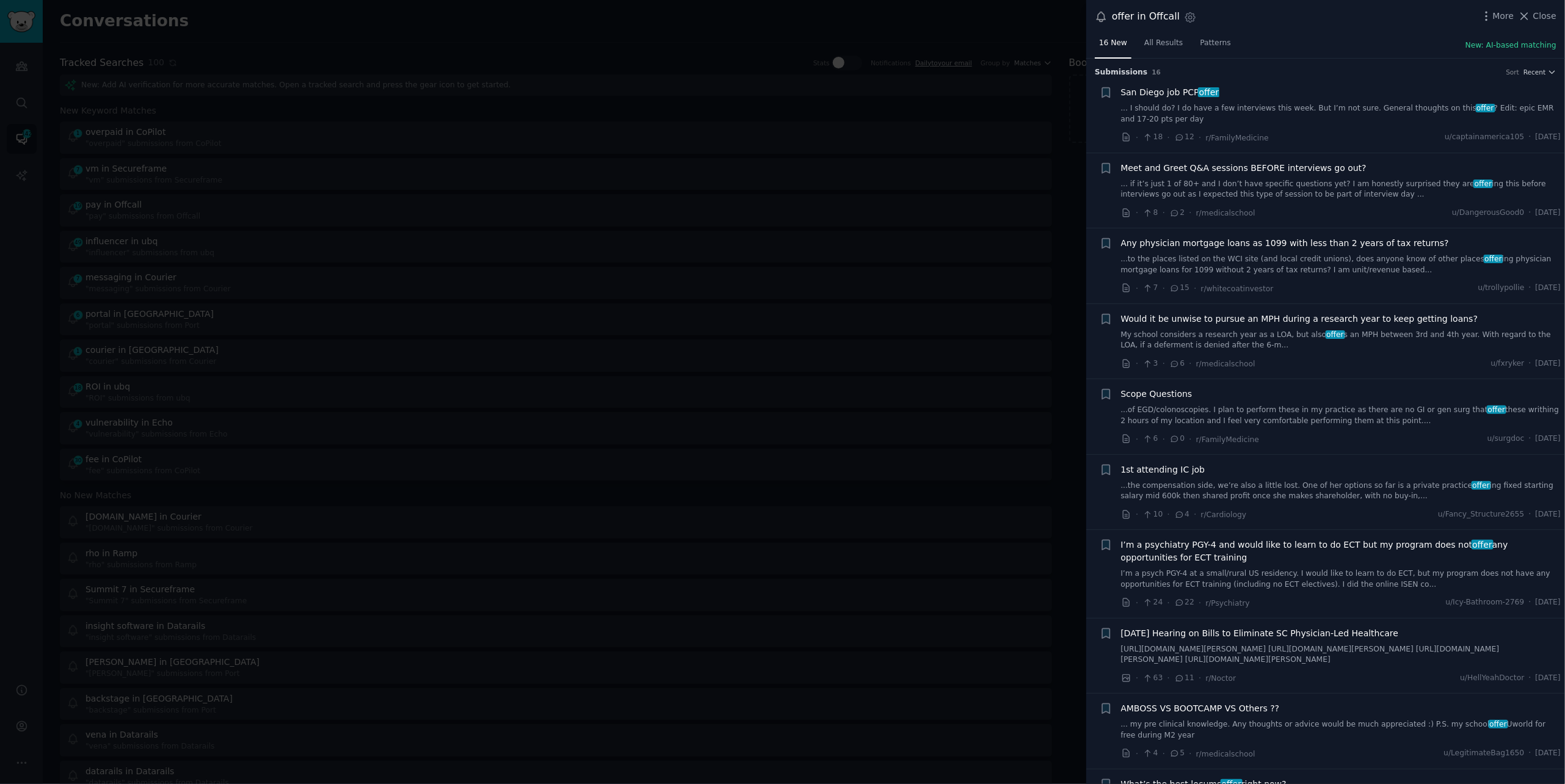
click at [1166, 109] on link "... I should do? I do have a few interviews this week. But I’m not sure. Genera…" at bounding box center [1341, 114] width 440 height 22
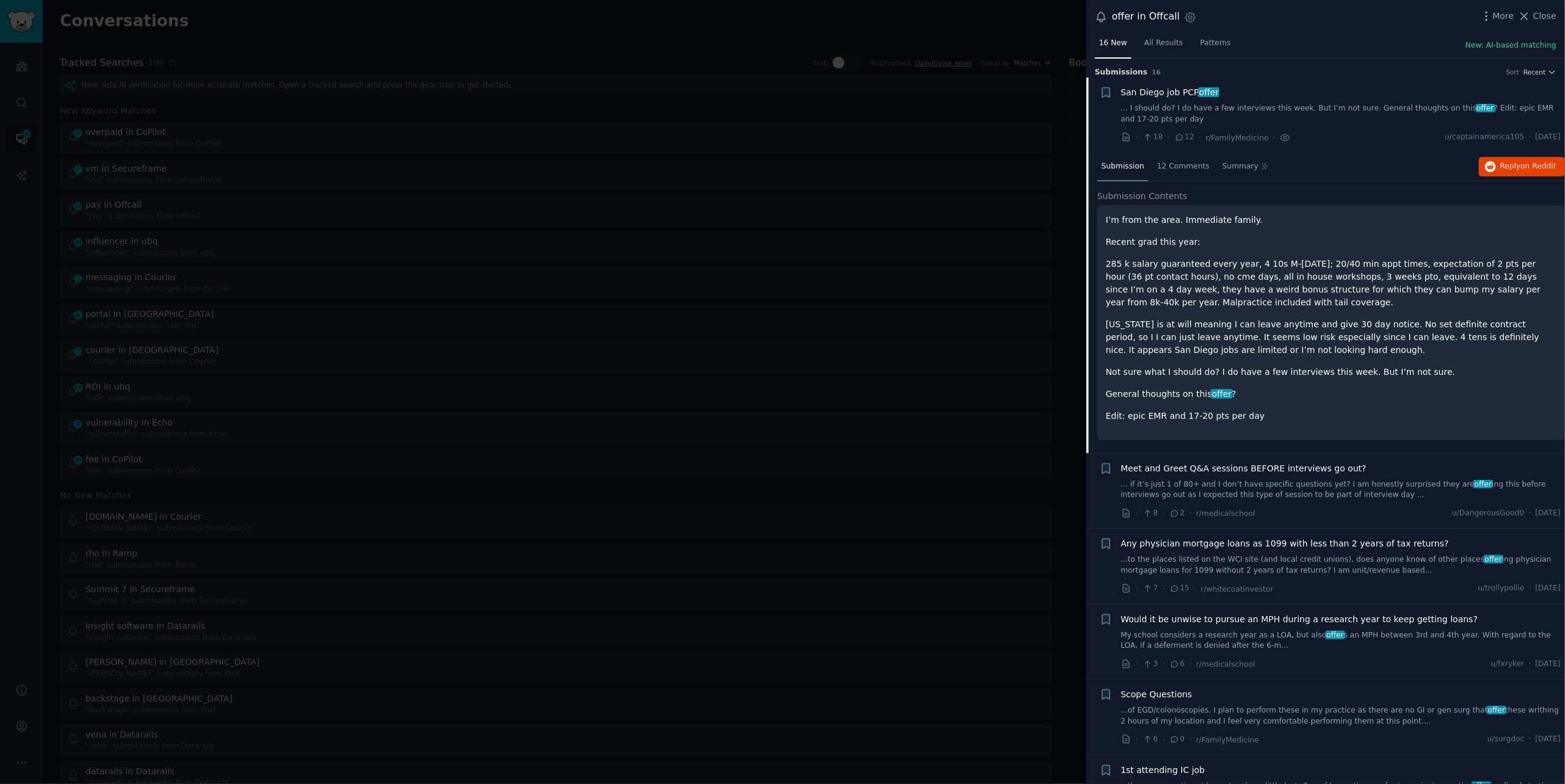
scroll to position [19, 0]
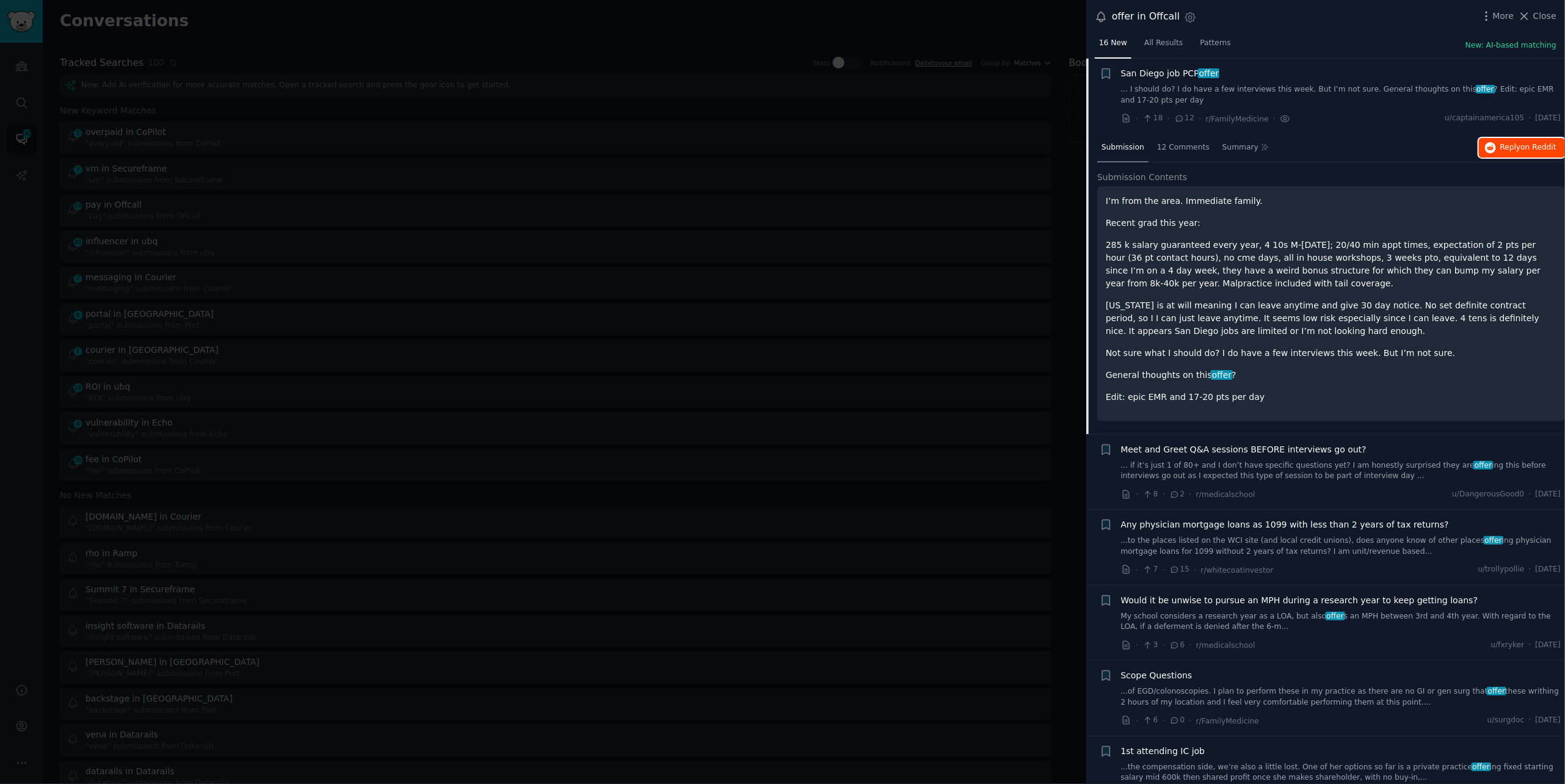
click at [1493, 146] on icon "button" at bounding box center [1490, 147] width 11 height 11
click at [283, 42] on div at bounding box center [782, 392] width 1565 height 784
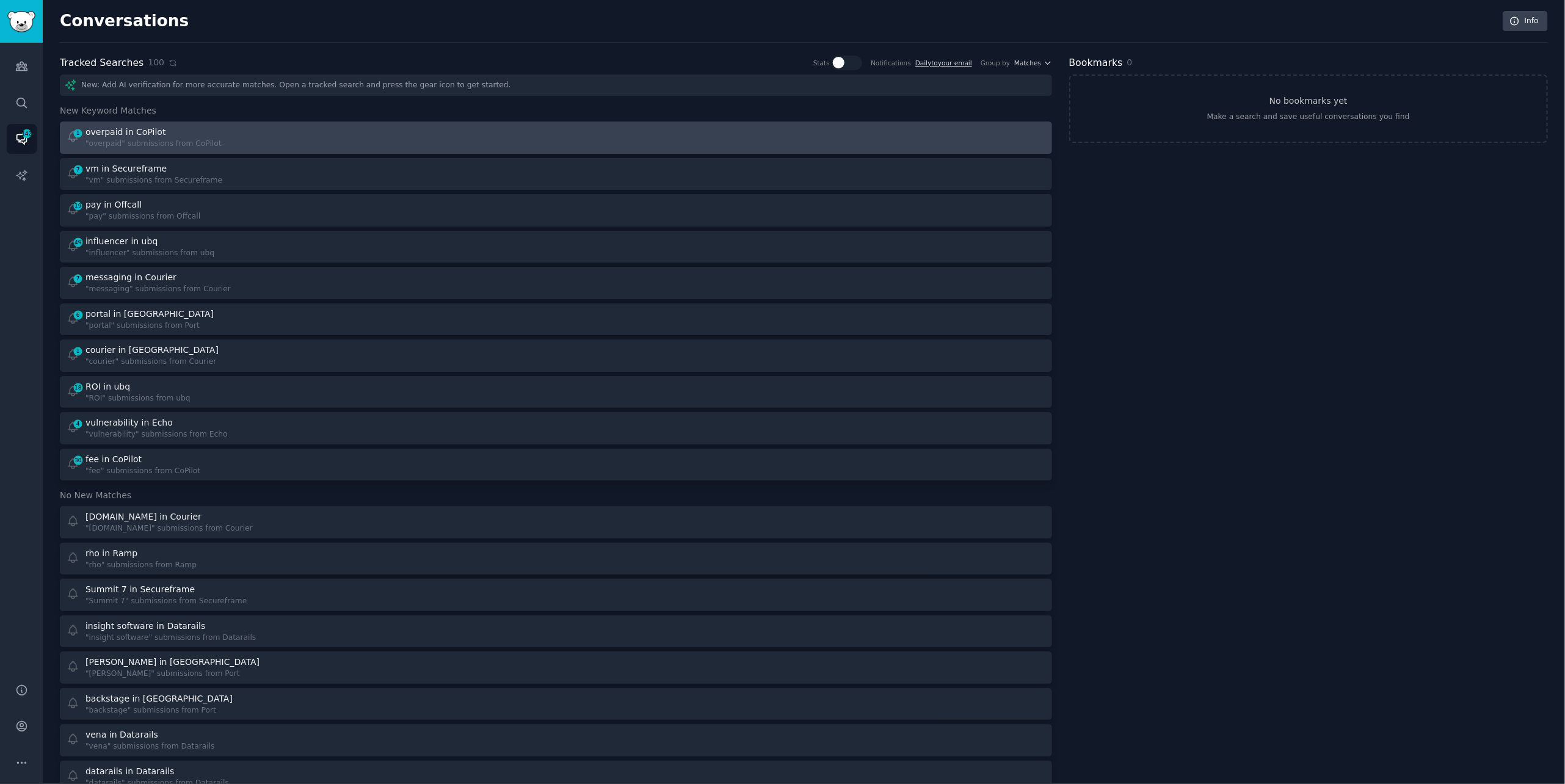
click at [252, 126] on div "1 overpaid in CoPilot "overpaid" submissions from CoPilot" at bounding box center [307, 137] width 481 height 23
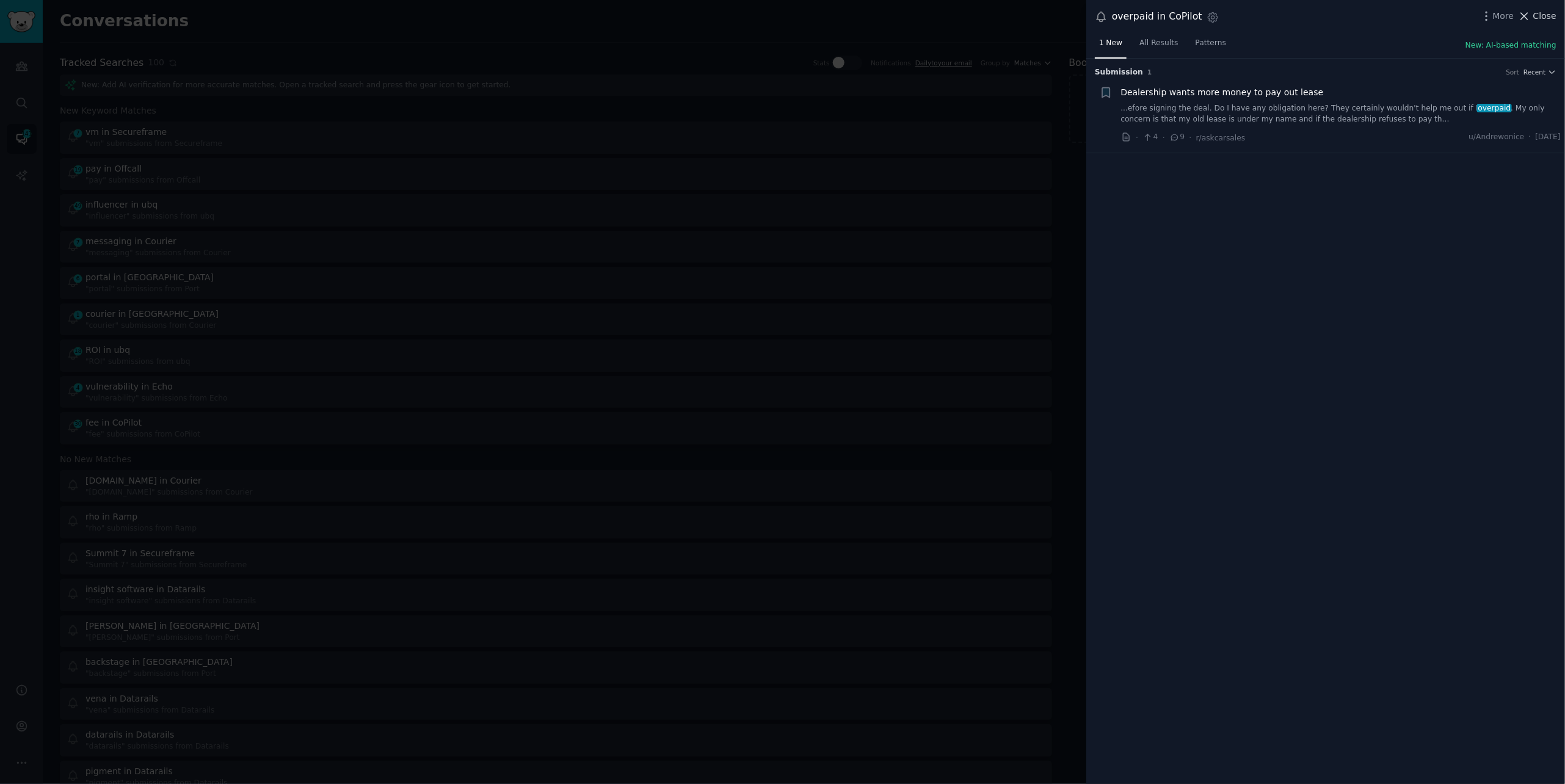
click at [1536, 18] on span "Close" at bounding box center [1545, 16] width 23 height 13
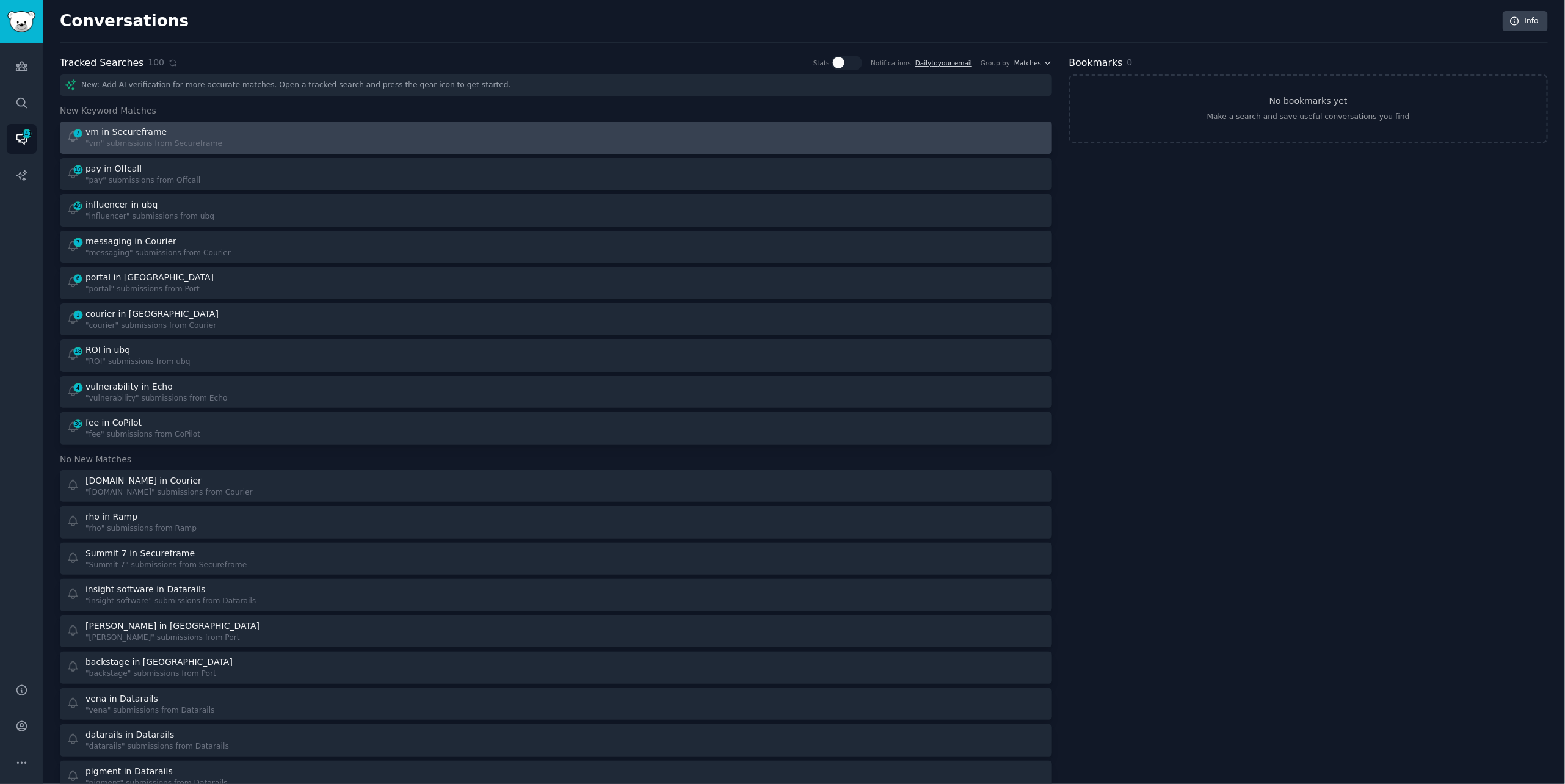
click at [424, 145] on div "7 vm in Secureframe "vm" submissions from Secureframe" at bounding box center [307, 137] width 481 height 23
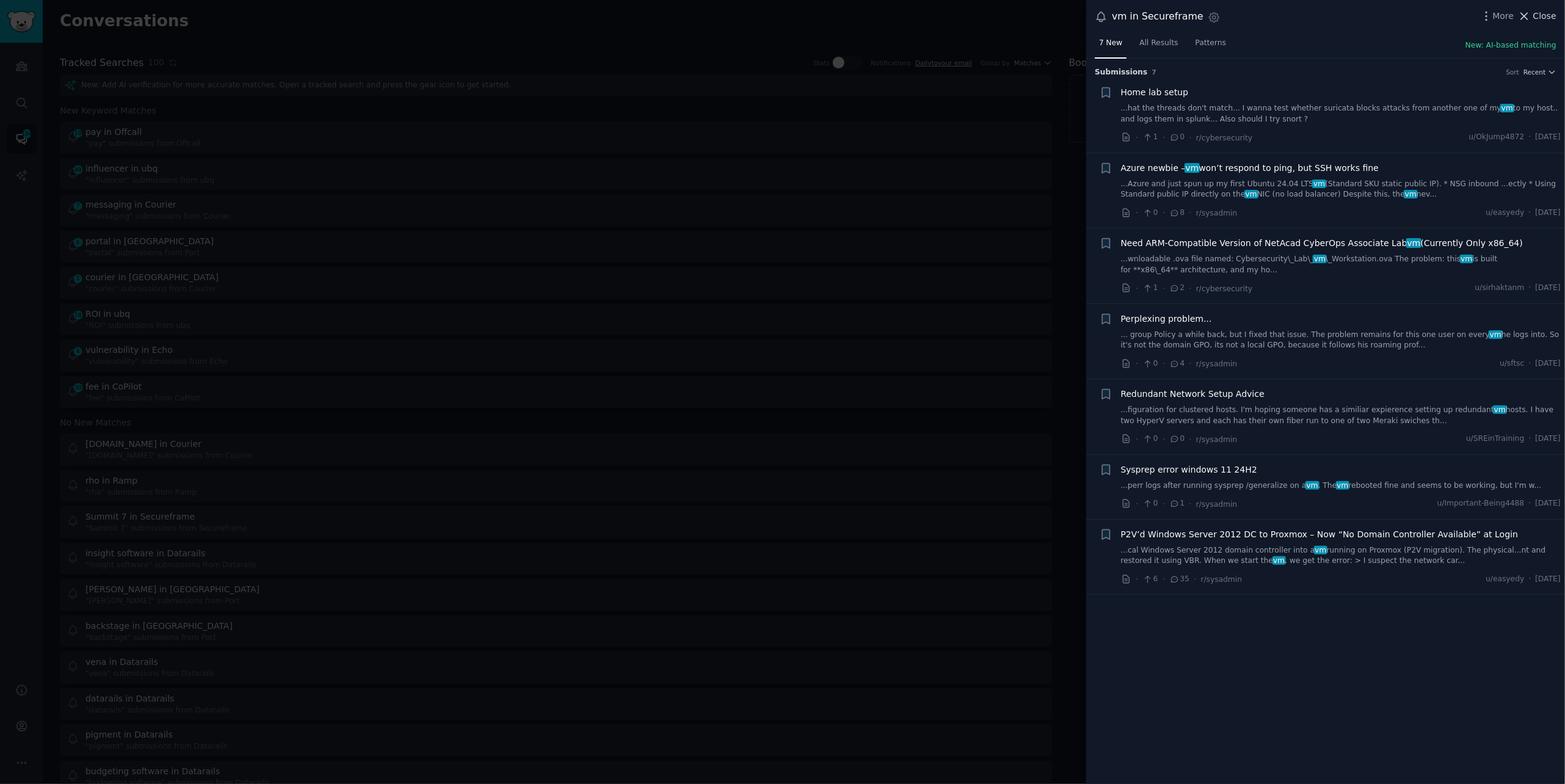
click at [1538, 18] on span "Close" at bounding box center [1545, 16] width 23 height 13
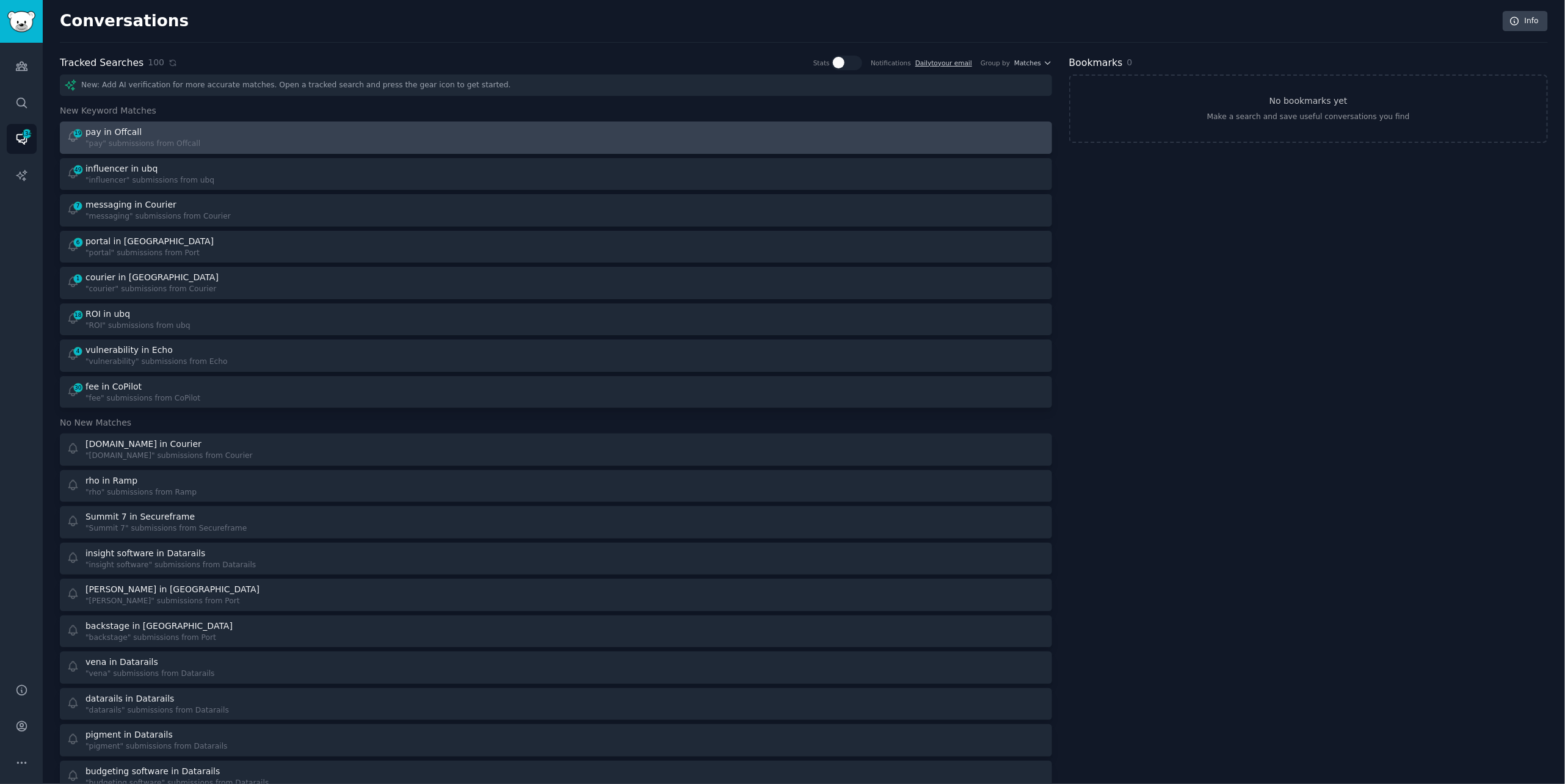
click at [365, 145] on div "19 pay in Offcall "pay" submissions from Offcall" at bounding box center [307, 137] width 481 height 23
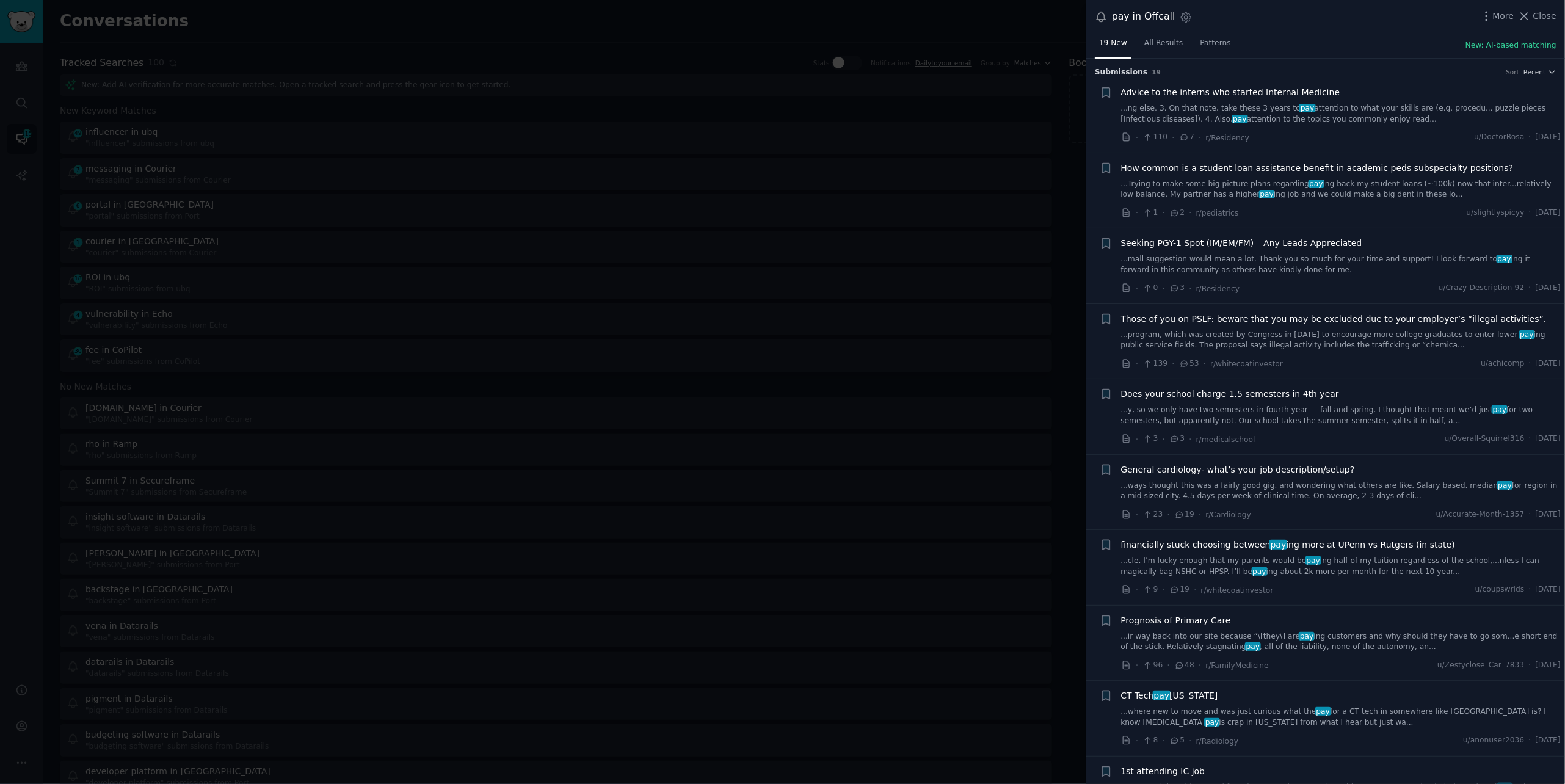
click at [1194, 471] on span "General cardiology- what’s your job description/setup?" at bounding box center [1237, 469] width 233 height 13
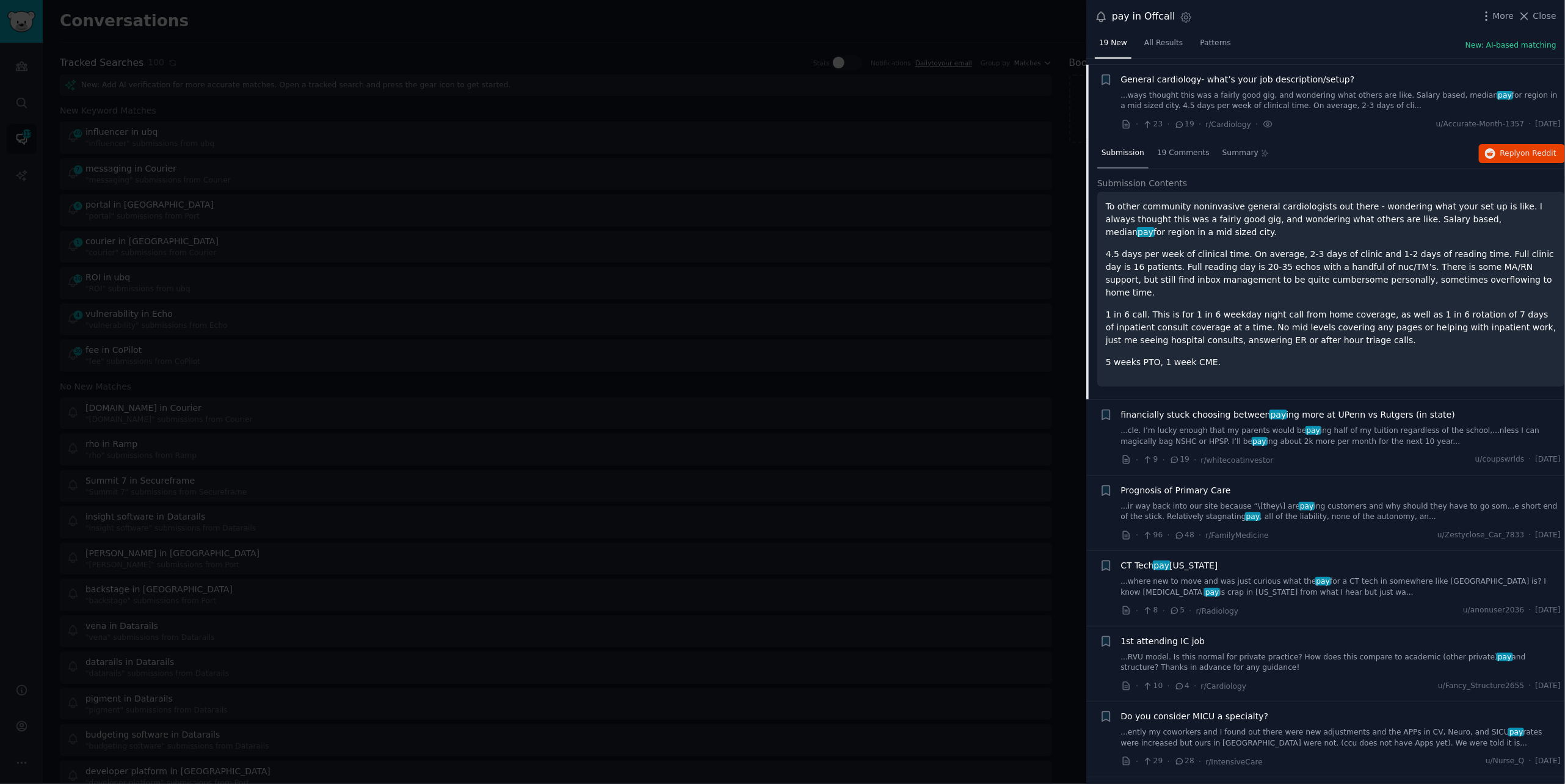
scroll to position [395, 0]
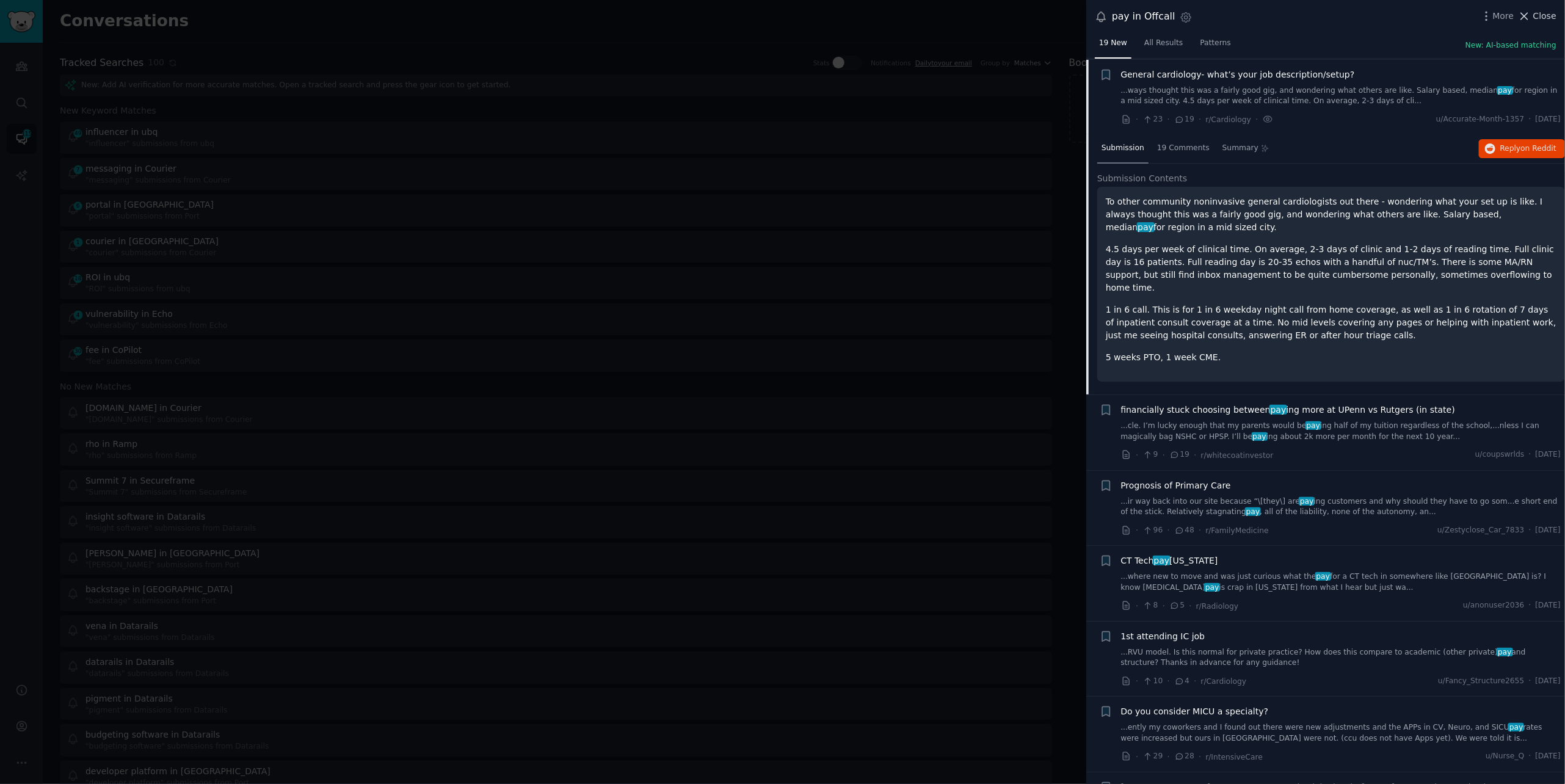
click at [1547, 15] on span "Close" at bounding box center [1545, 16] width 23 height 13
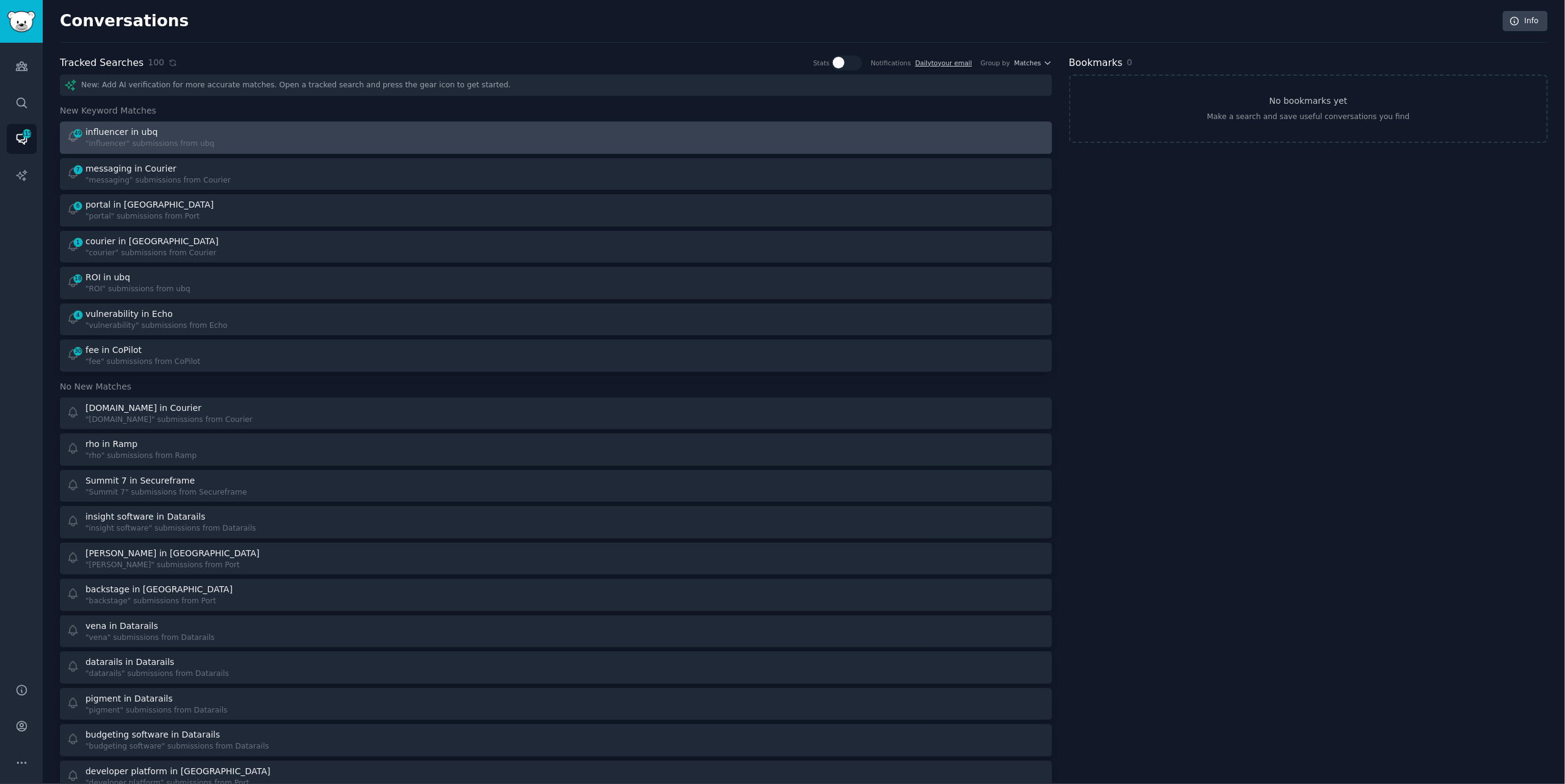
click at [319, 131] on div "49 influencer in ubq "influencer" submissions from ubq" at bounding box center [307, 137] width 481 height 23
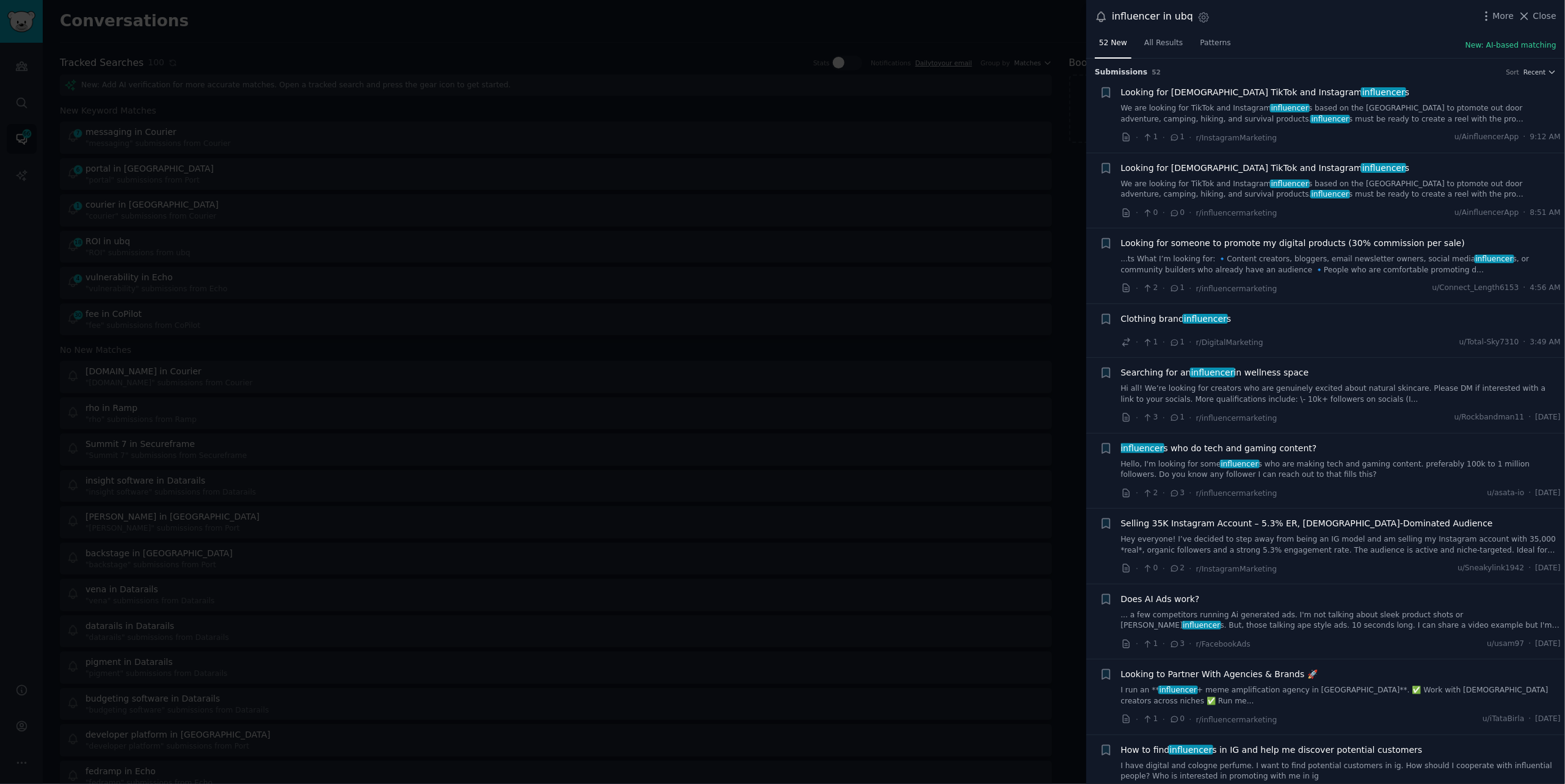
click at [1311, 190] on span "influencer" at bounding box center [1330, 194] width 39 height 8
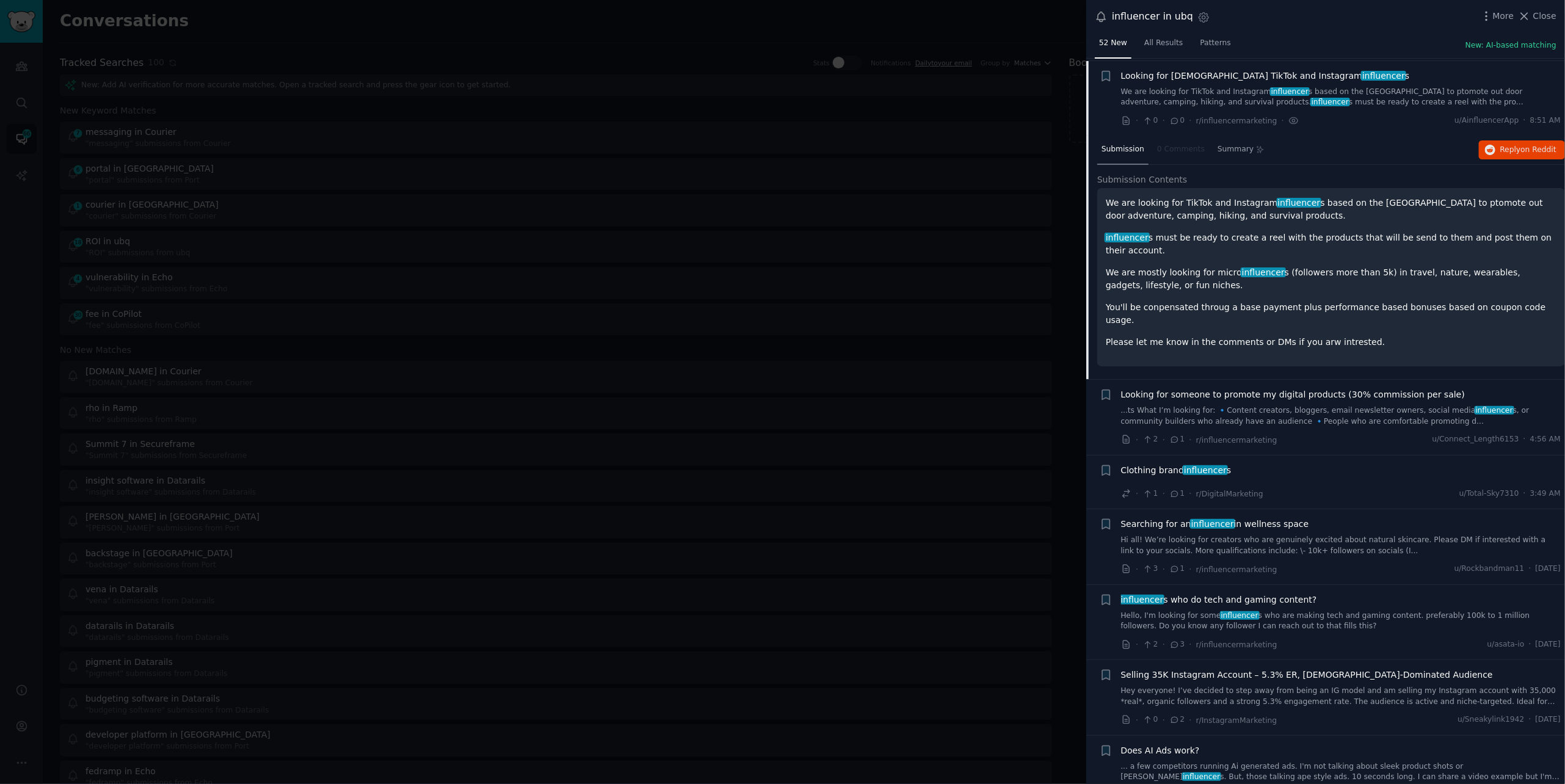
scroll to position [94, 0]
click at [1517, 151] on span "Reply on Reddit" at bounding box center [1527, 148] width 56 height 11
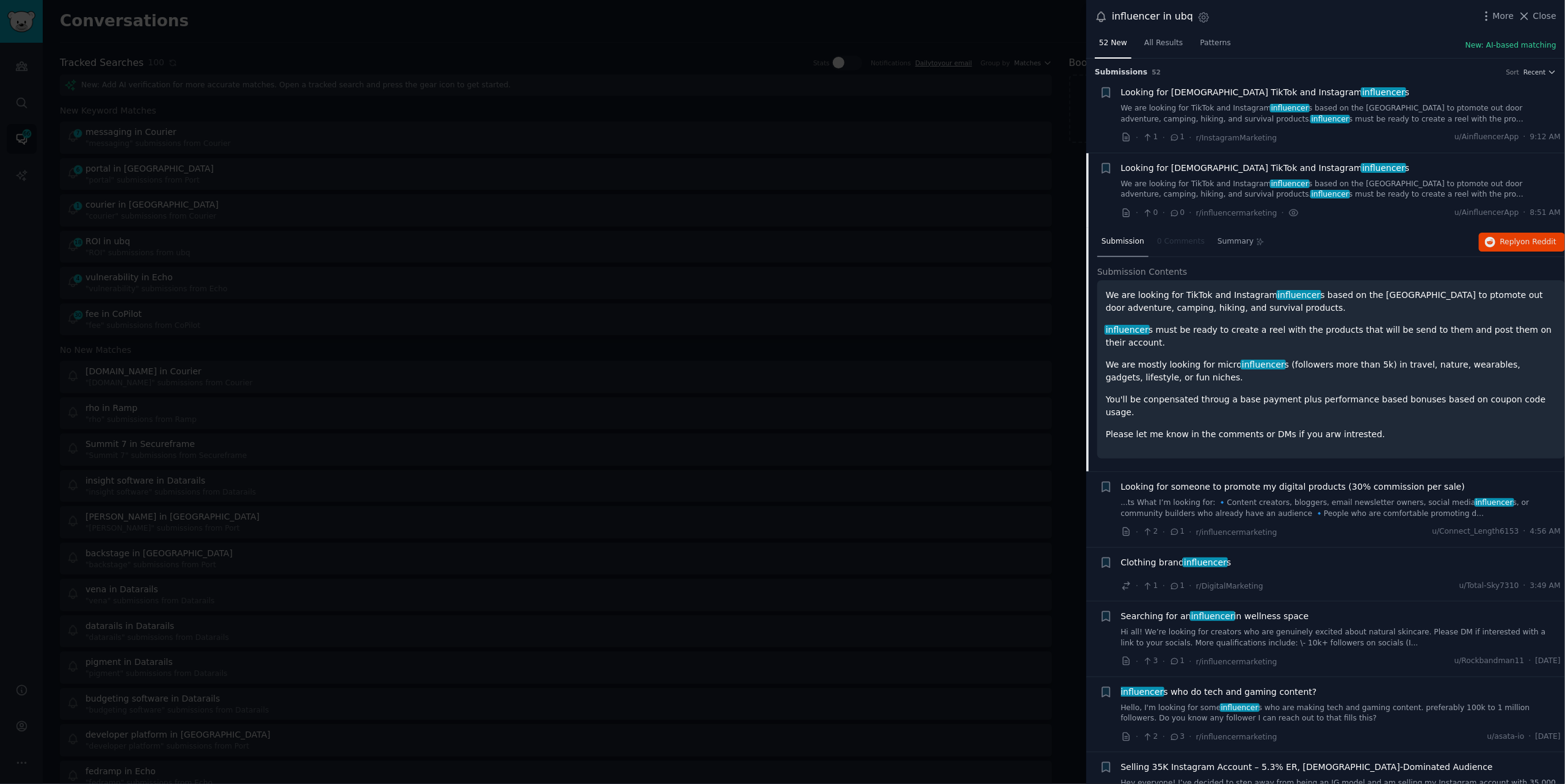
click at [1417, 101] on div "Looking for [DEMOGRAPHIC_DATA] TikTok and Instagram influencer s We are looking…" at bounding box center [1341, 105] width 440 height 38
click at [1430, 114] on link "We are looking for TikTok and Instagram influencer s based on the [GEOGRAPHIC_D…" at bounding box center [1341, 114] width 440 height 22
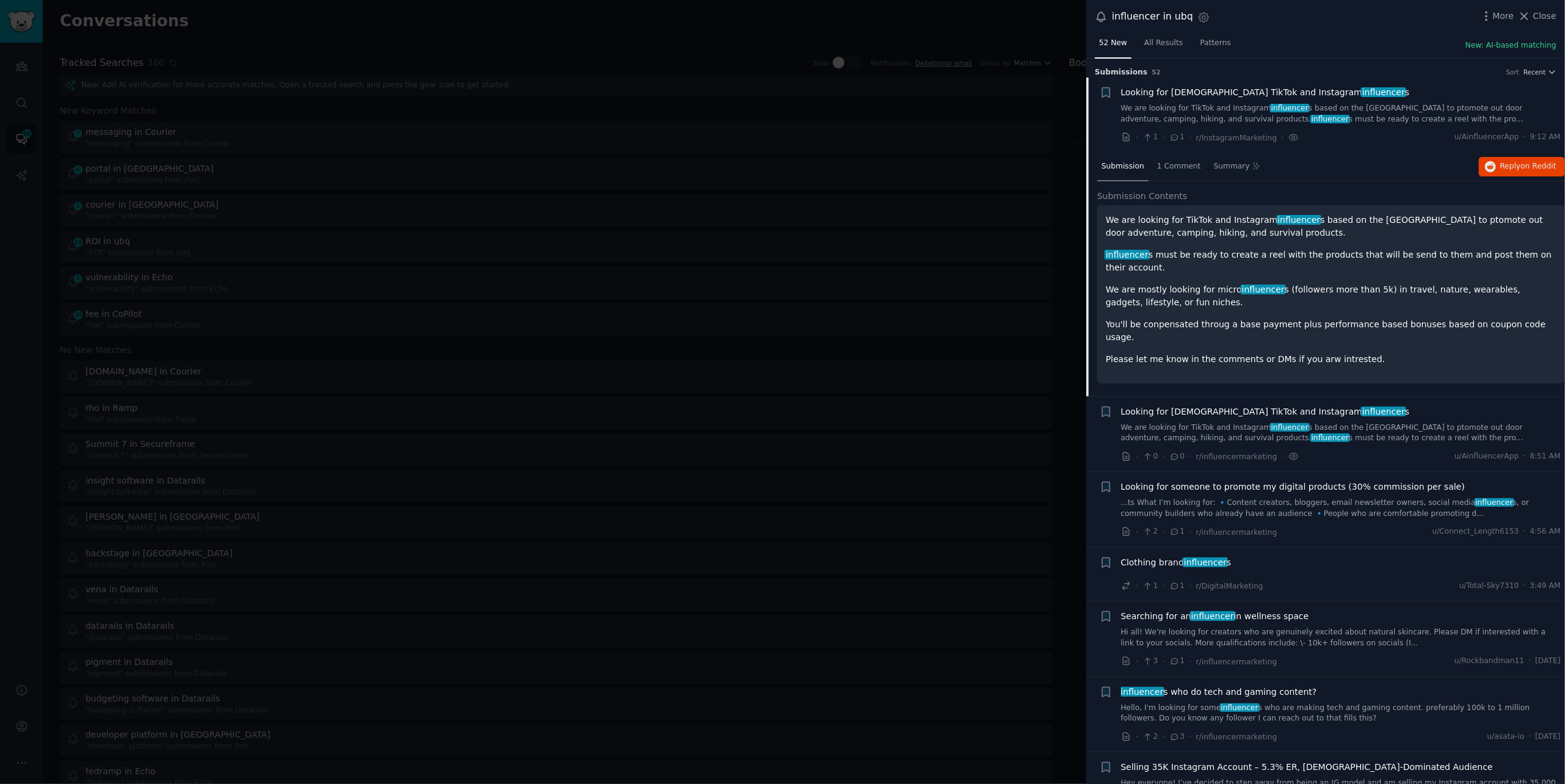
scroll to position [19, 0]
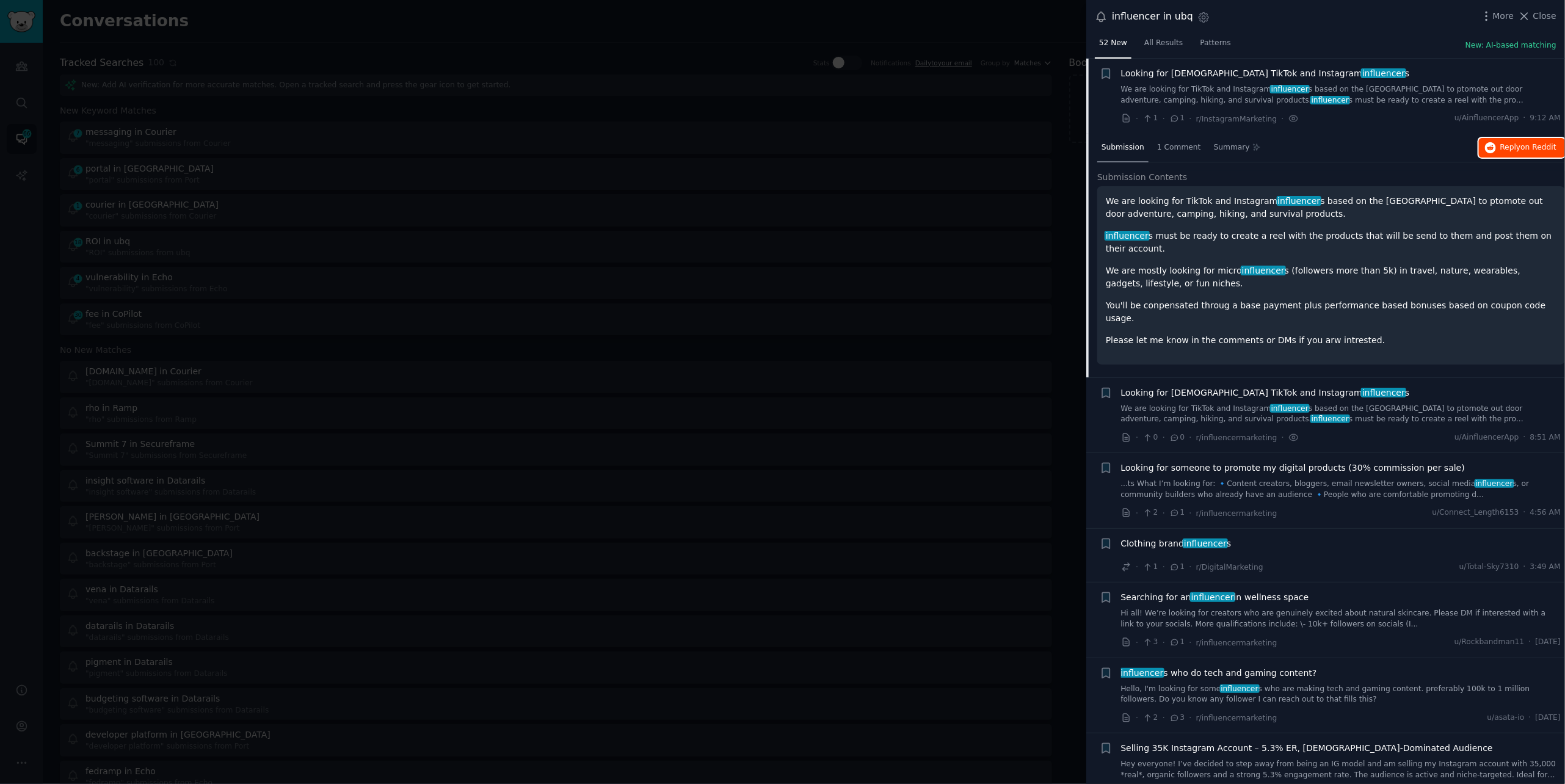
click at [1505, 150] on span "Reply on Reddit" at bounding box center [1527, 147] width 56 height 11
click at [288, 24] on div at bounding box center [782, 392] width 1565 height 784
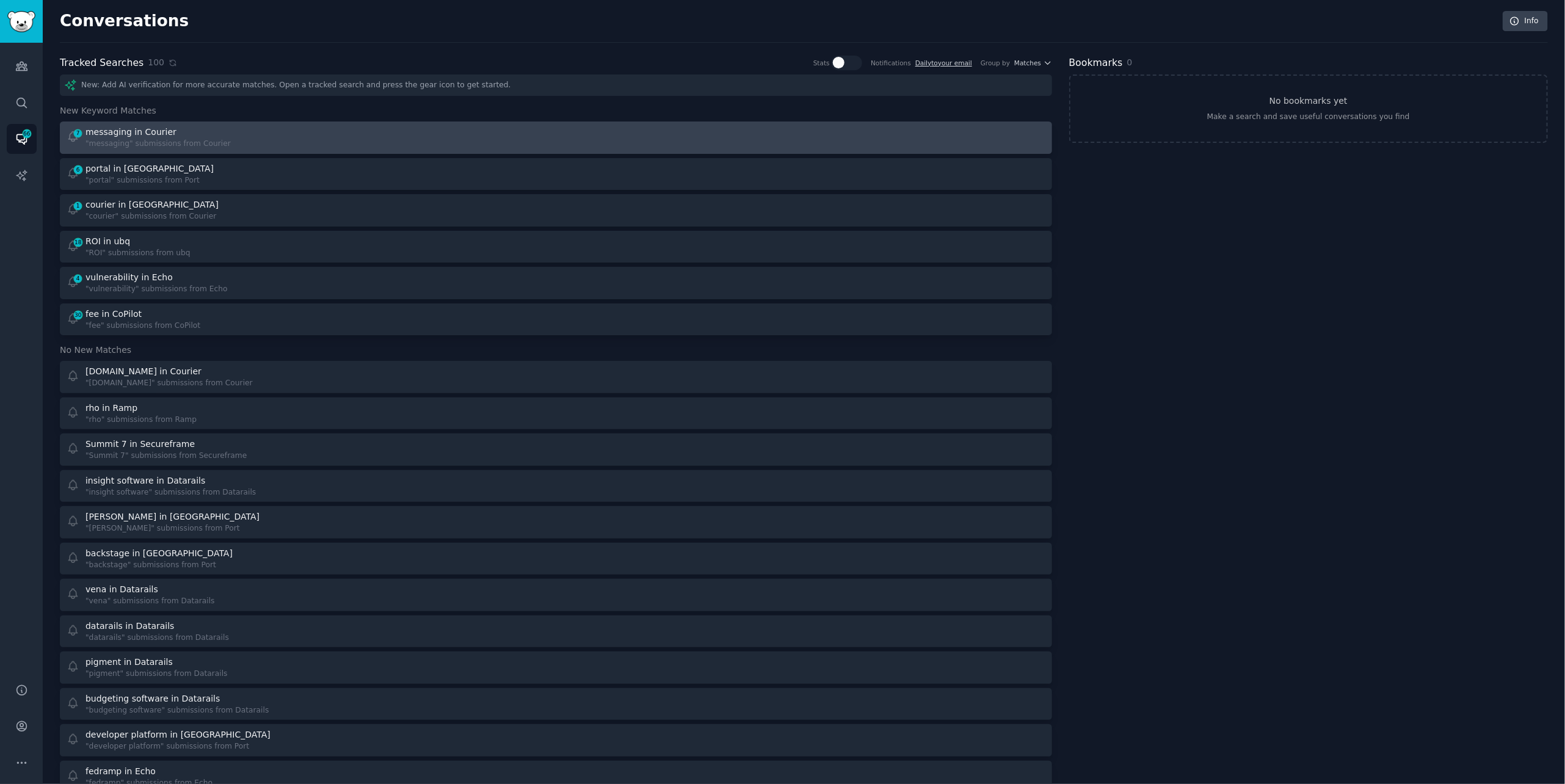
click at [261, 141] on div "7 messaging in Courier "messaging" submissions from Courier" at bounding box center [307, 137] width 481 height 23
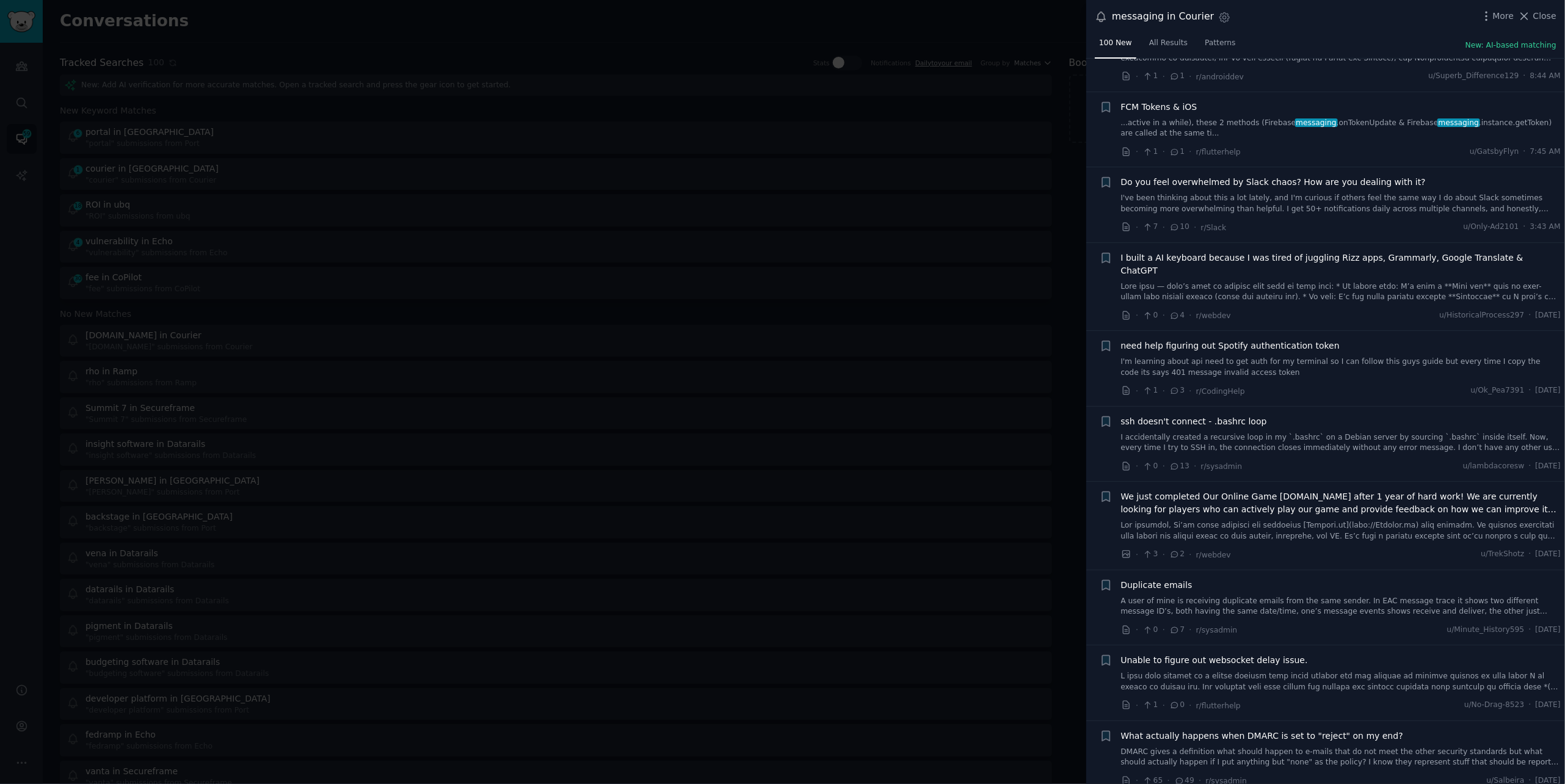
scroll to position [66, 0]
click at [1525, 10] on icon at bounding box center [1524, 16] width 13 height 13
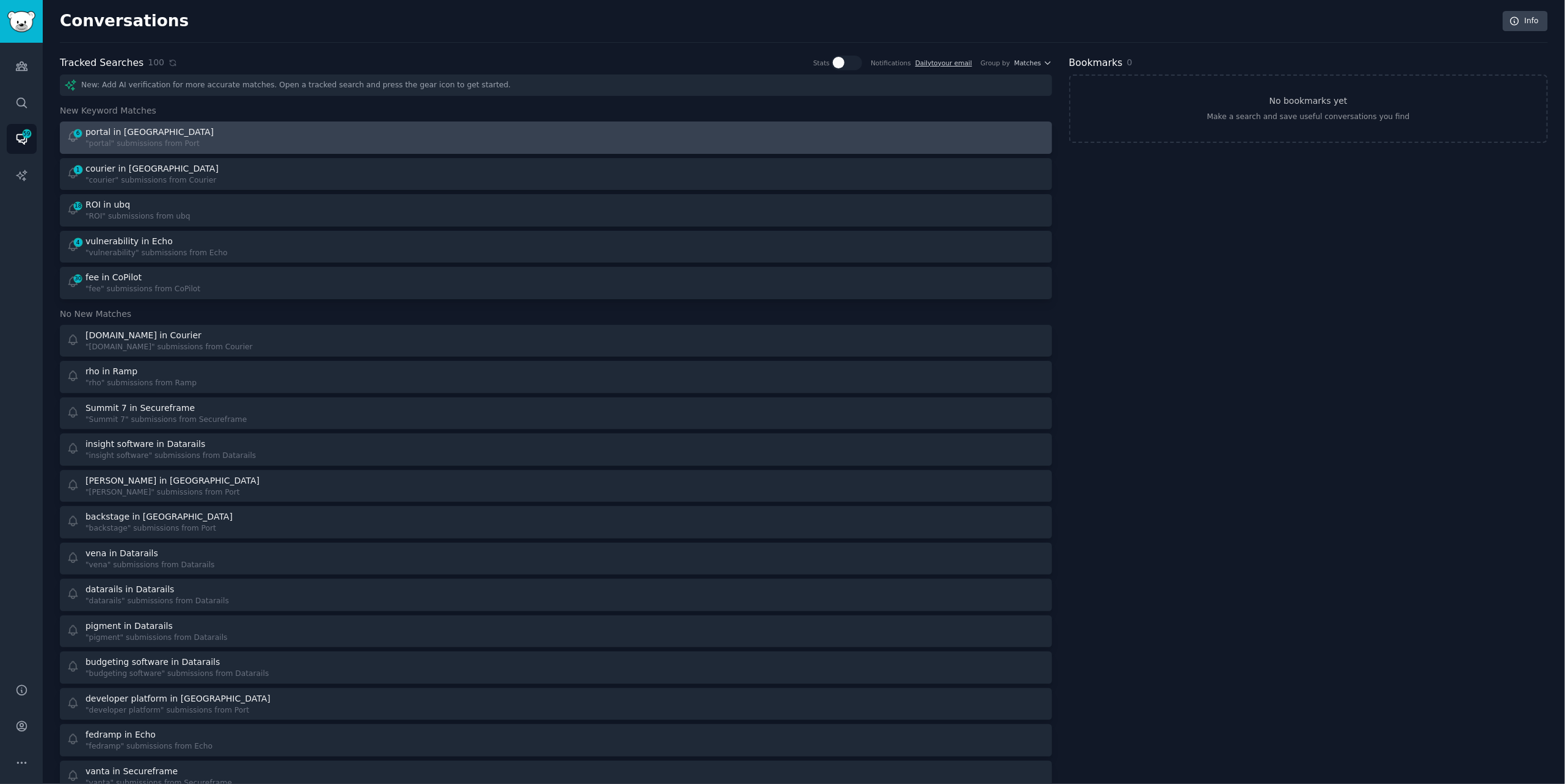
click at [378, 131] on div "6 portal in Port "portal" submissions from Port" at bounding box center [307, 137] width 481 height 23
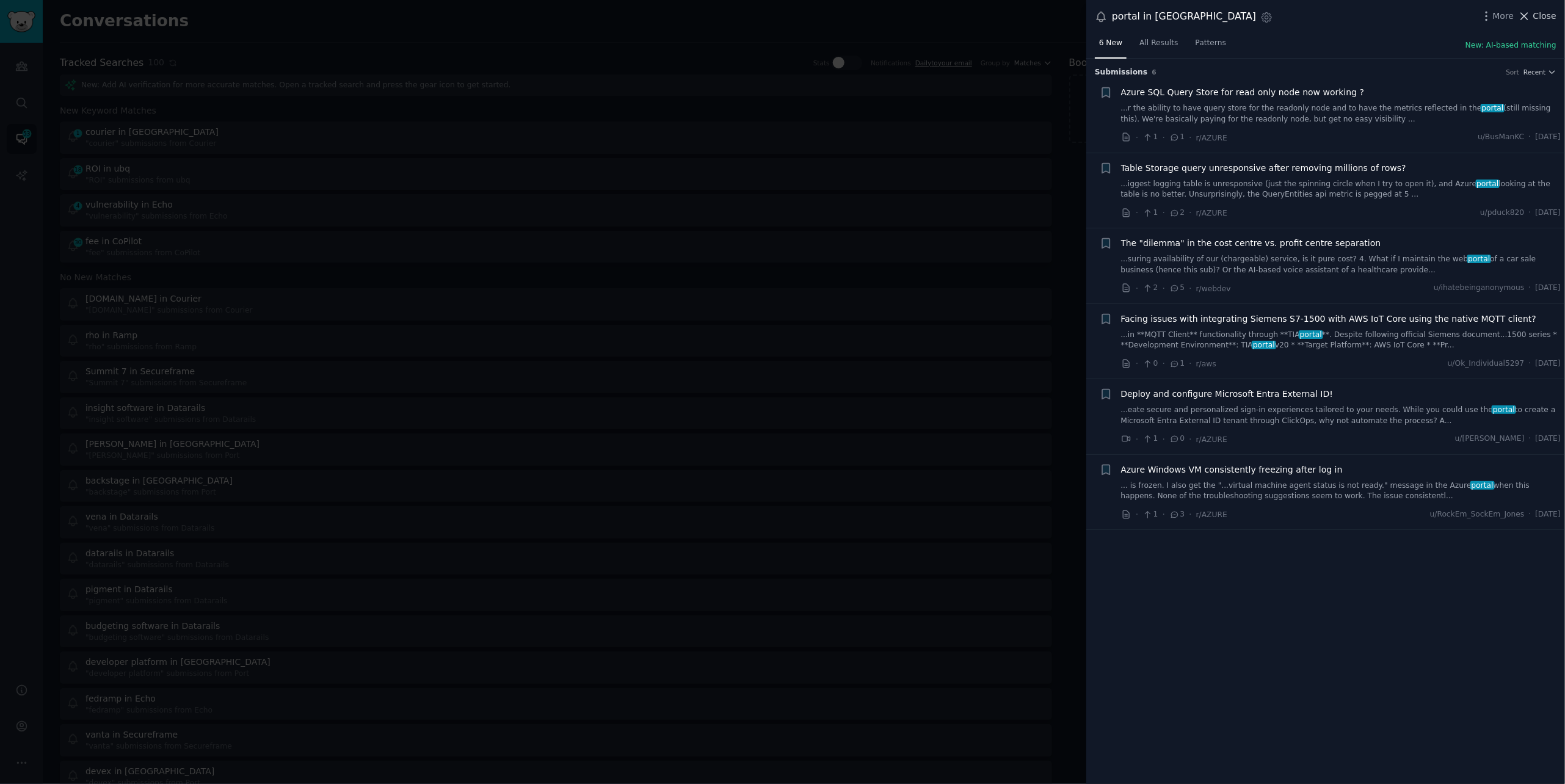
click at [1541, 21] on span "Close" at bounding box center [1545, 16] width 23 height 13
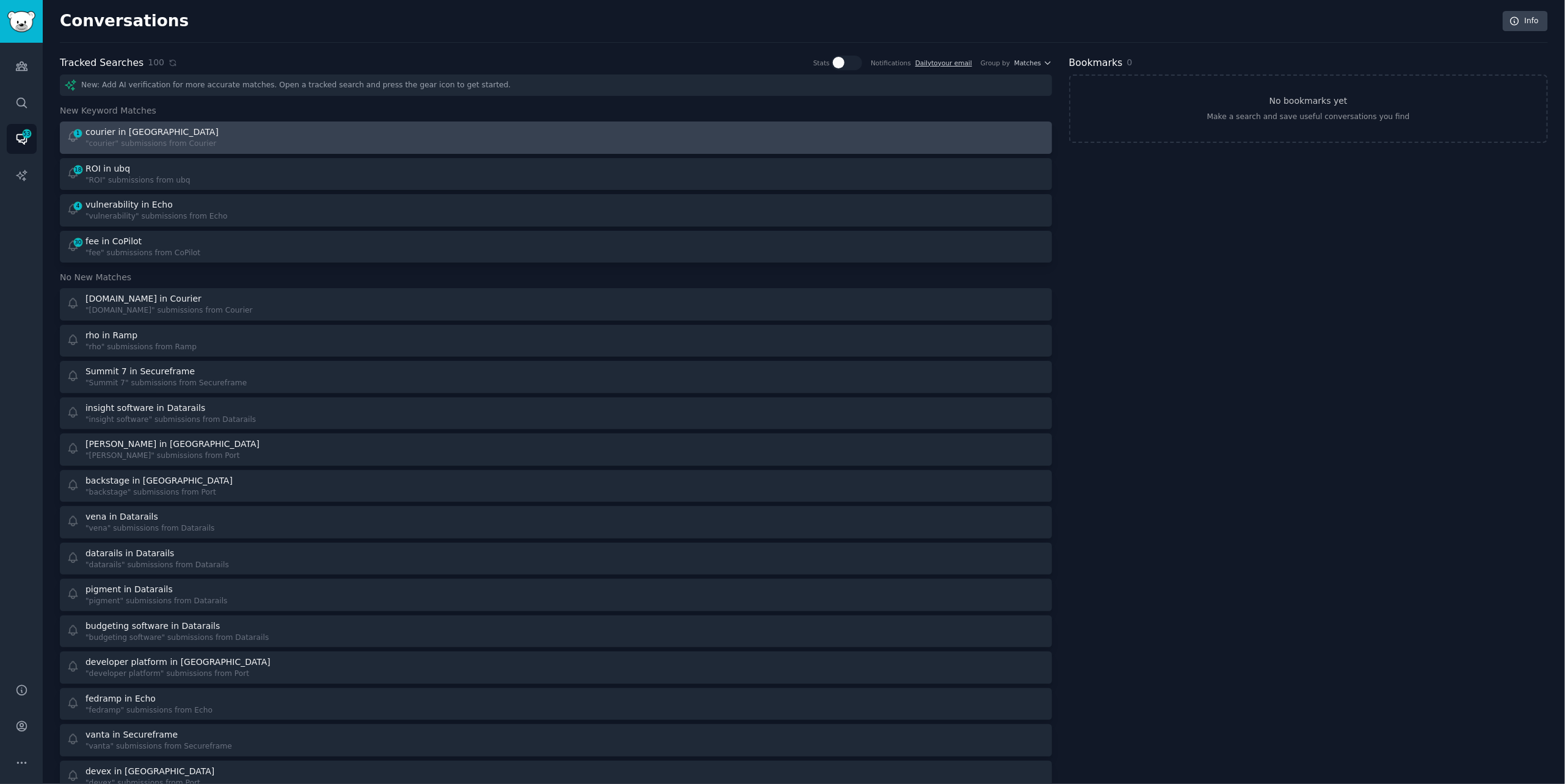
click at [368, 138] on div "1 courier in Courier "courier" submissions from Courier" at bounding box center [307, 137] width 481 height 23
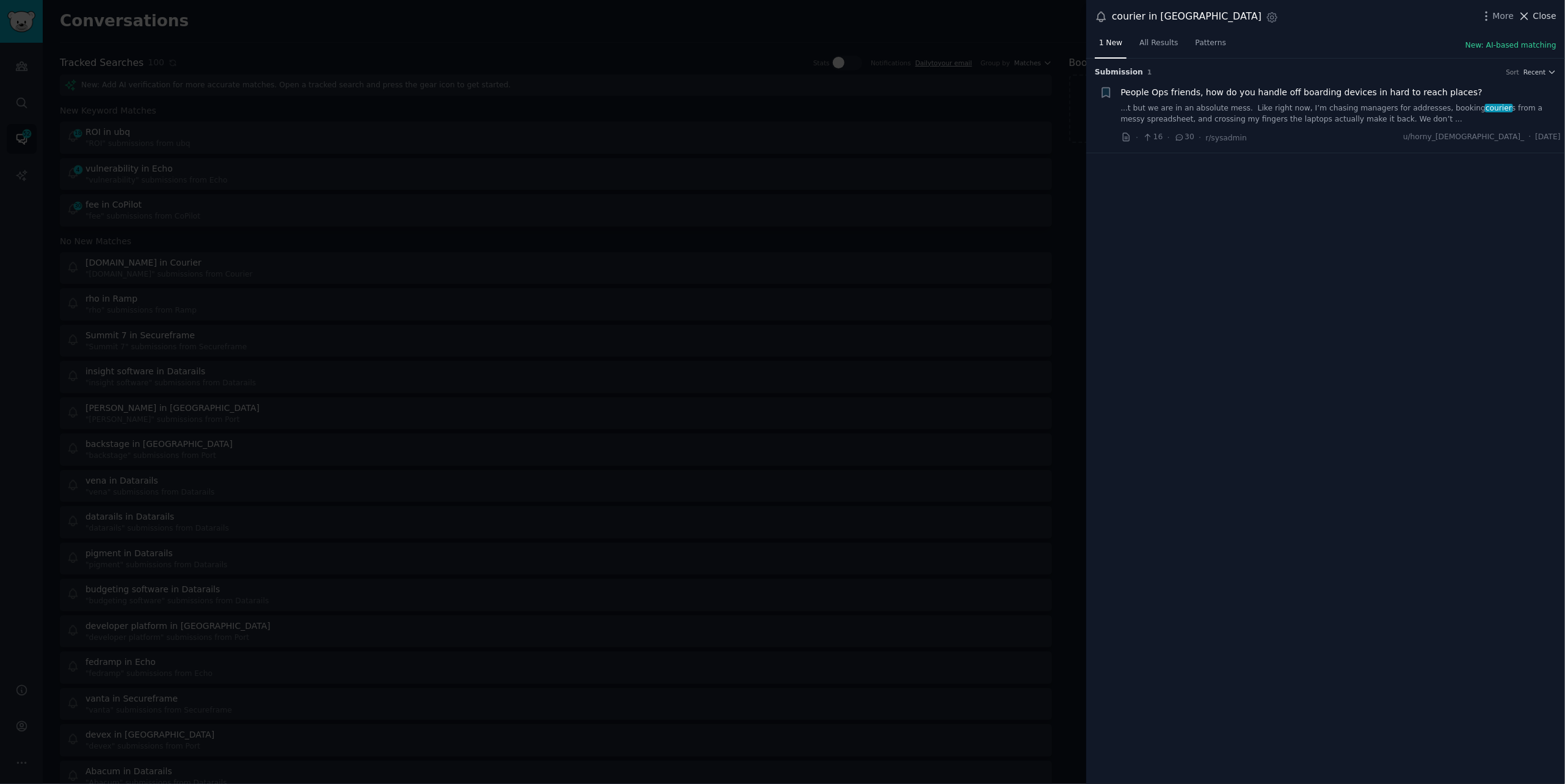
click at [1535, 10] on span "Close" at bounding box center [1545, 16] width 23 height 13
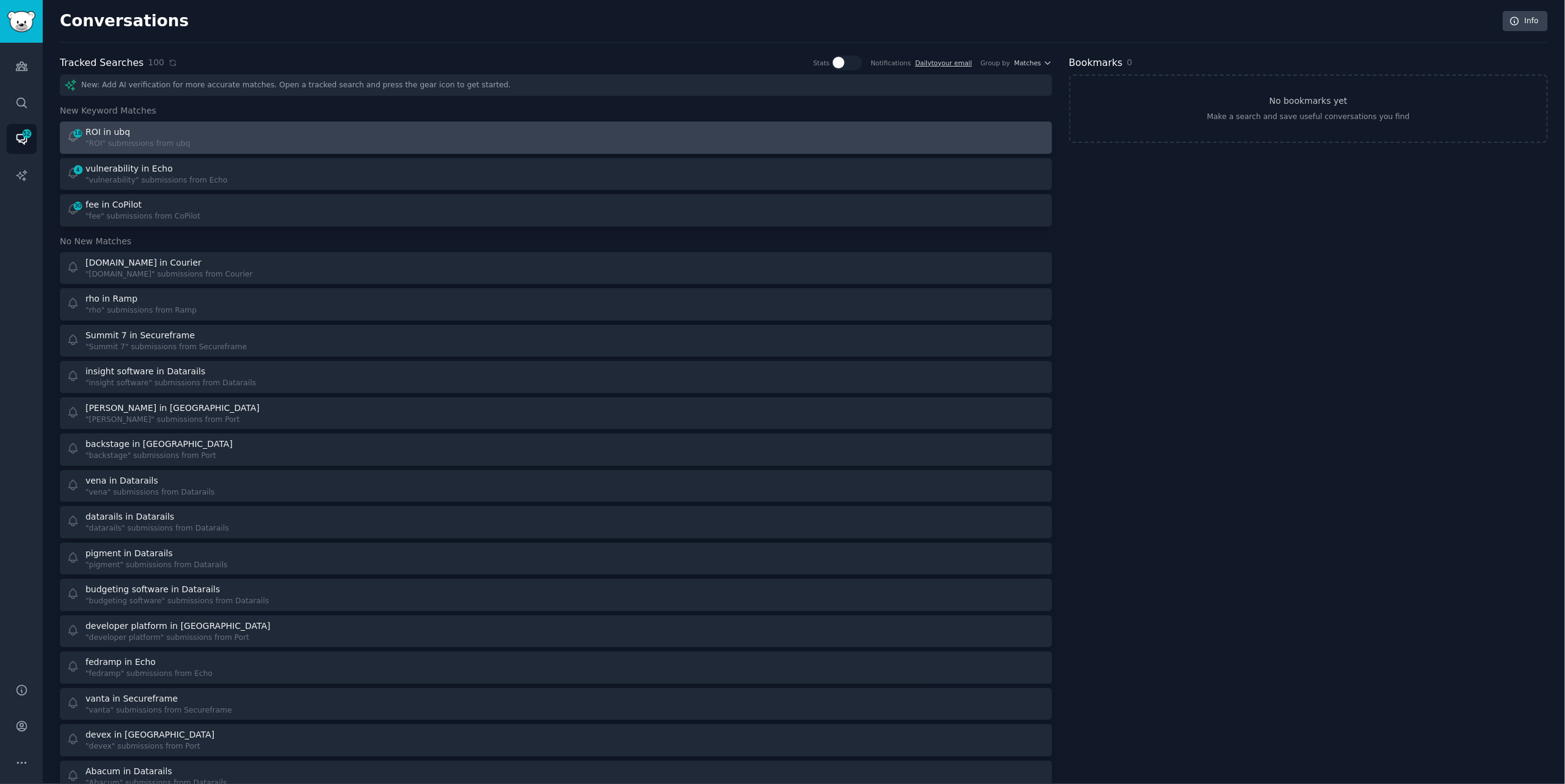
click at [469, 143] on div "18 ROI in ubq "ROI" submissions from ubq" at bounding box center [307, 137] width 481 height 23
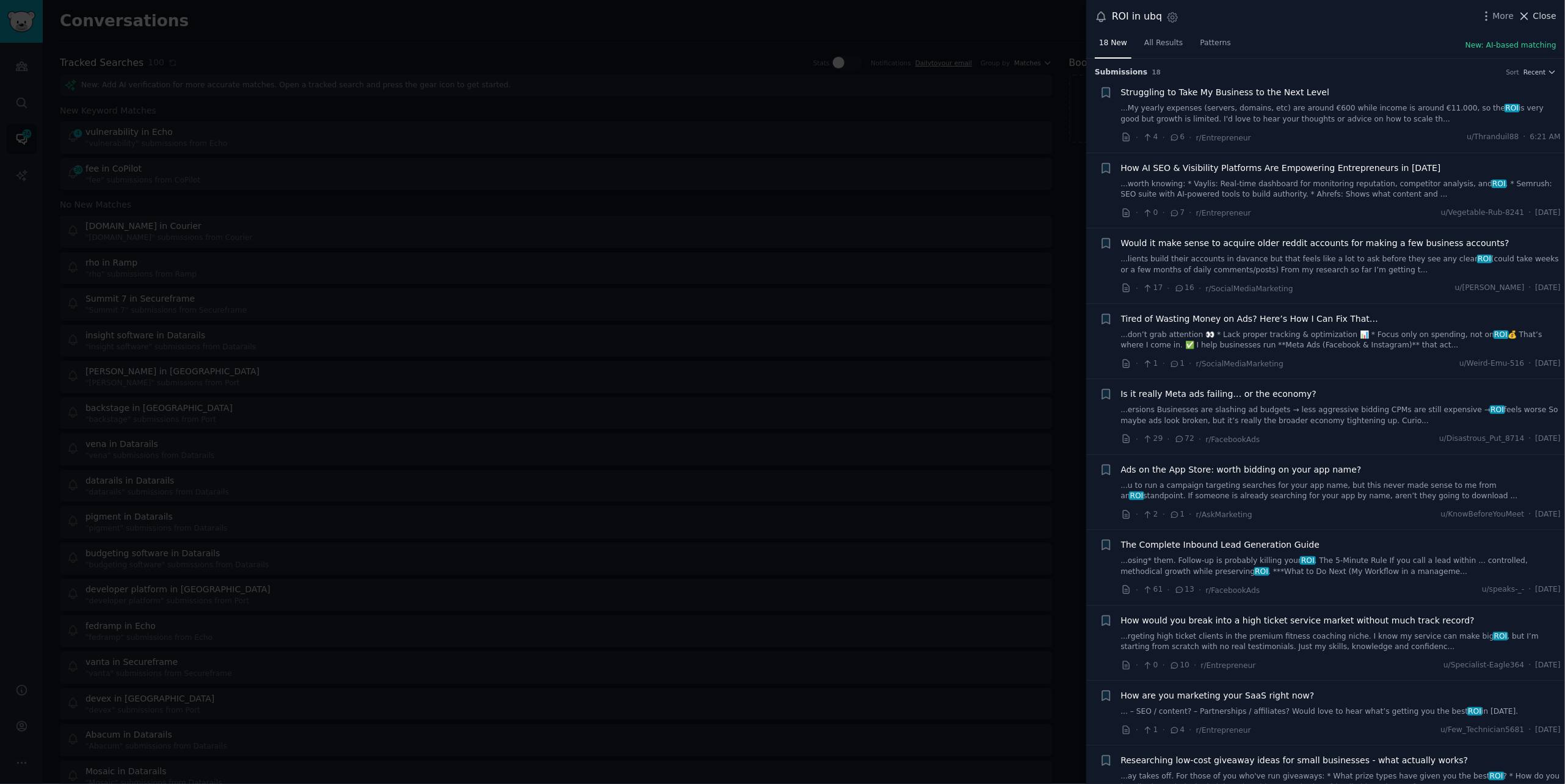
click at [1531, 14] on icon at bounding box center [1524, 16] width 13 height 13
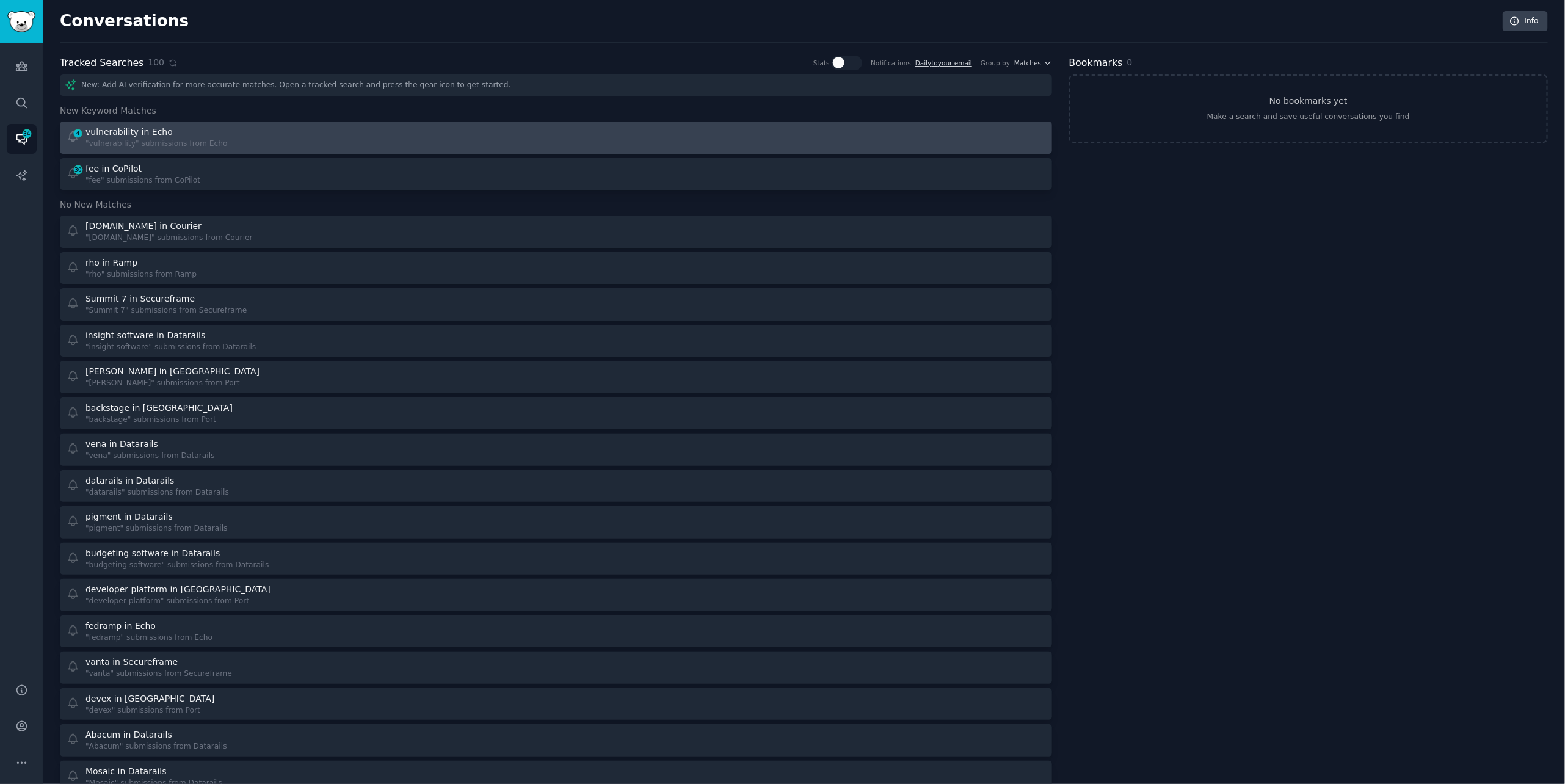
click at [324, 138] on div "4 vulnerability in Echo "vulnerability" submissions from Echo" at bounding box center [307, 137] width 481 height 23
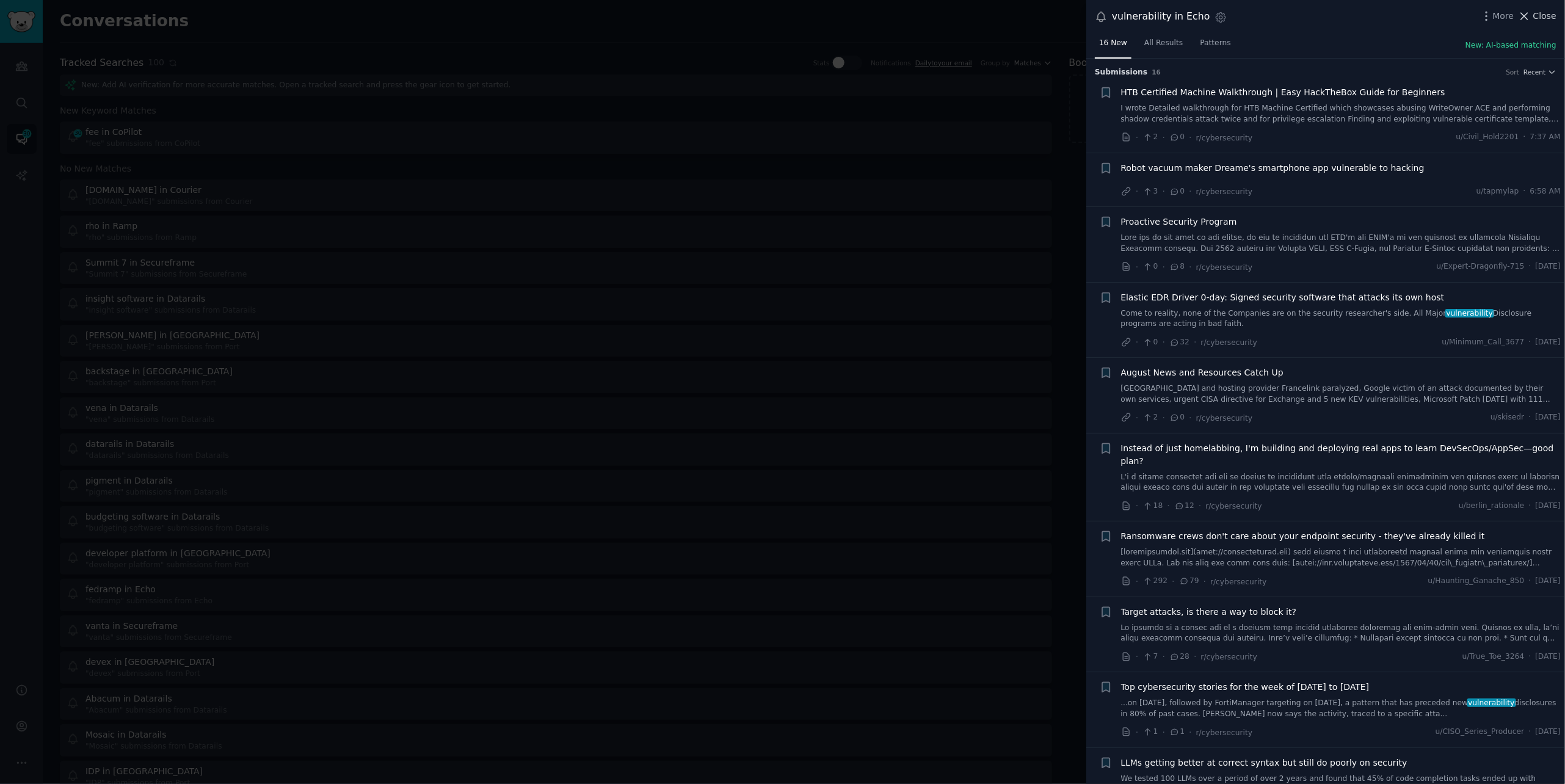
click at [1546, 20] on span "Close" at bounding box center [1545, 16] width 23 height 13
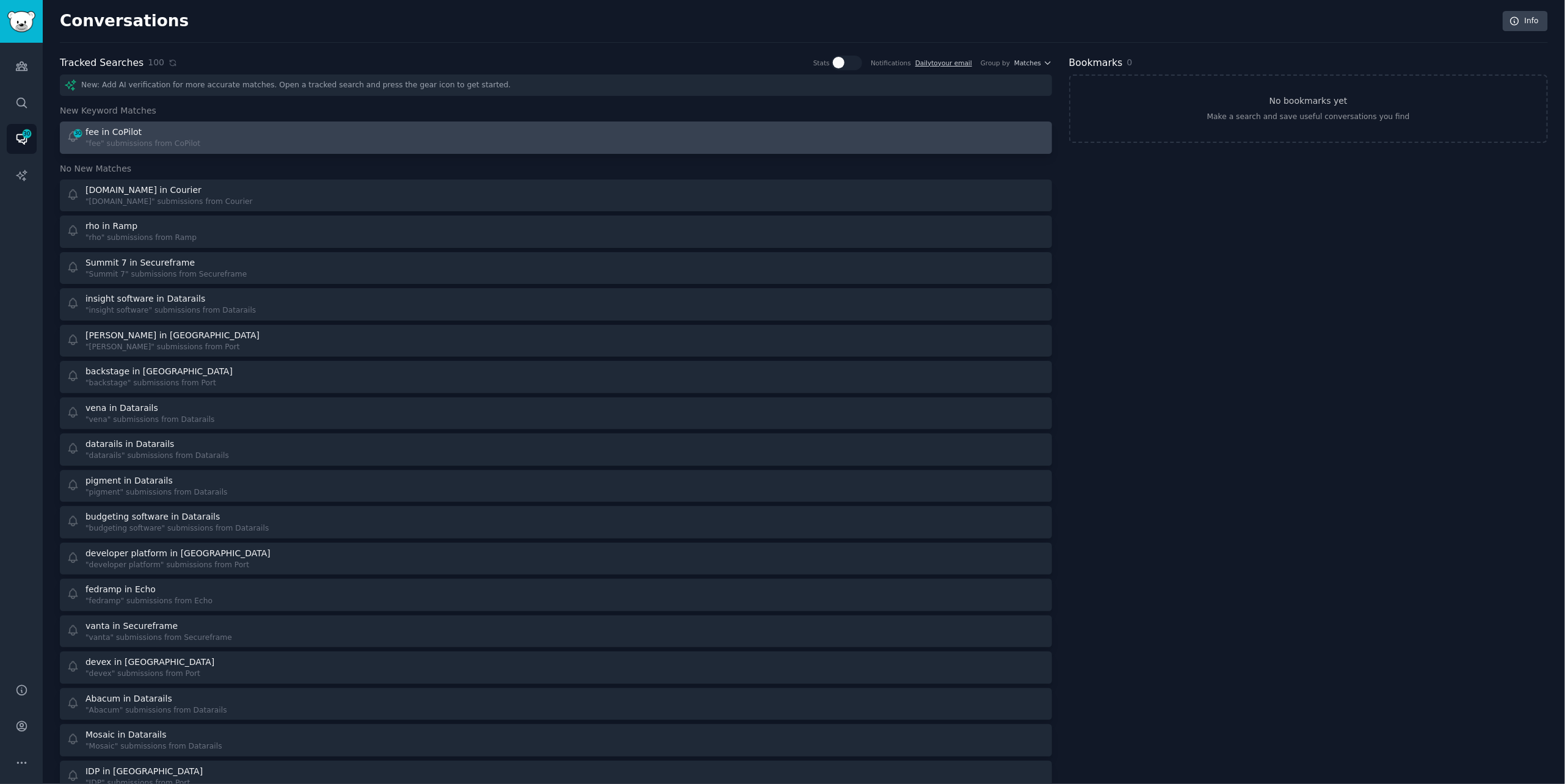
click at [529, 134] on div "30 fee in CoPilot "fee" submissions from CoPilot" at bounding box center [307, 137] width 481 height 23
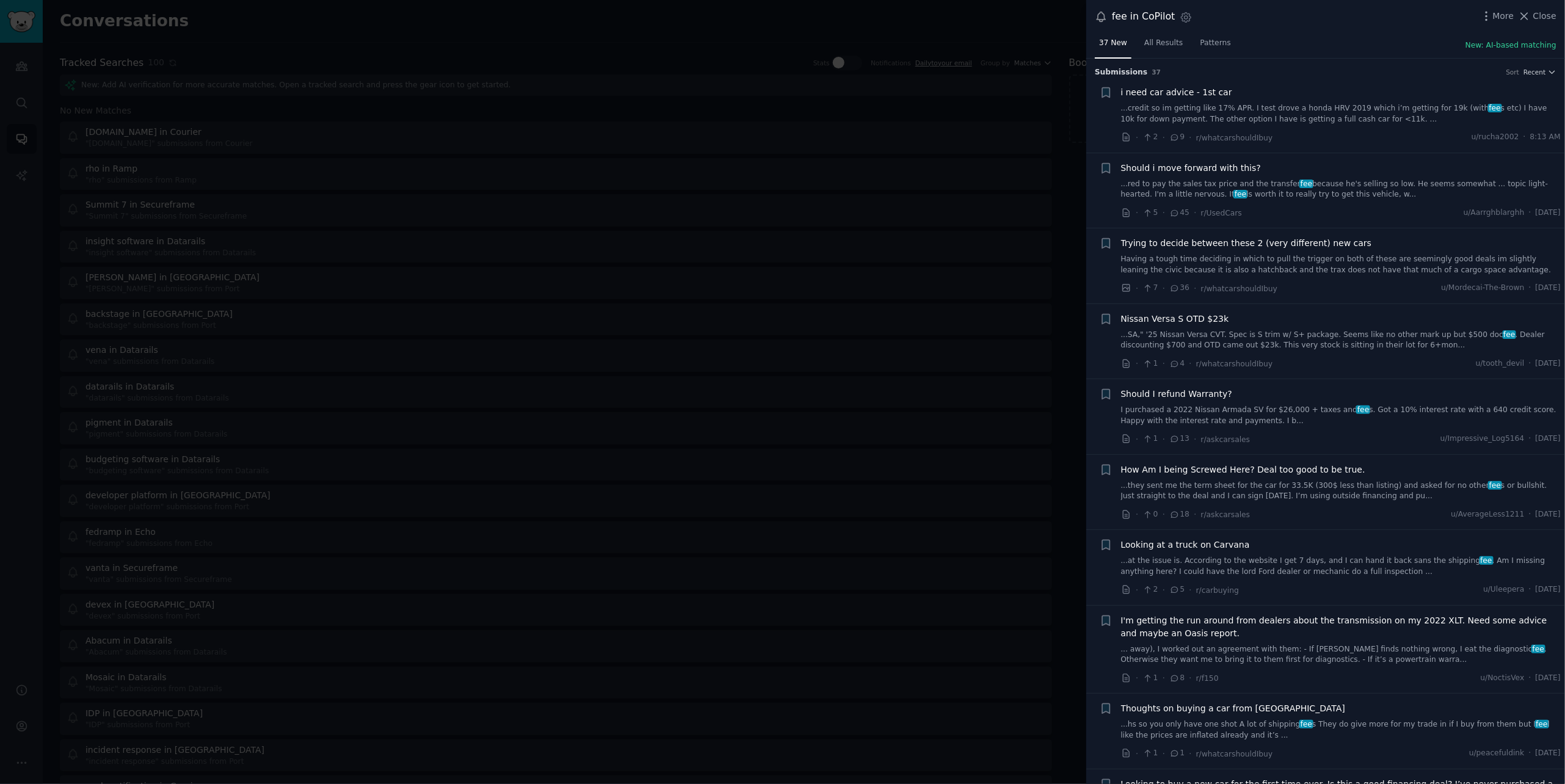
click at [1394, 182] on link "...red to pay the sales tax price and the transfer fee because he's selling so …" at bounding box center [1341, 190] width 440 height 22
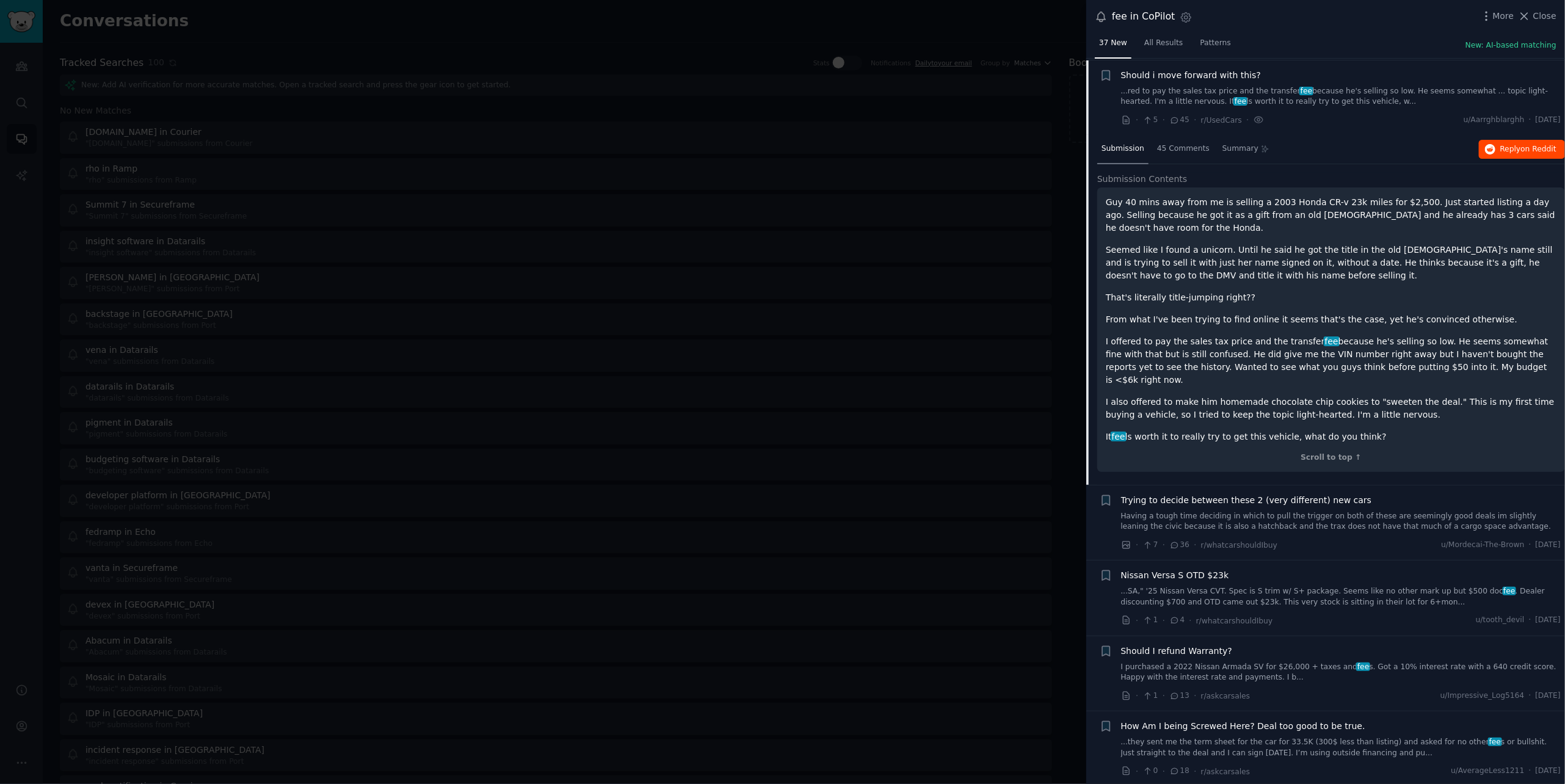
scroll to position [94, 0]
click at [1549, 146] on span "on Reddit" at bounding box center [1538, 147] width 35 height 8
click at [1208, 510] on link "Having a tough time deciding in which to pull the trigger on both of these are …" at bounding box center [1341, 520] width 440 height 22
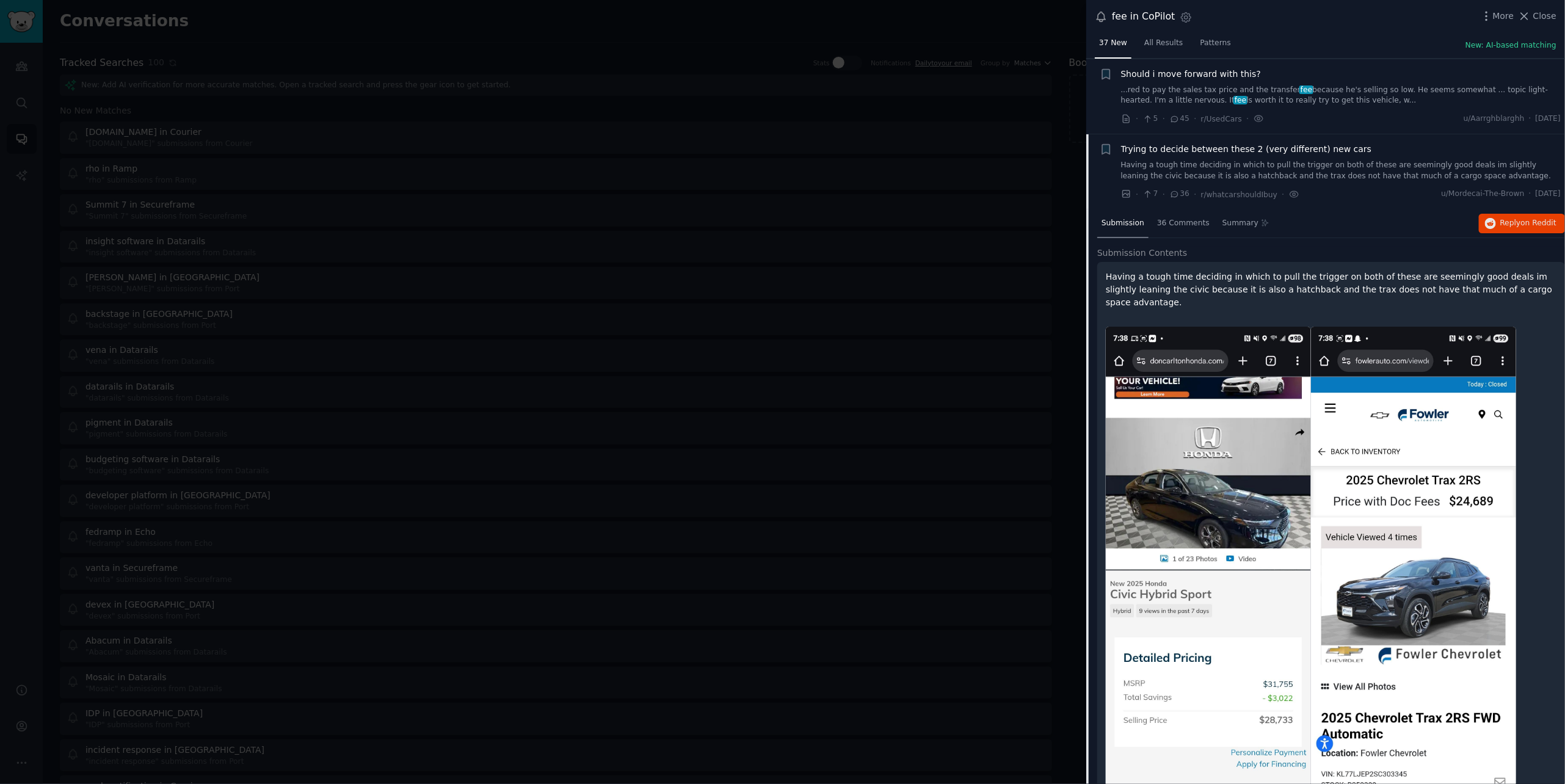
scroll to position [170, 0]
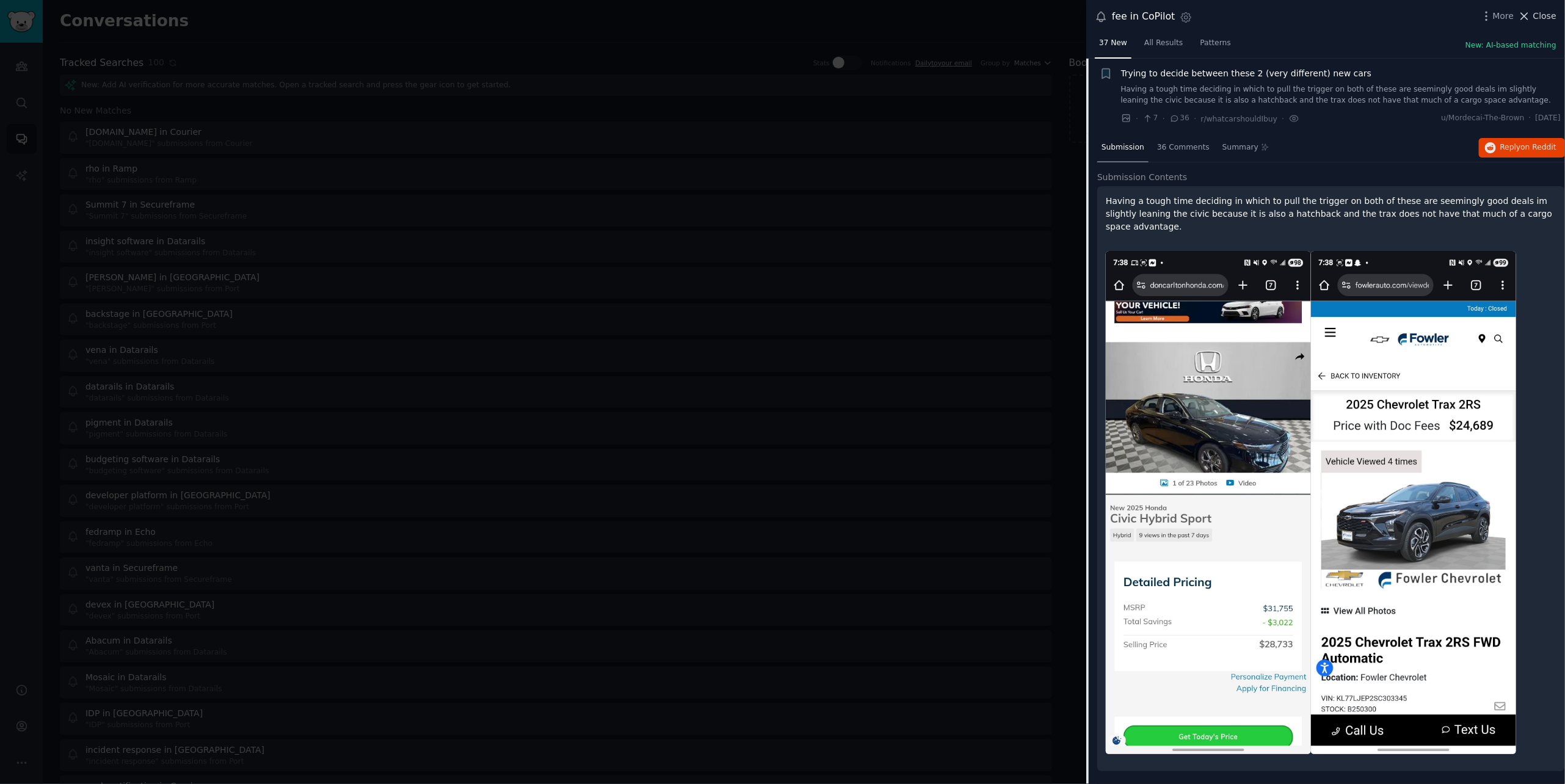
click at [1542, 10] on span "Close" at bounding box center [1545, 16] width 23 height 13
